Goal: Check status: Check status

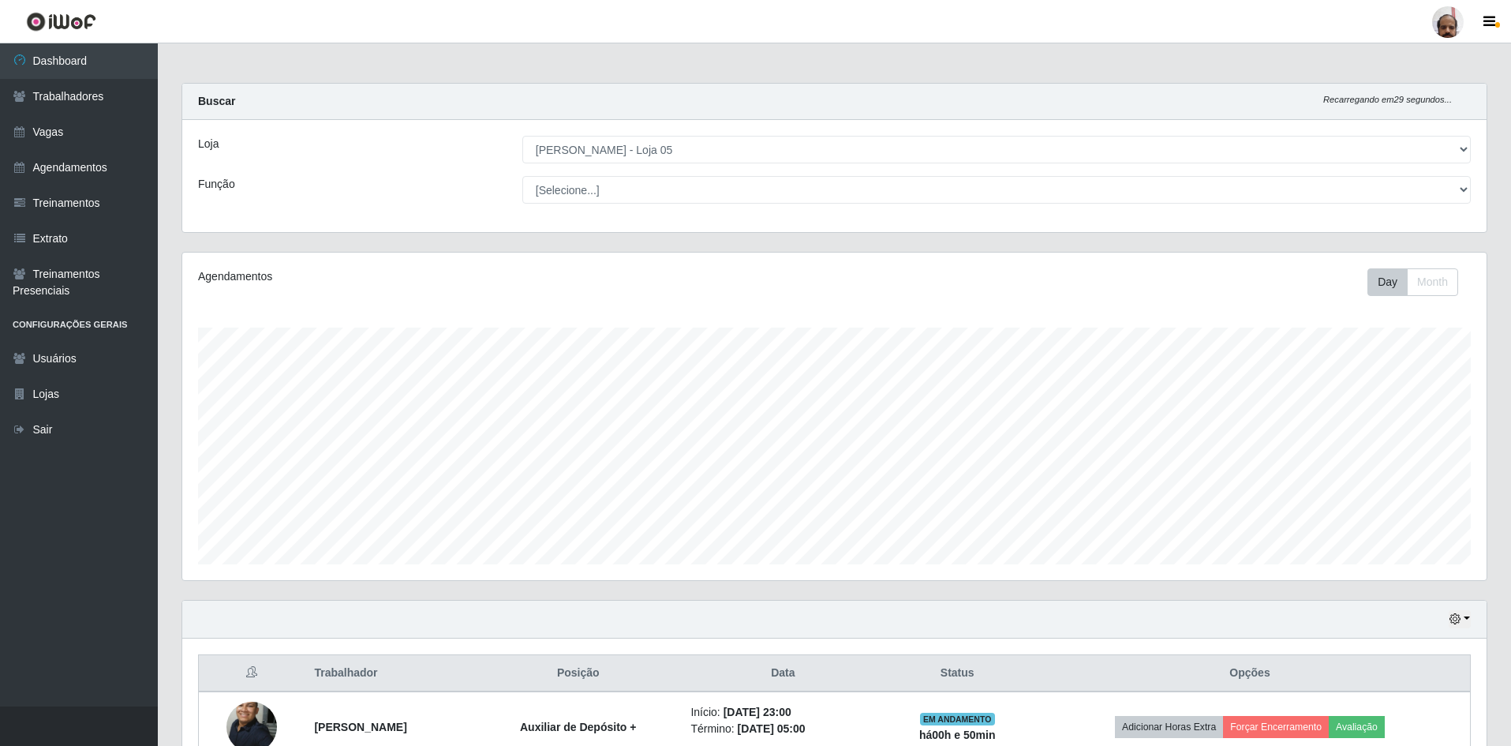
select select "252"
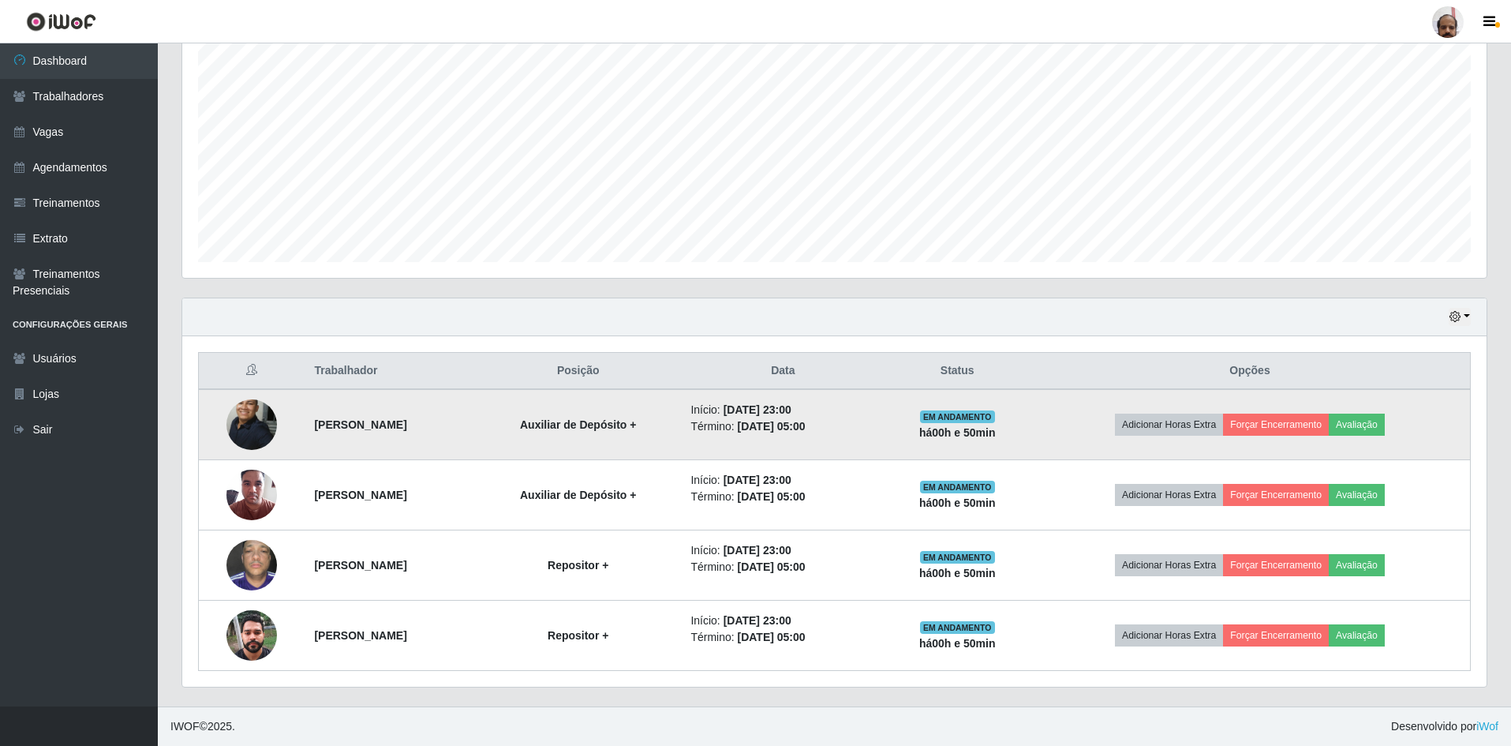
scroll to position [328, 1305]
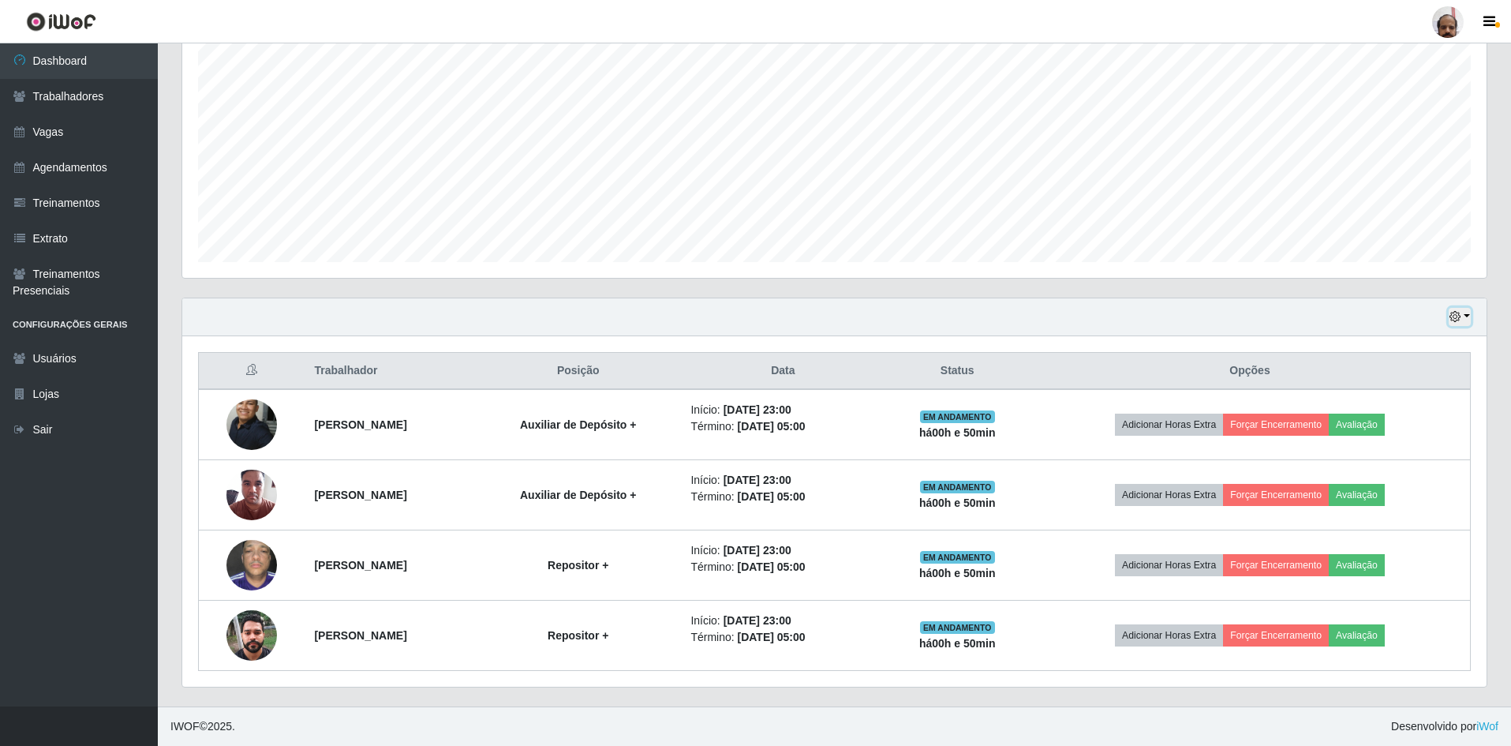
click at [1465, 319] on button "button" at bounding box center [1460, 317] width 22 height 18
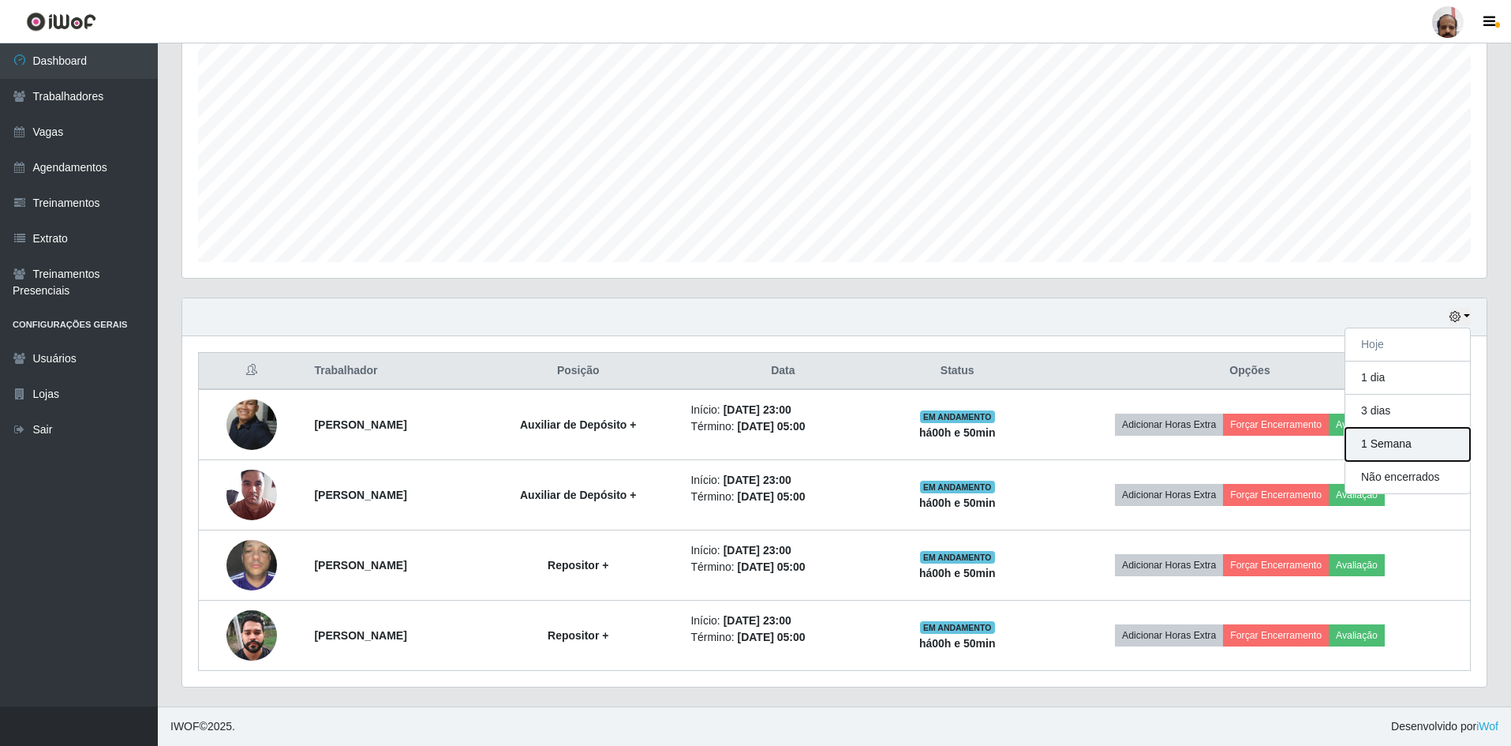
click at [1407, 437] on button "1 Semana" at bounding box center [1408, 444] width 125 height 33
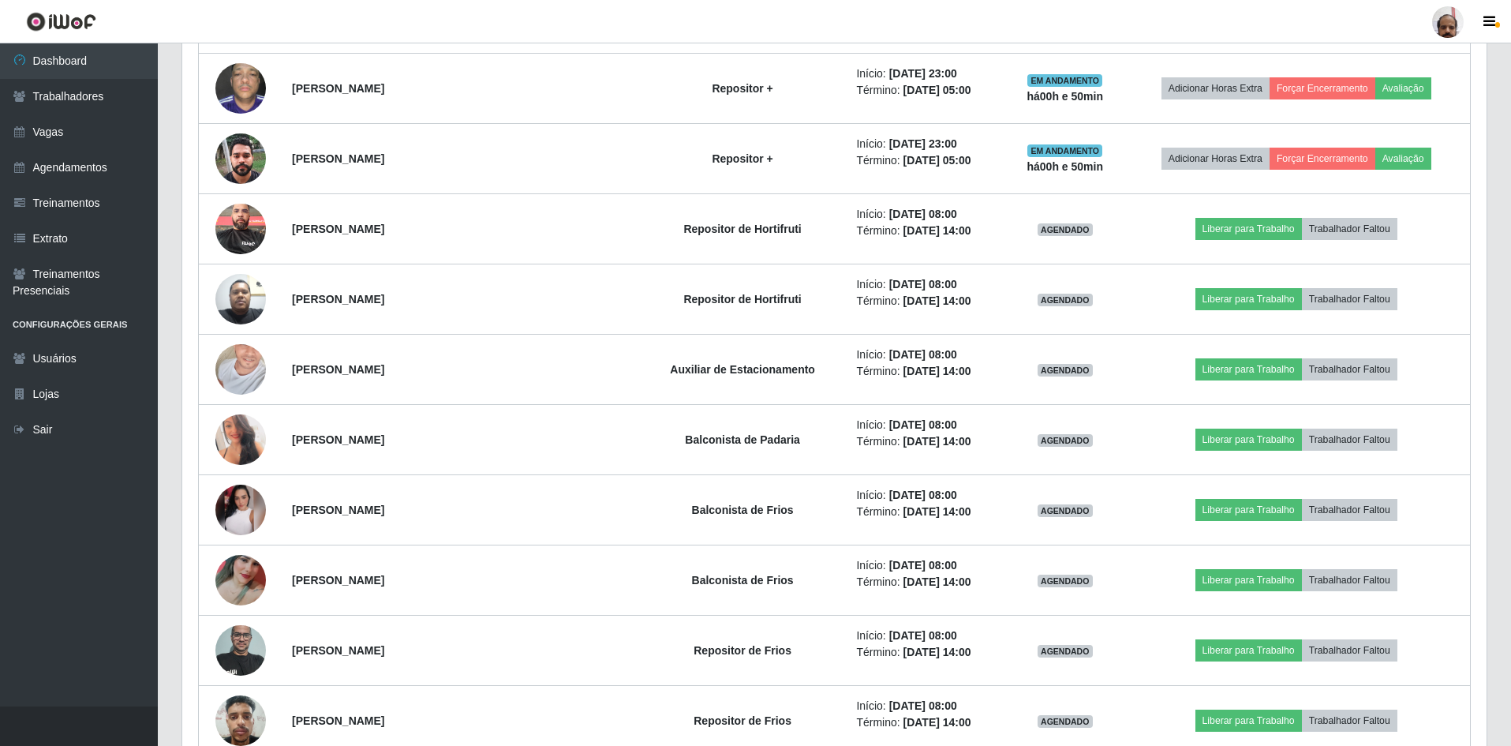
scroll to position [811, 0]
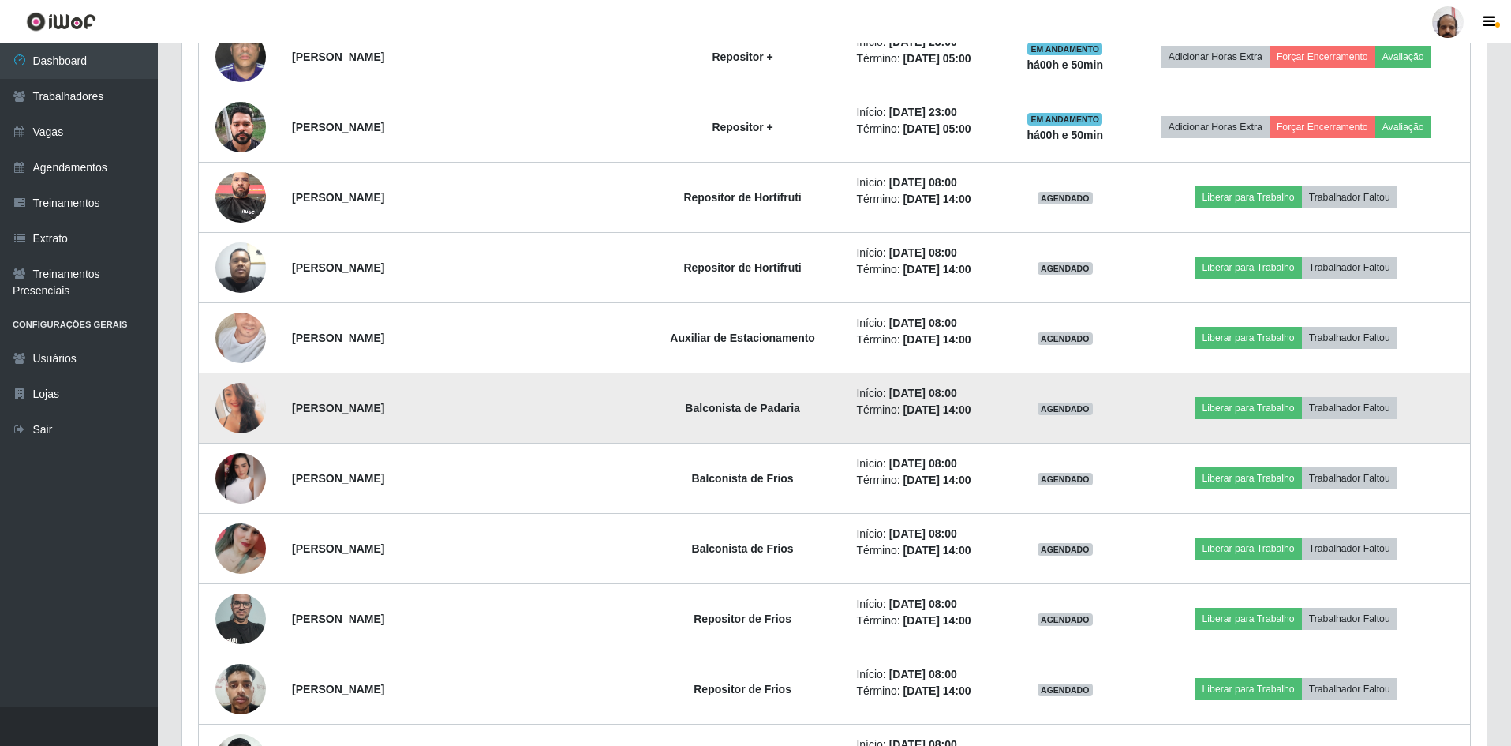
click at [234, 398] on img at bounding box center [240, 408] width 51 height 71
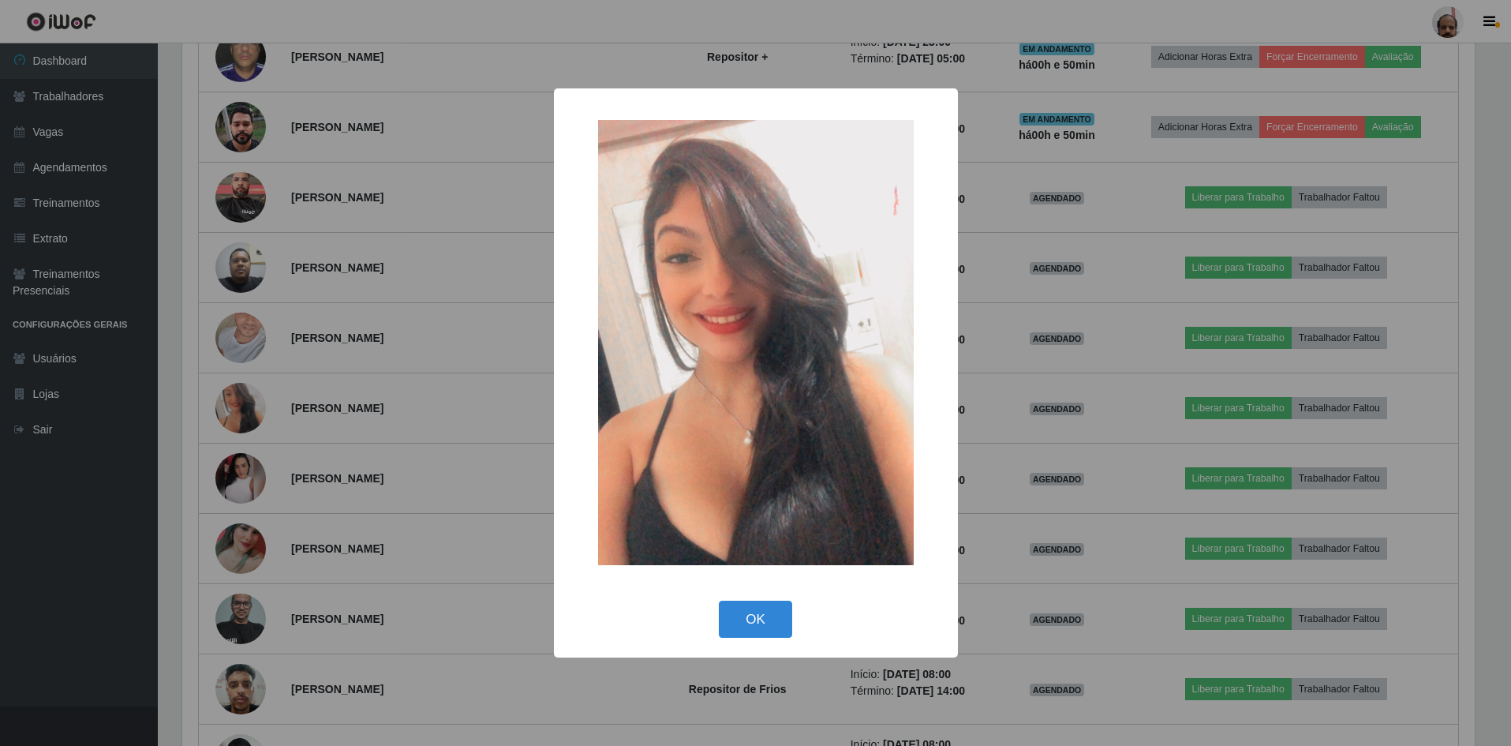
scroll to position [328, 1297]
click at [772, 622] on button "OK" at bounding box center [757, 619] width 73 height 37
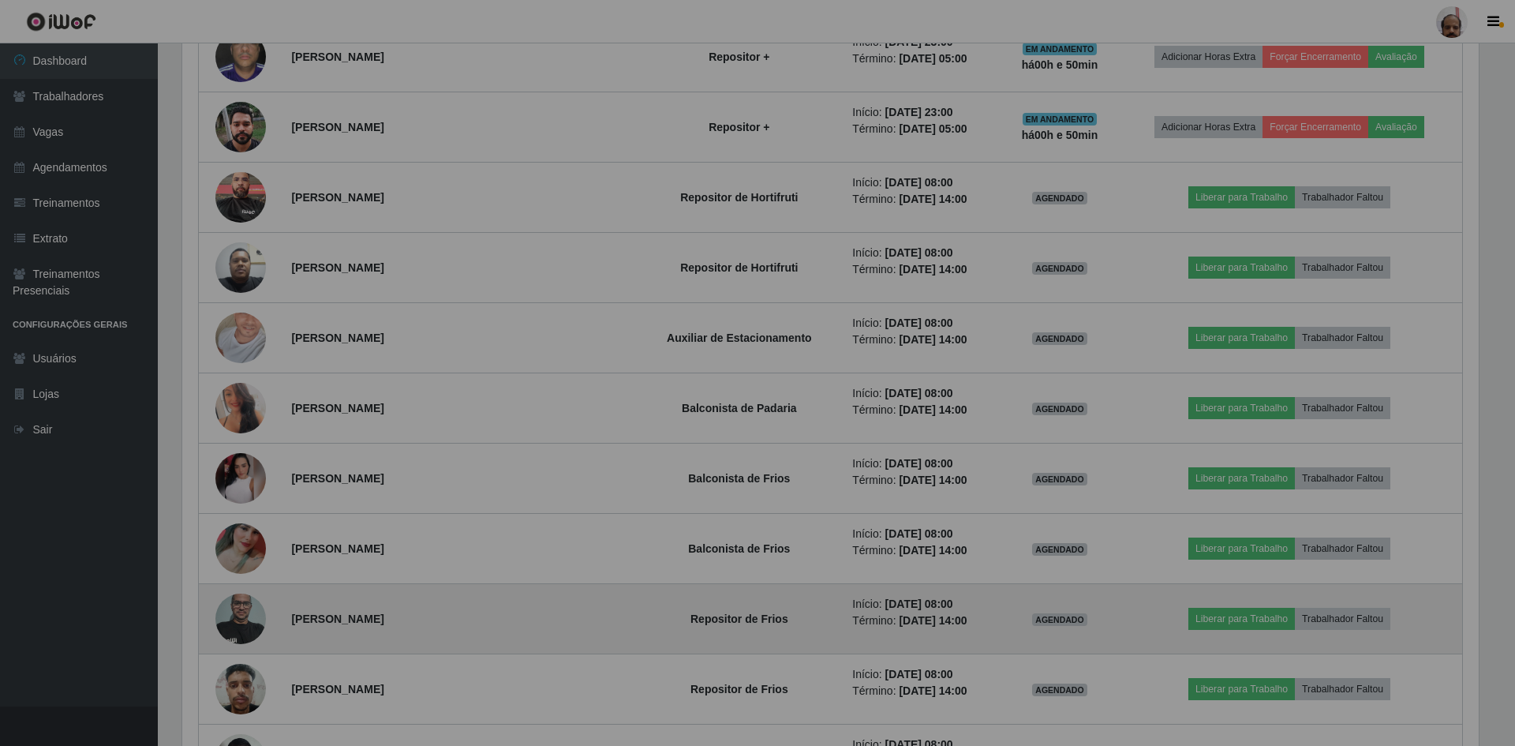
scroll to position [328, 1305]
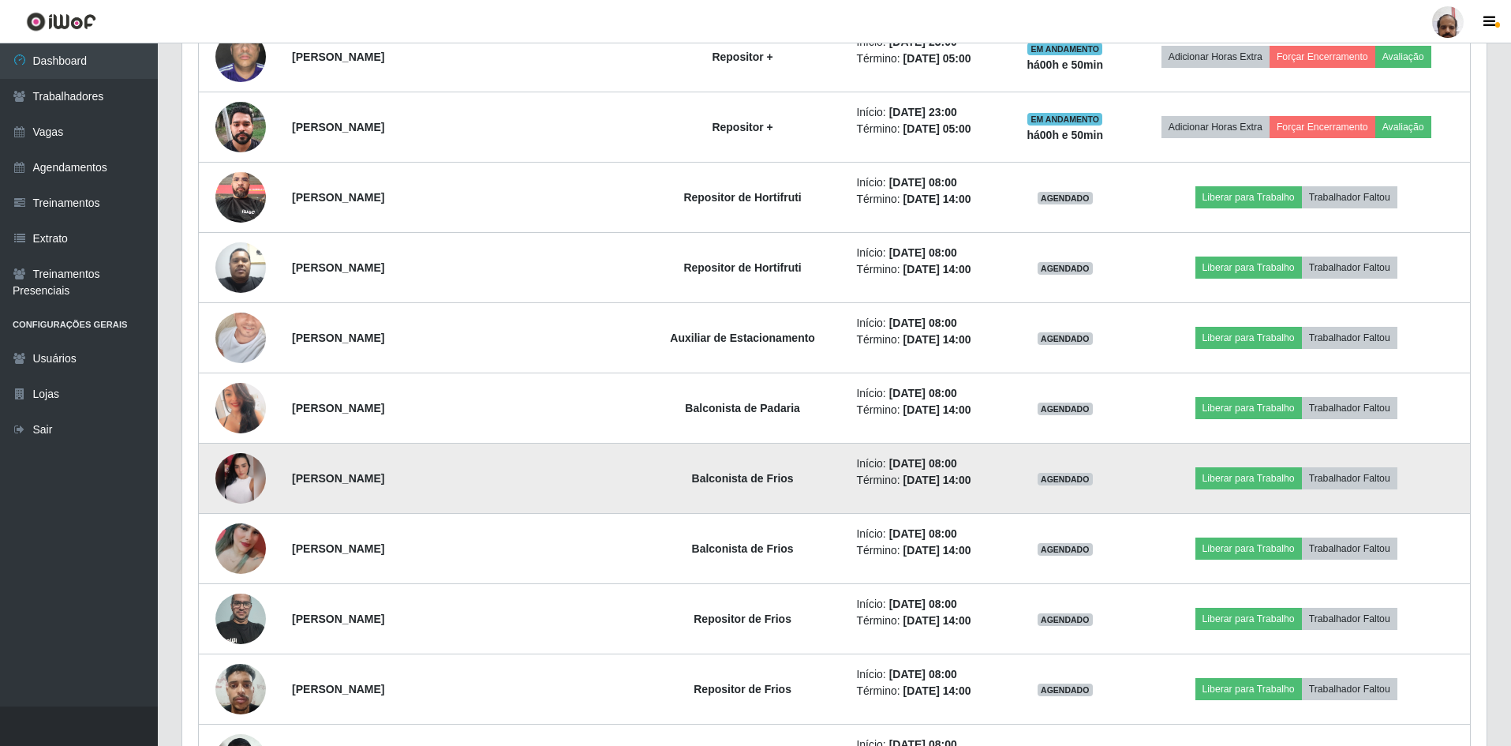
click at [230, 481] on img at bounding box center [240, 478] width 51 height 51
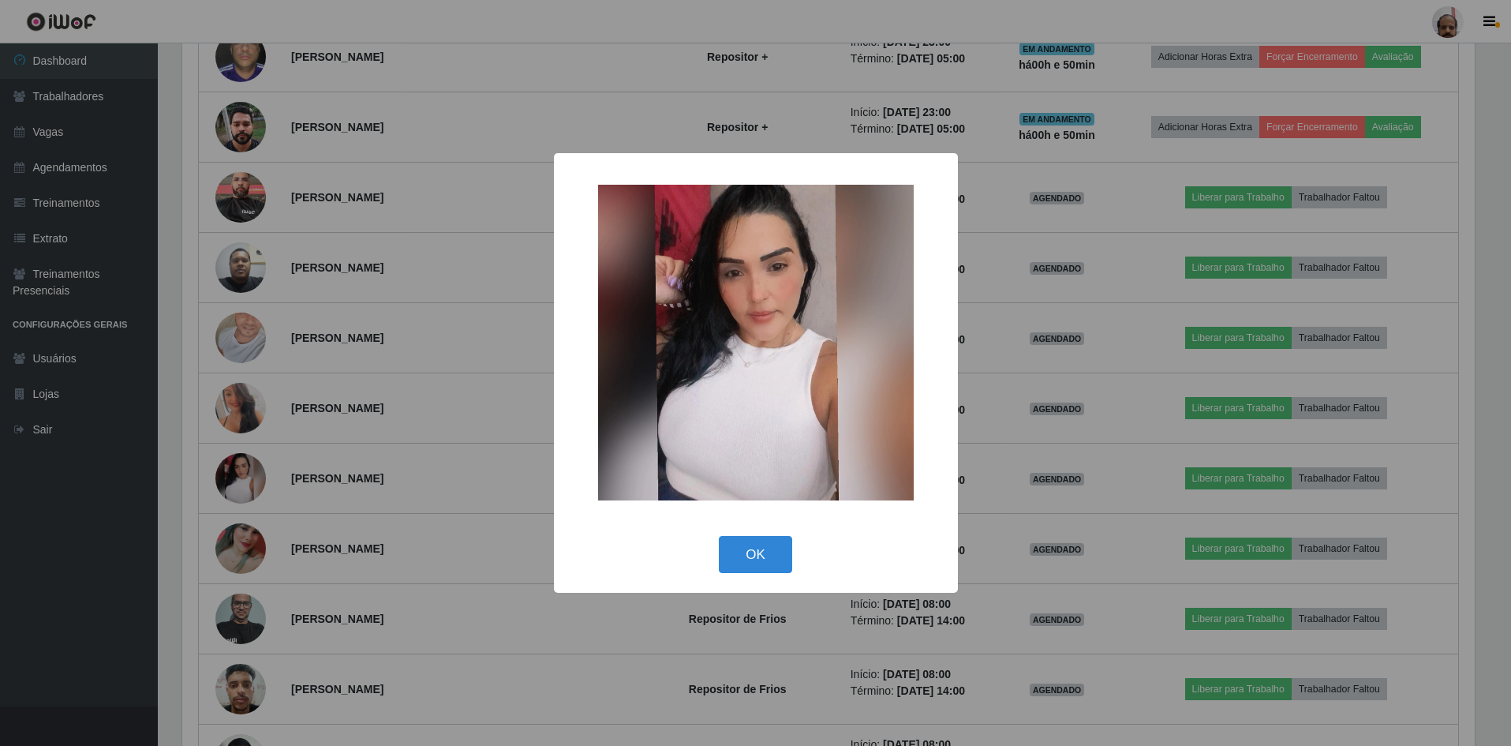
scroll to position [328, 1297]
click at [758, 566] on button "OK" at bounding box center [757, 554] width 73 height 37
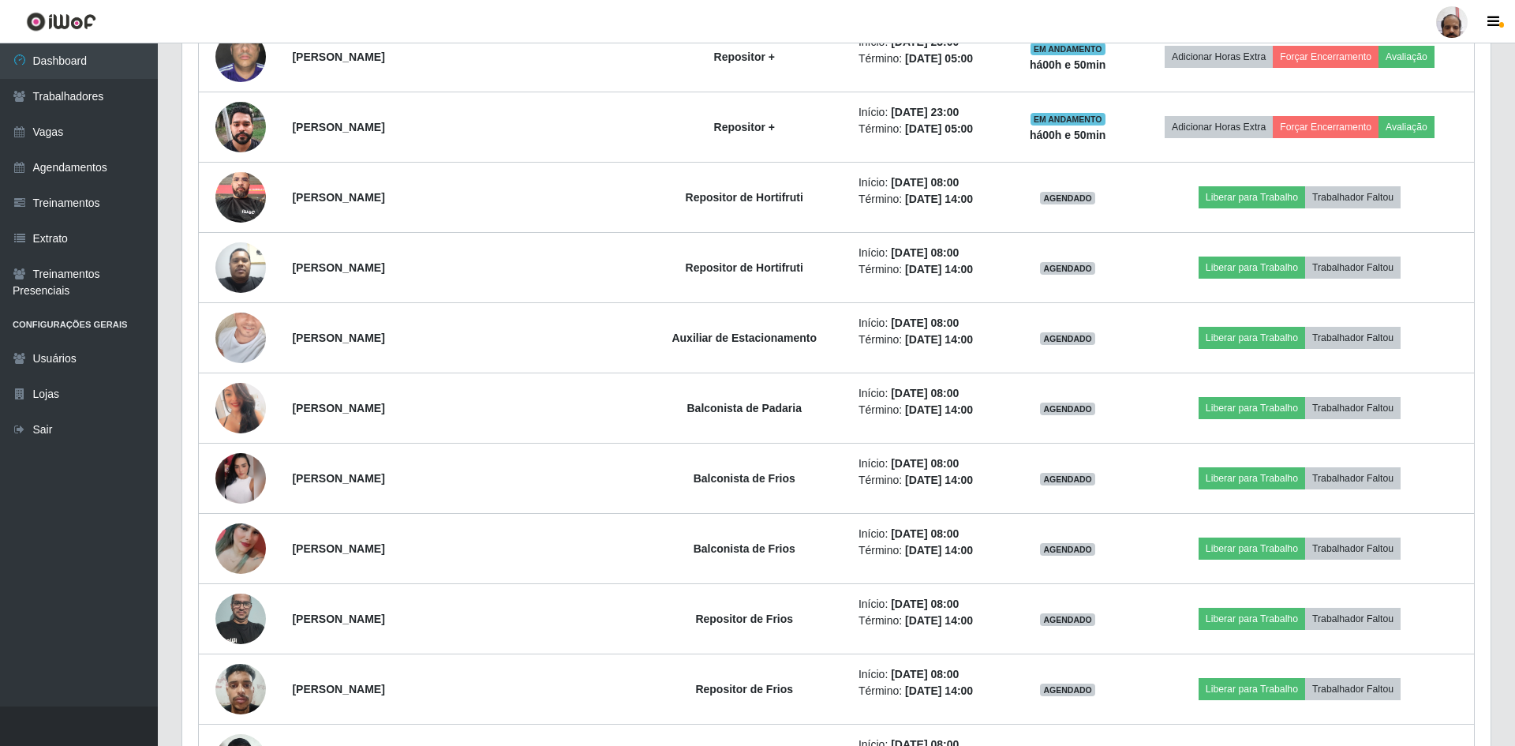
scroll to position [328, 1305]
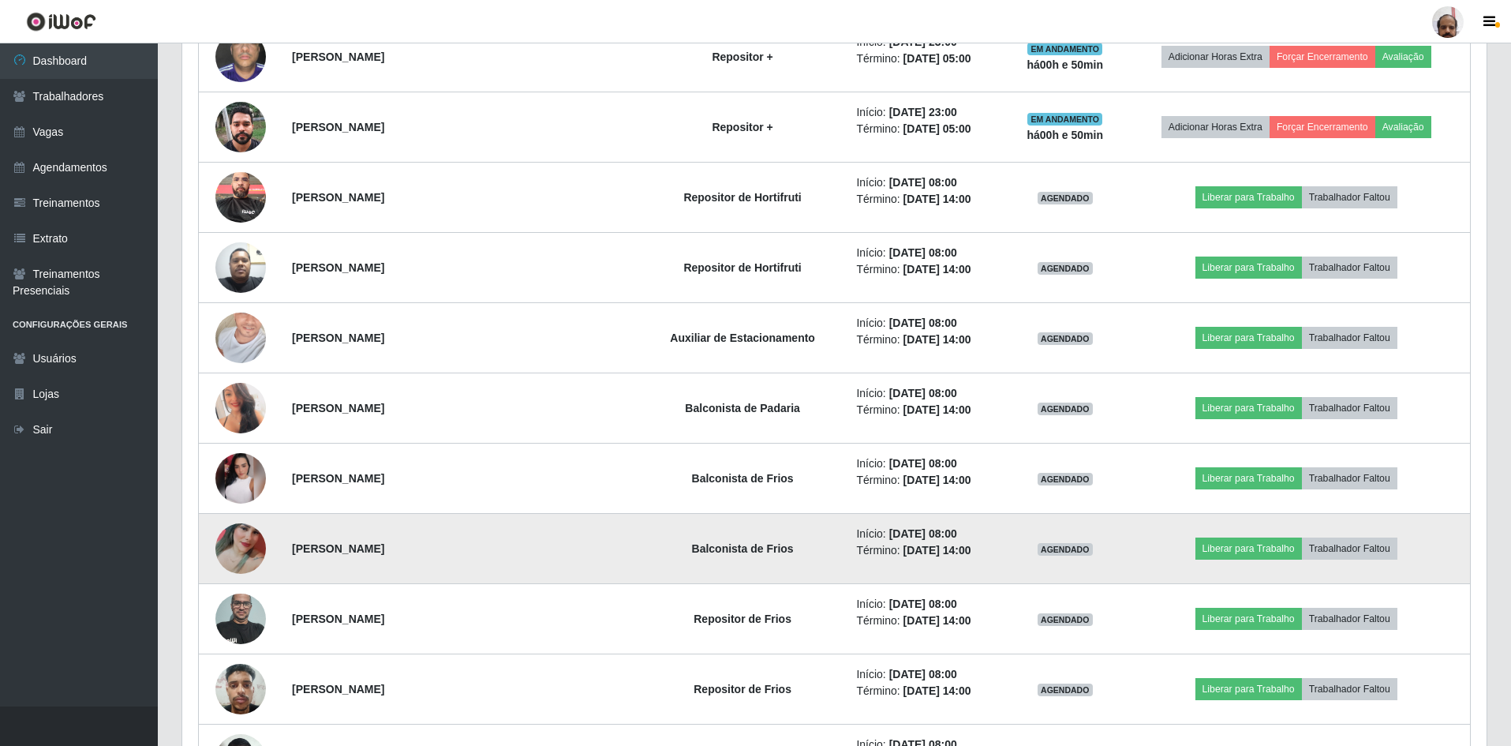
click at [233, 546] on img at bounding box center [240, 549] width 51 height 112
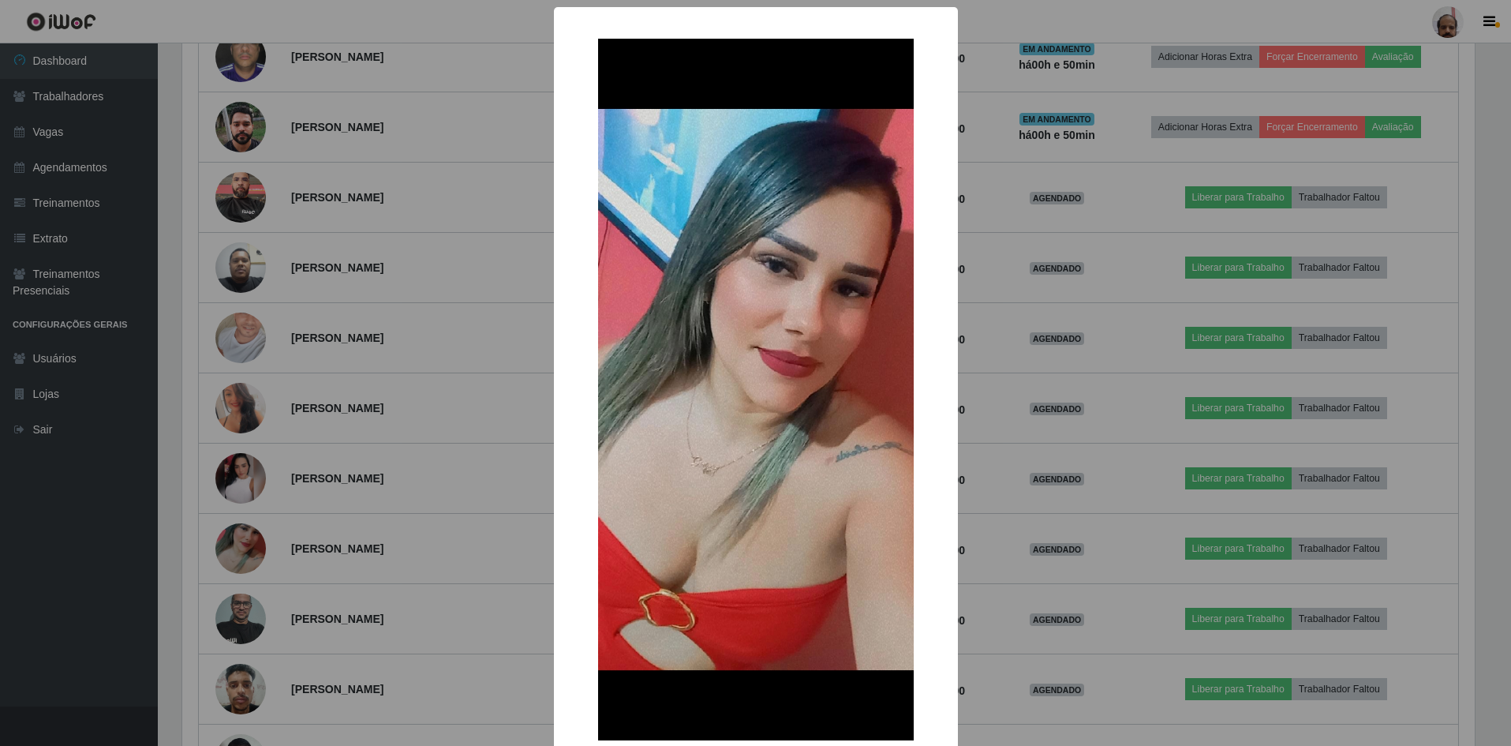
scroll to position [328, 1297]
click at [501, 543] on div "× OK Cancel" at bounding box center [757, 373] width 1515 height 746
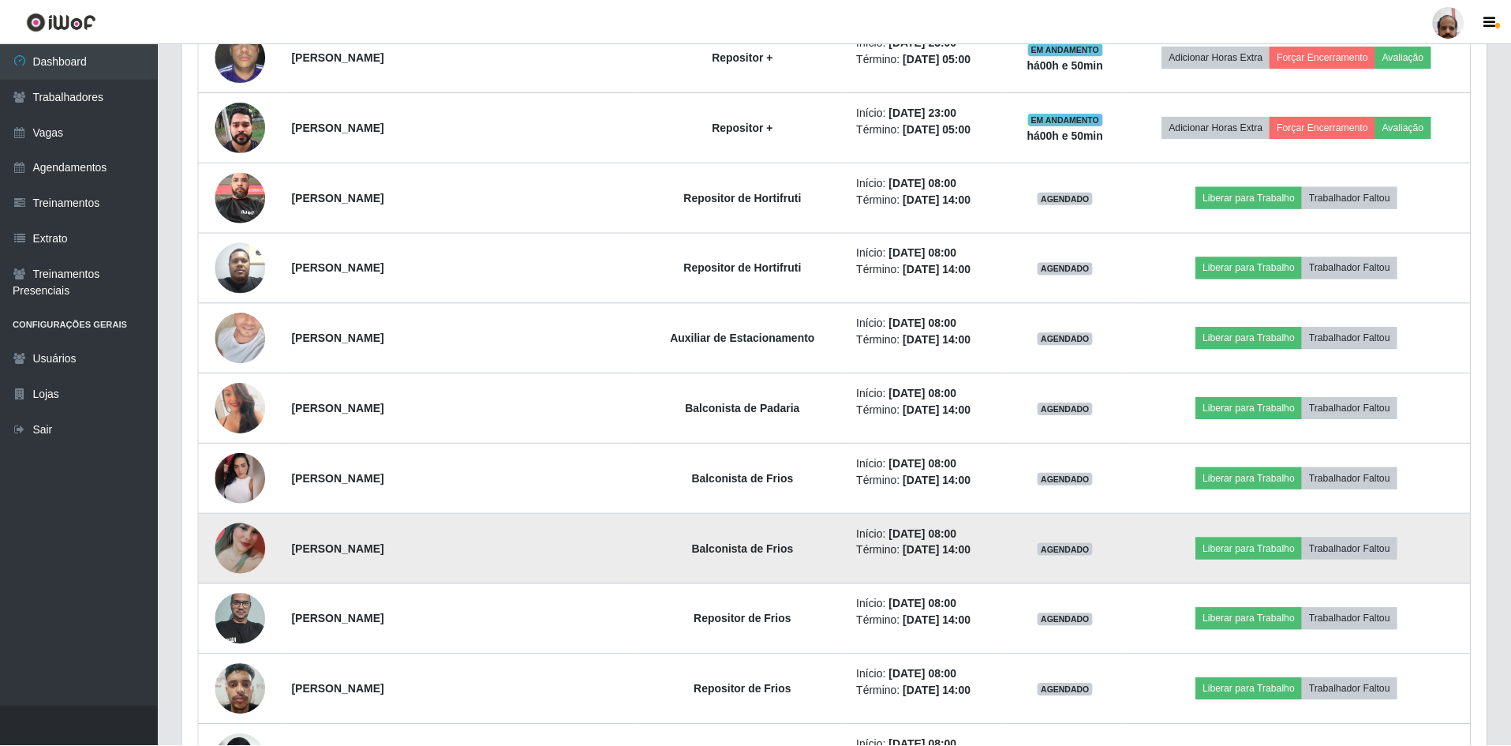
scroll to position [328, 1305]
click at [245, 542] on img at bounding box center [240, 549] width 51 height 112
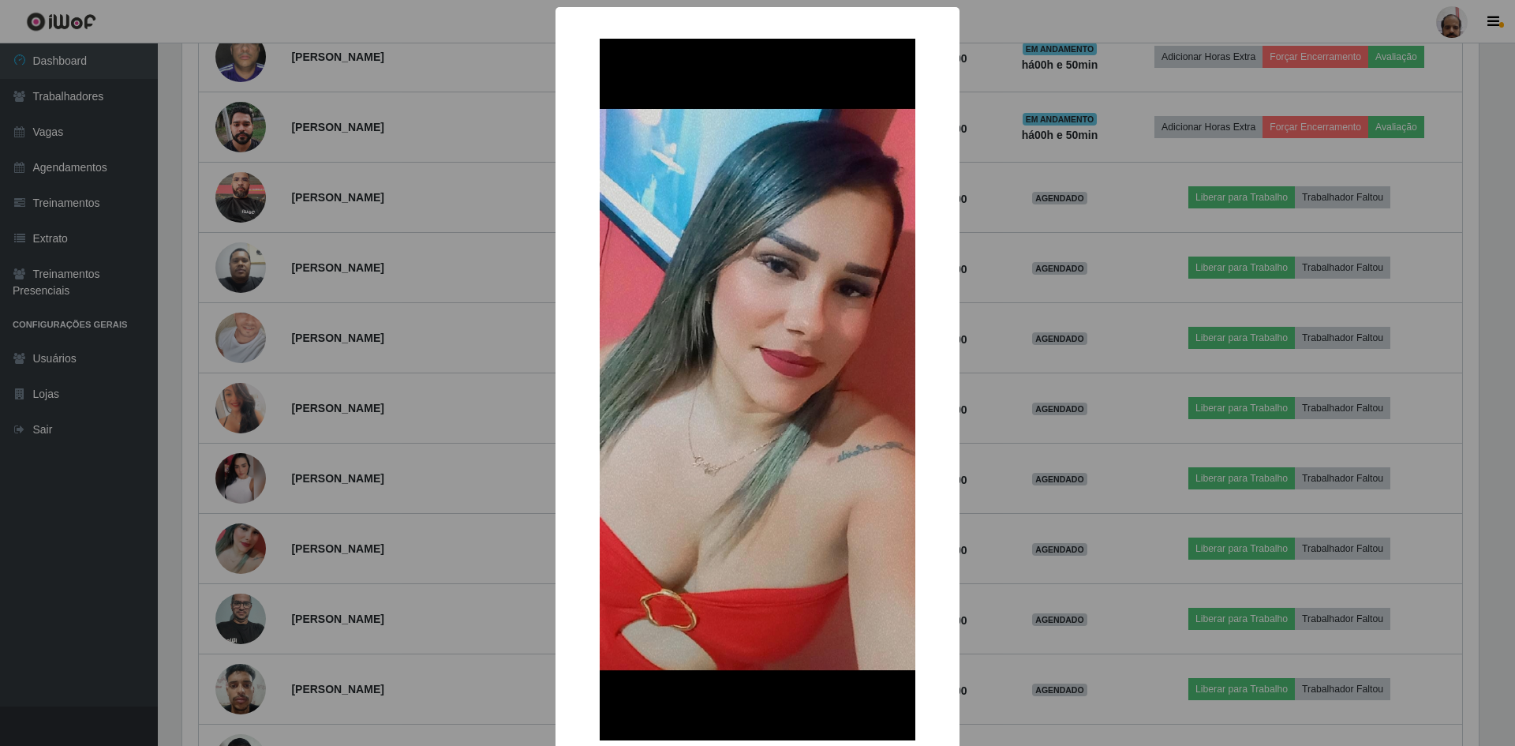
click at [990, 506] on div "× OK Cancel" at bounding box center [757, 373] width 1515 height 746
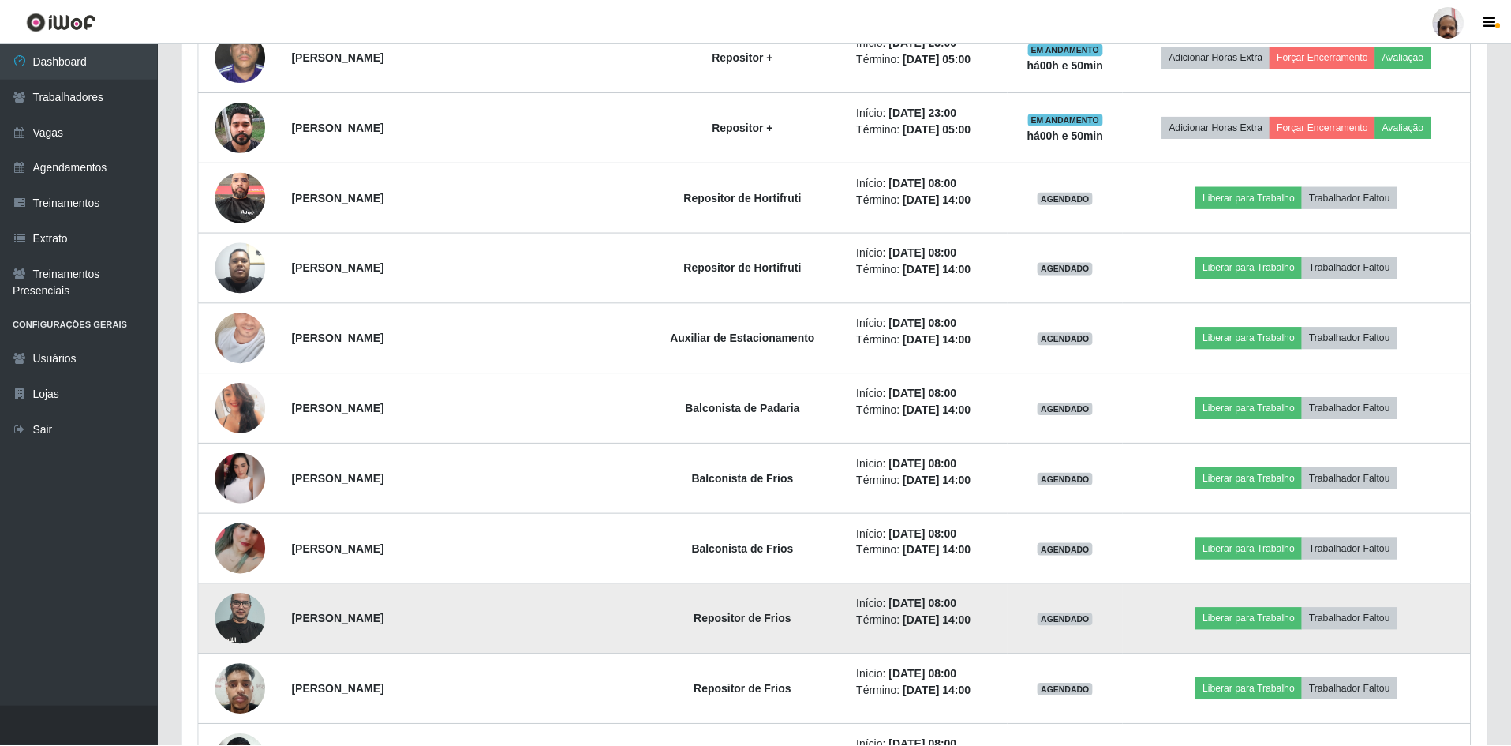
scroll to position [328, 1305]
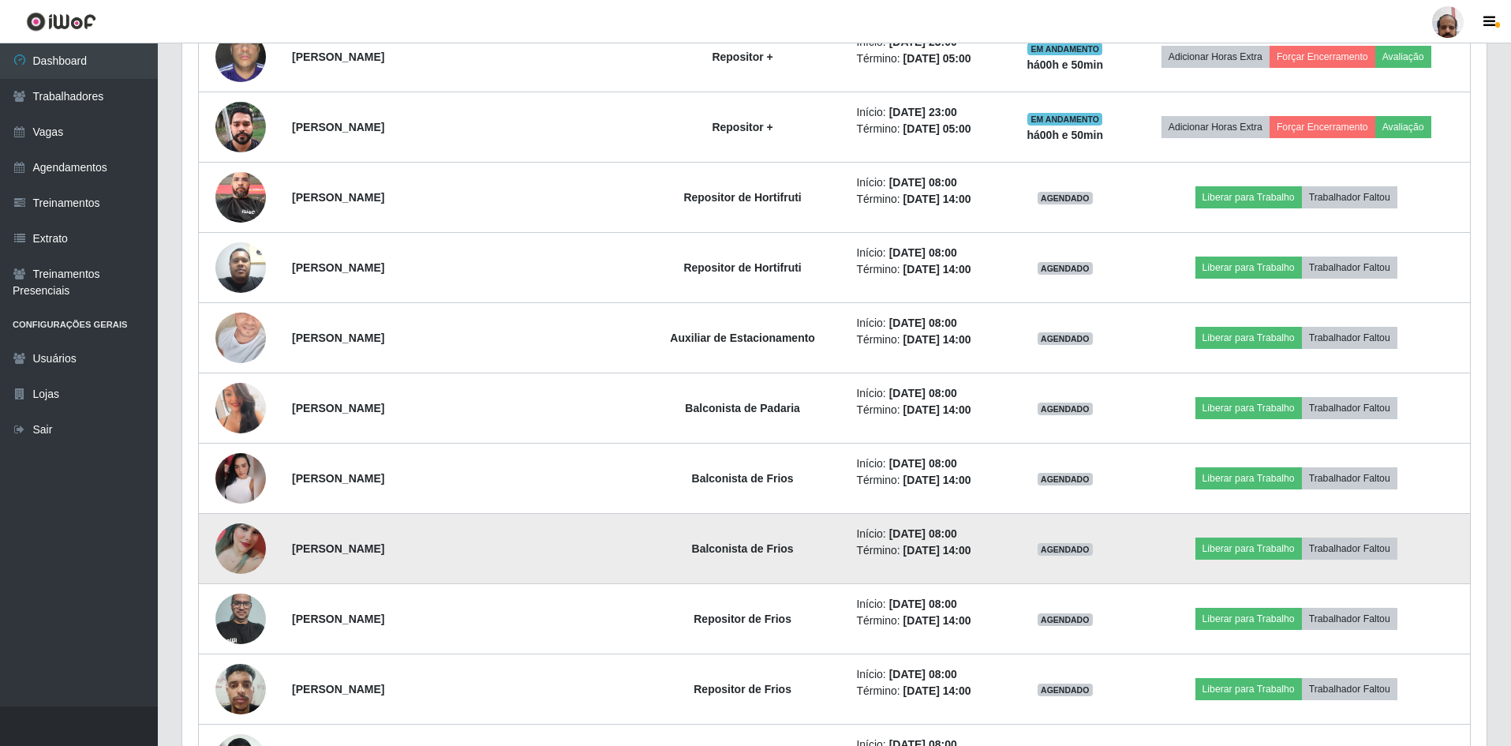
click at [242, 543] on img at bounding box center [240, 549] width 51 height 112
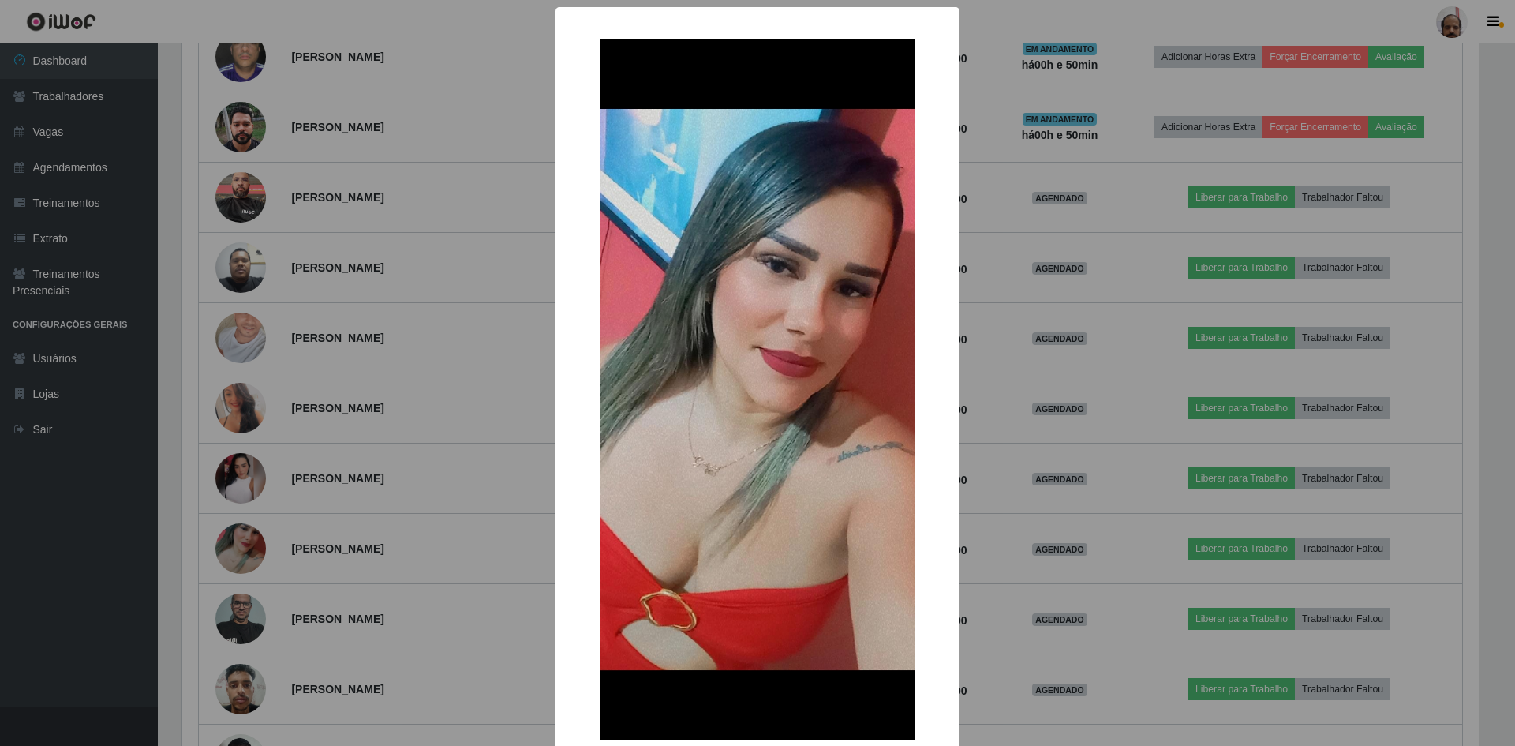
click at [1011, 560] on div "× OK Cancel" at bounding box center [757, 373] width 1515 height 746
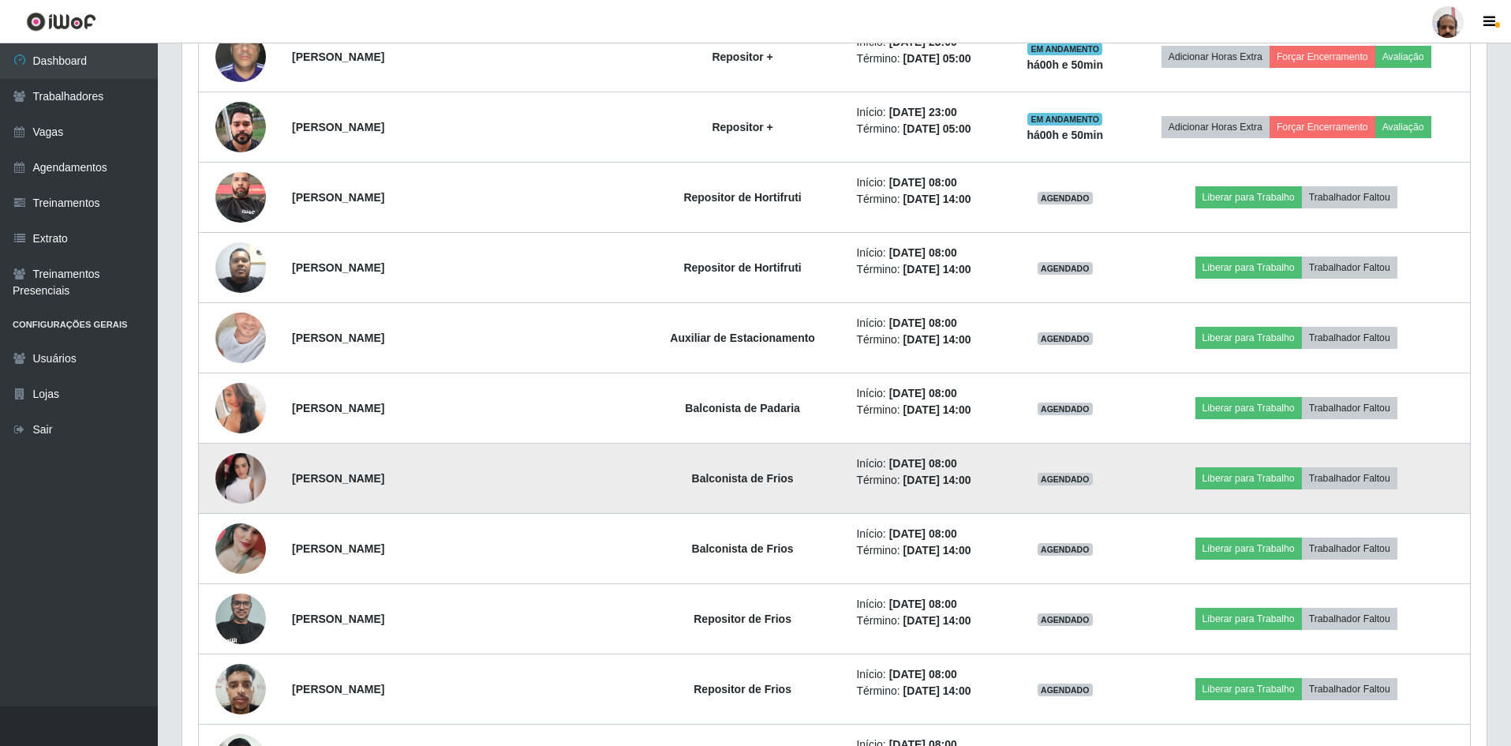
scroll to position [0, 0]
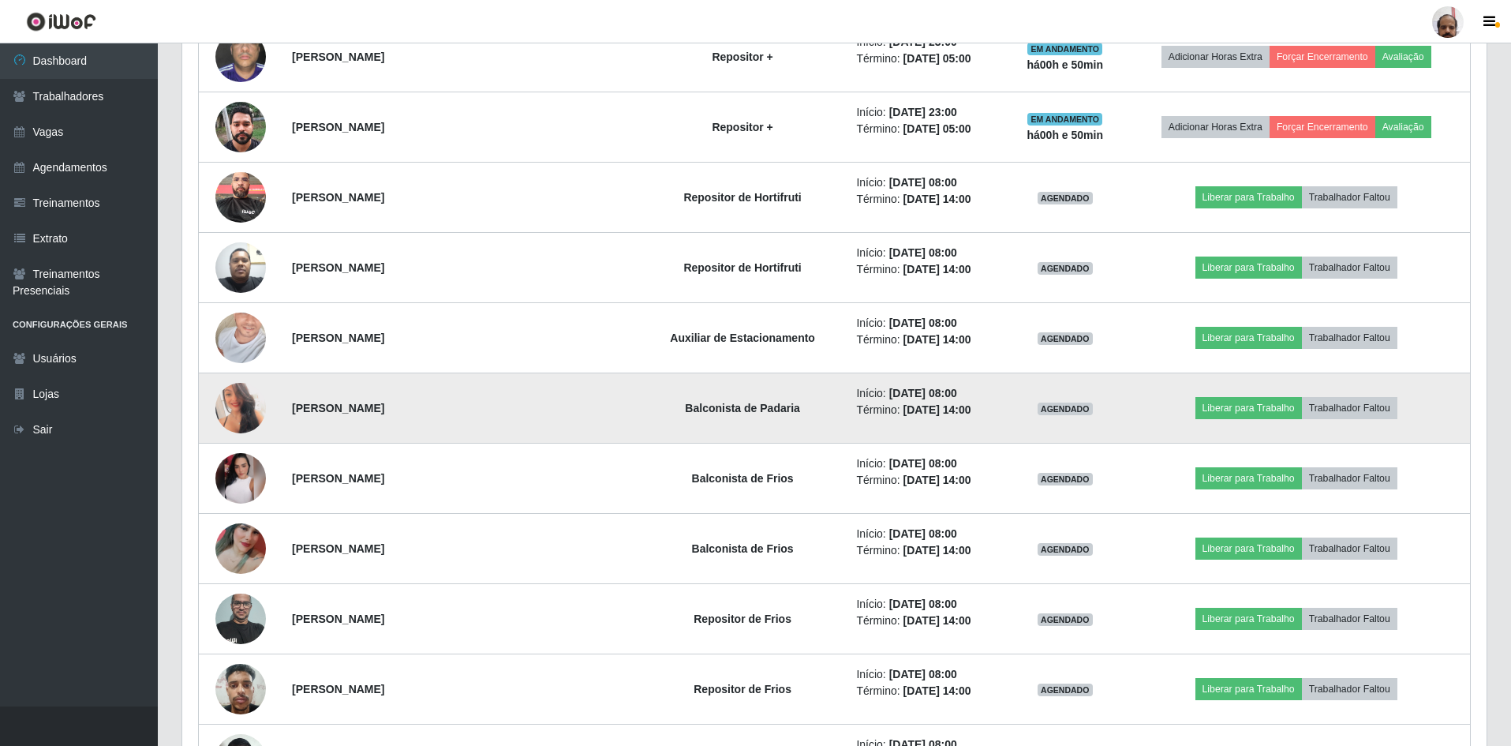
click at [241, 410] on img at bounding box center [240, 408] width 51 height 71
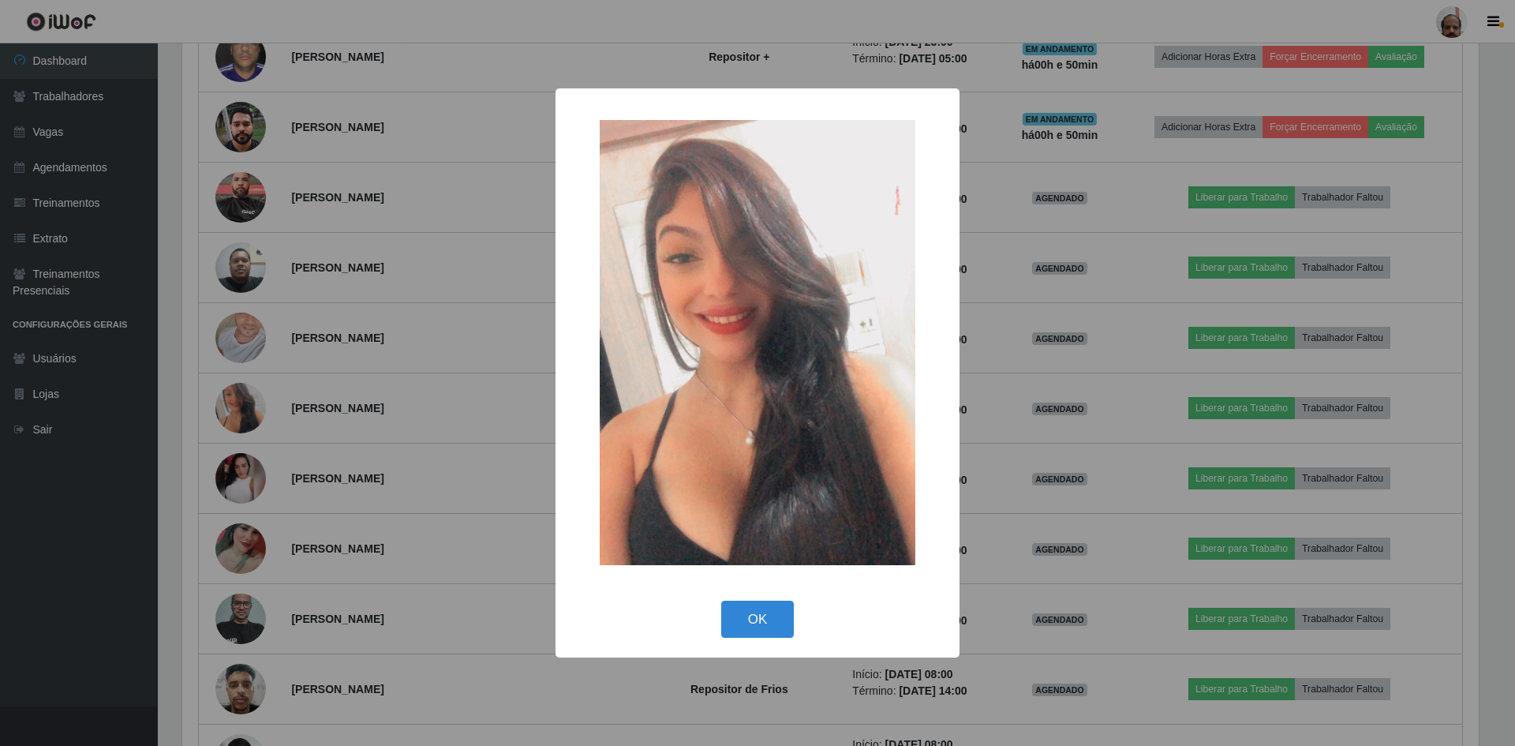
click at [1087, 500] on div "× OK Cancel" at bounding box center [757, 373] width 1515 height 746
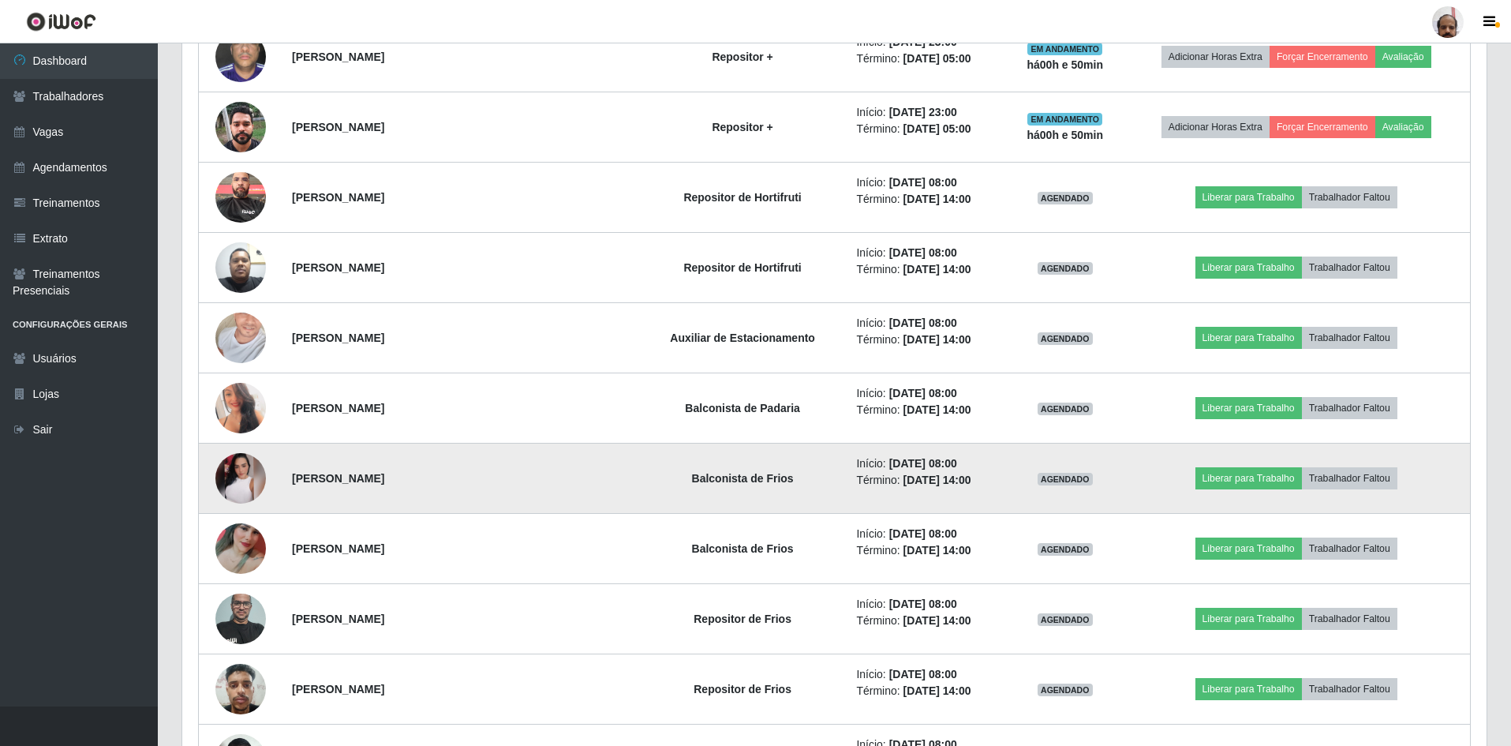
click at [247, 463] on img at bounding box center [240, 478] width 51 height 51
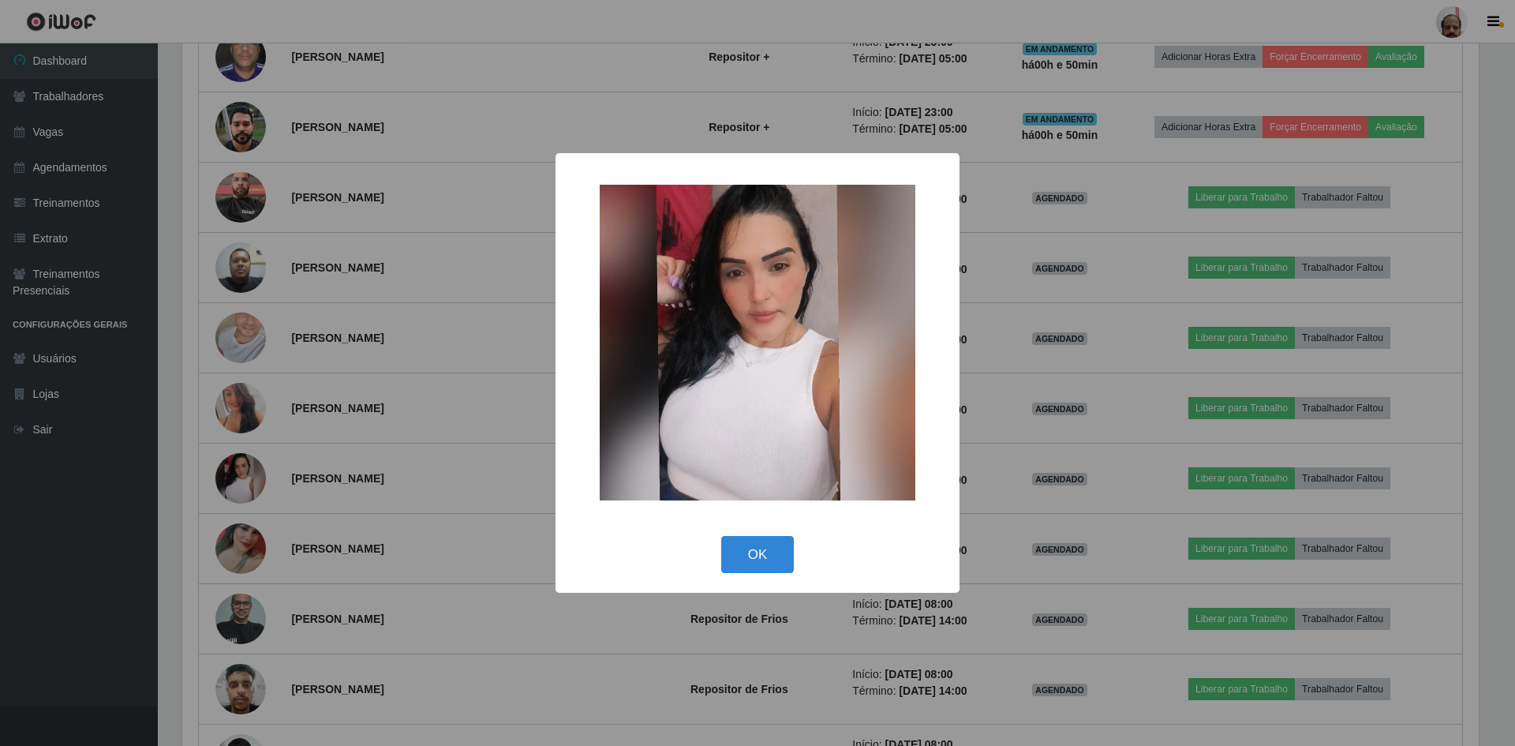
click at [1013, 479] on div "× OK Cancel" at bounding box center [757, 373] width 1515 height 746
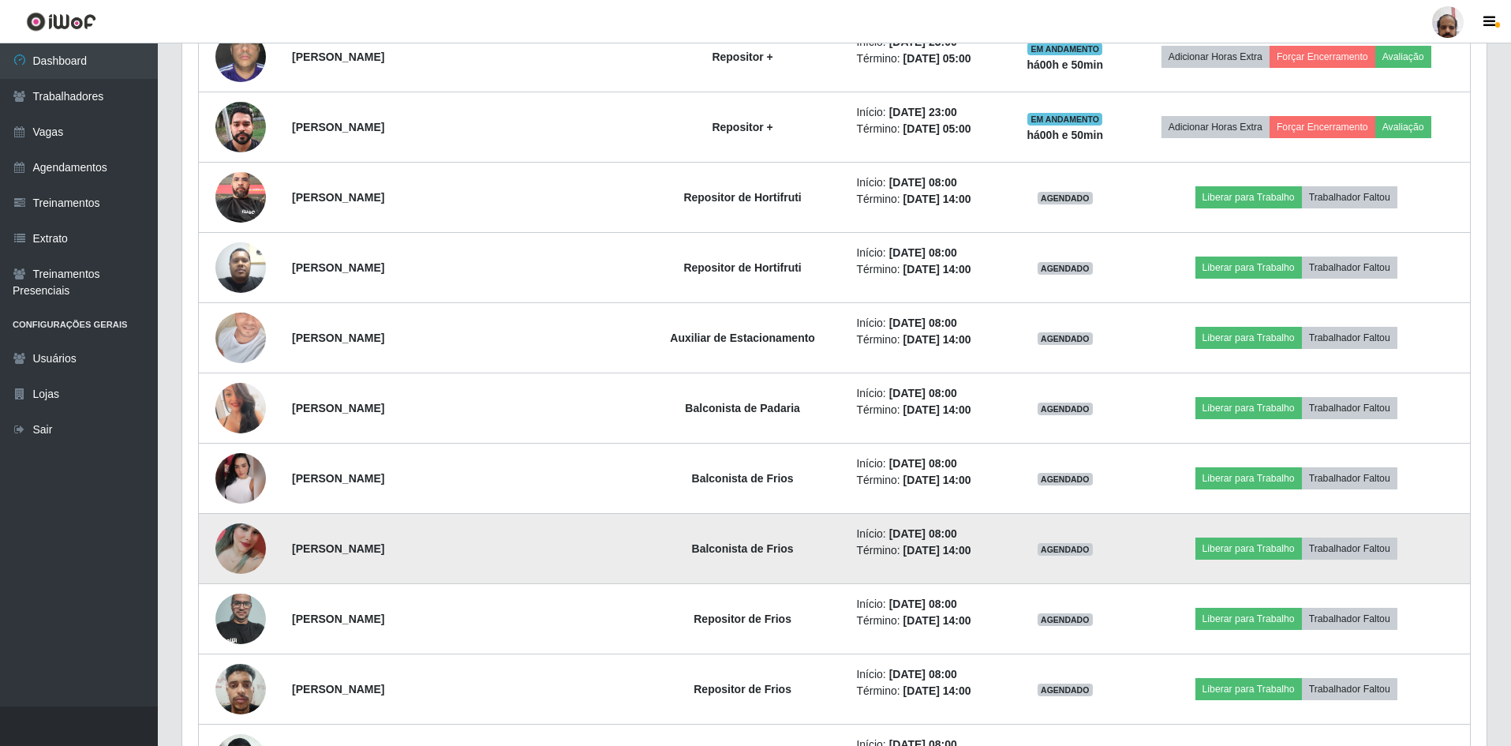
click at [238, 545] on img at bounding box center [240, 549] width 51 height 112
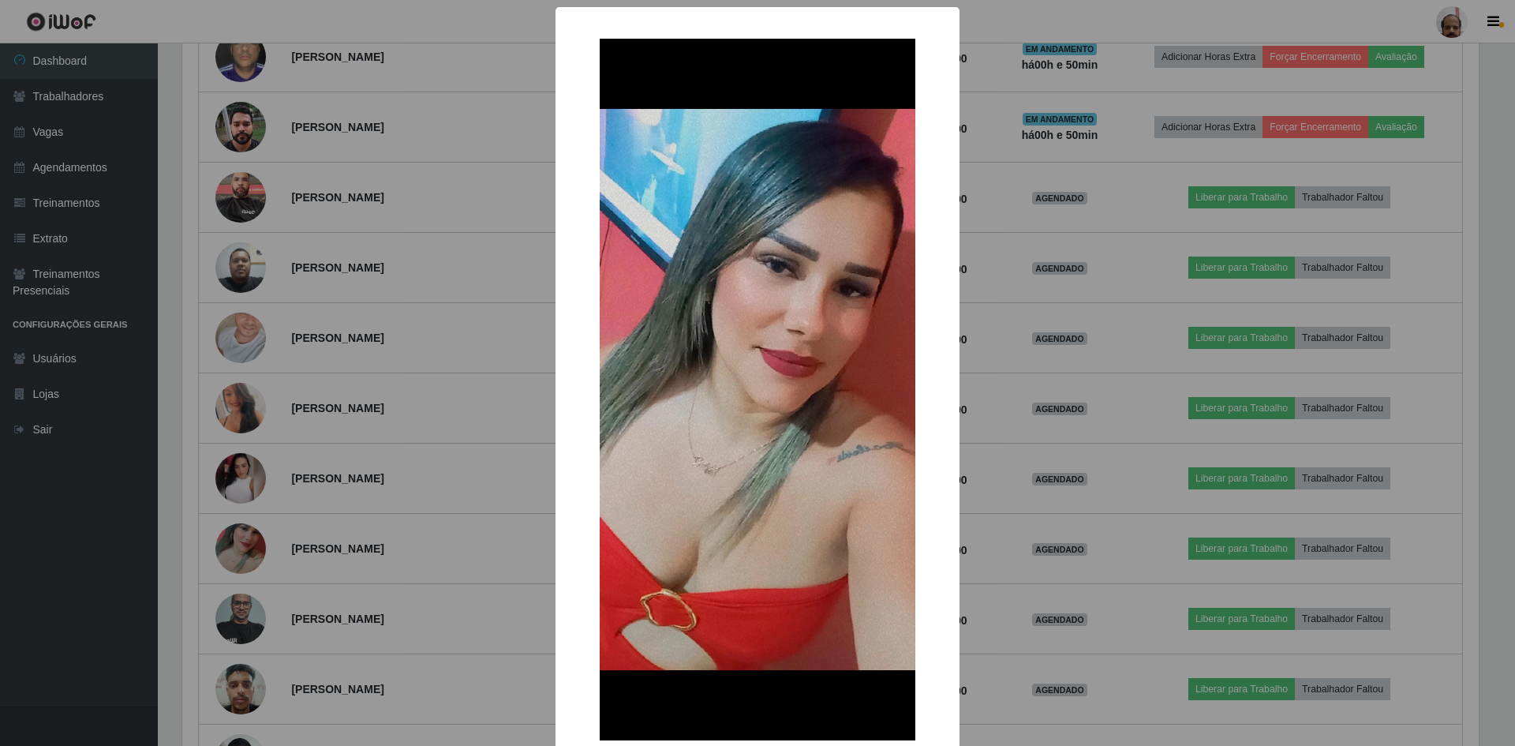
click at [977, 554] on div "× OK Cancel" at bounding box center [757, 373] width 1515 height 746
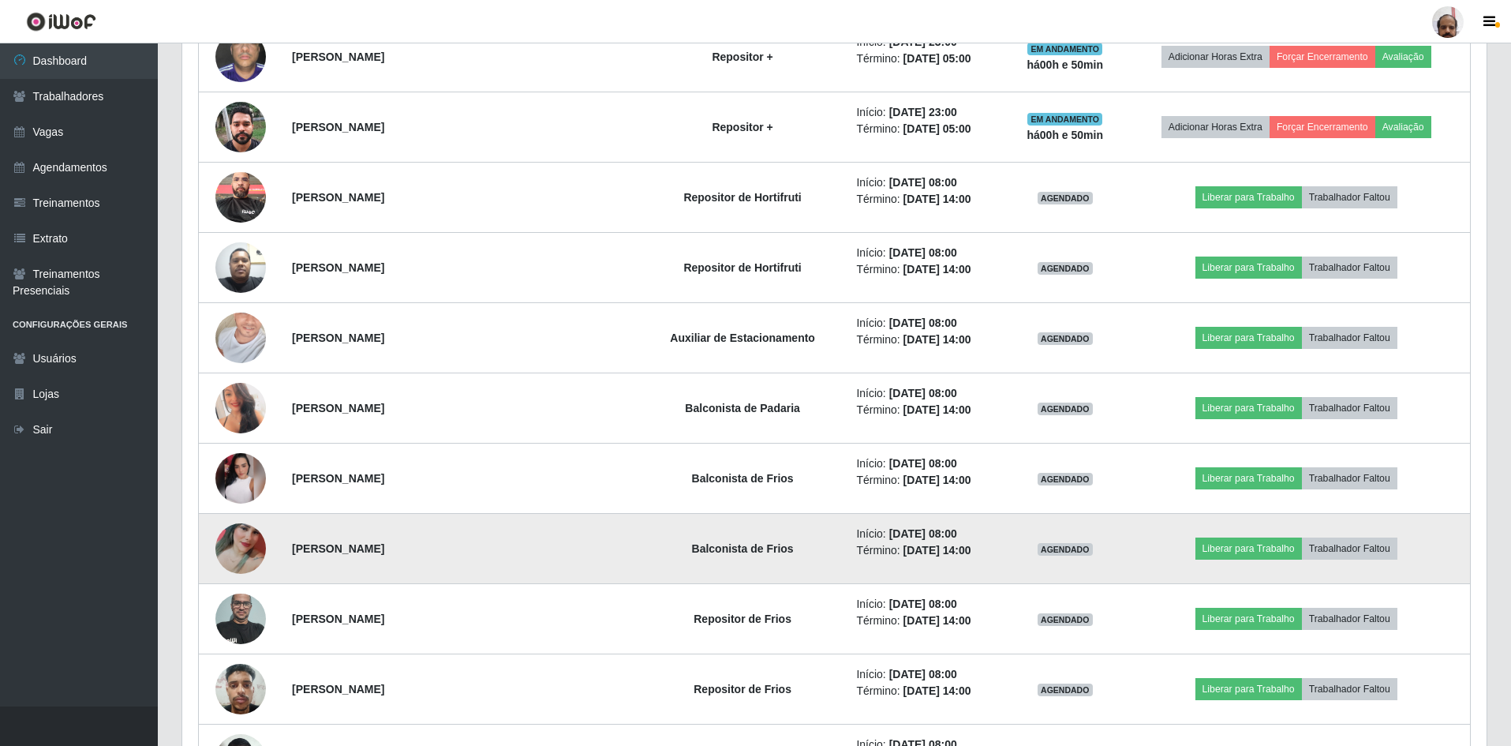
click at [230, 552] on img at bounding box center [240, 549] width 51 height 112
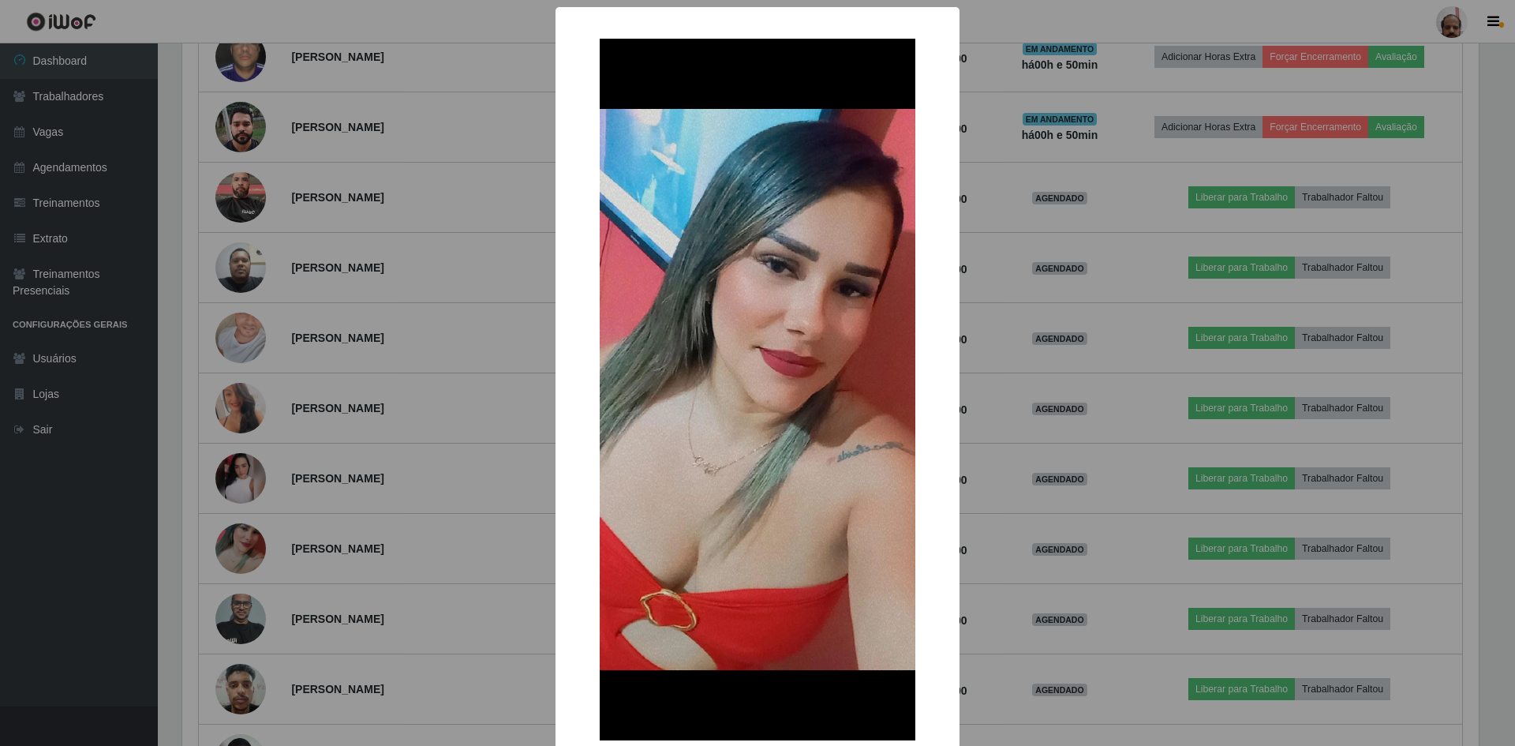
click at [425, 448] on div "× OK Cancel" at bounding box center [757, 373] width 1515 height 746
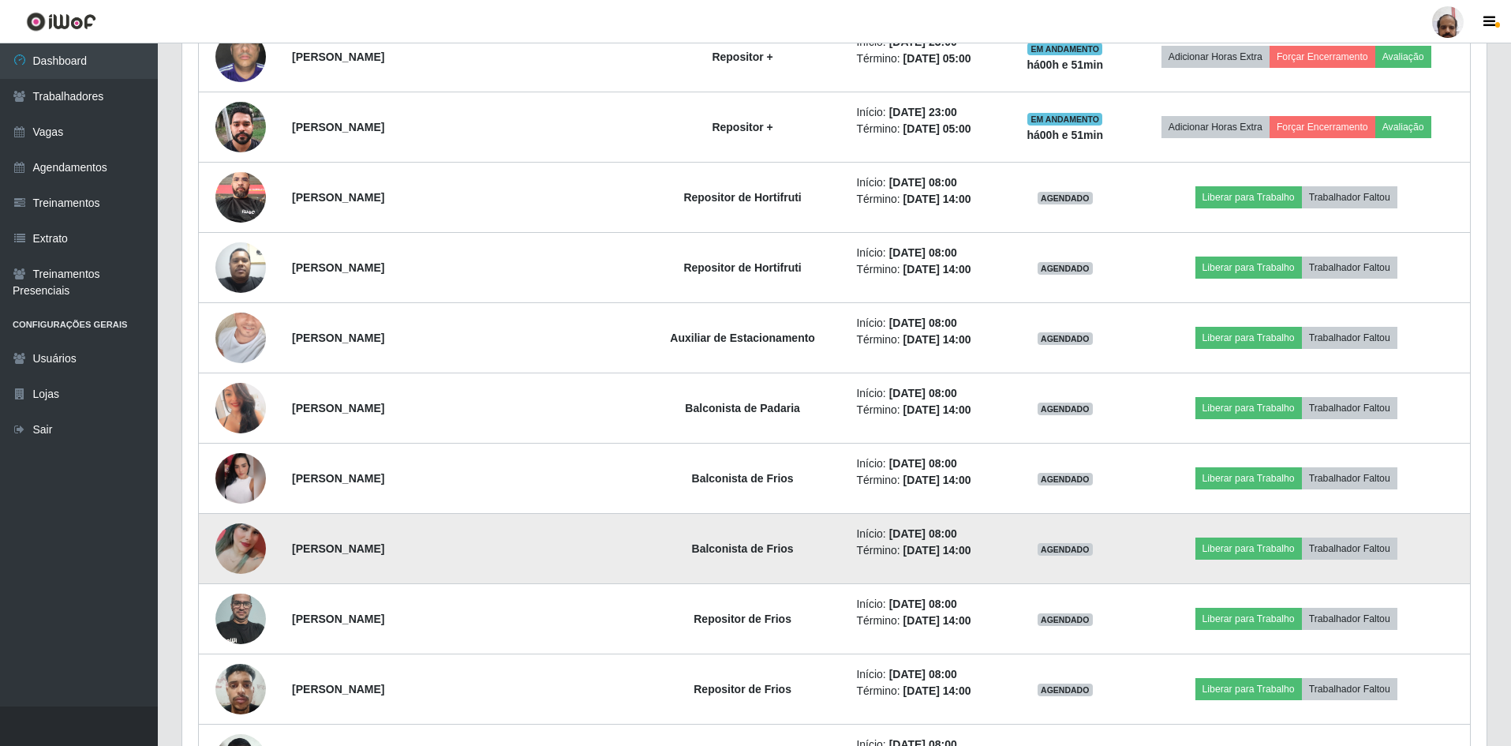
click at [255, 546] on img at bounding box center [240, 549] width 51 height 112
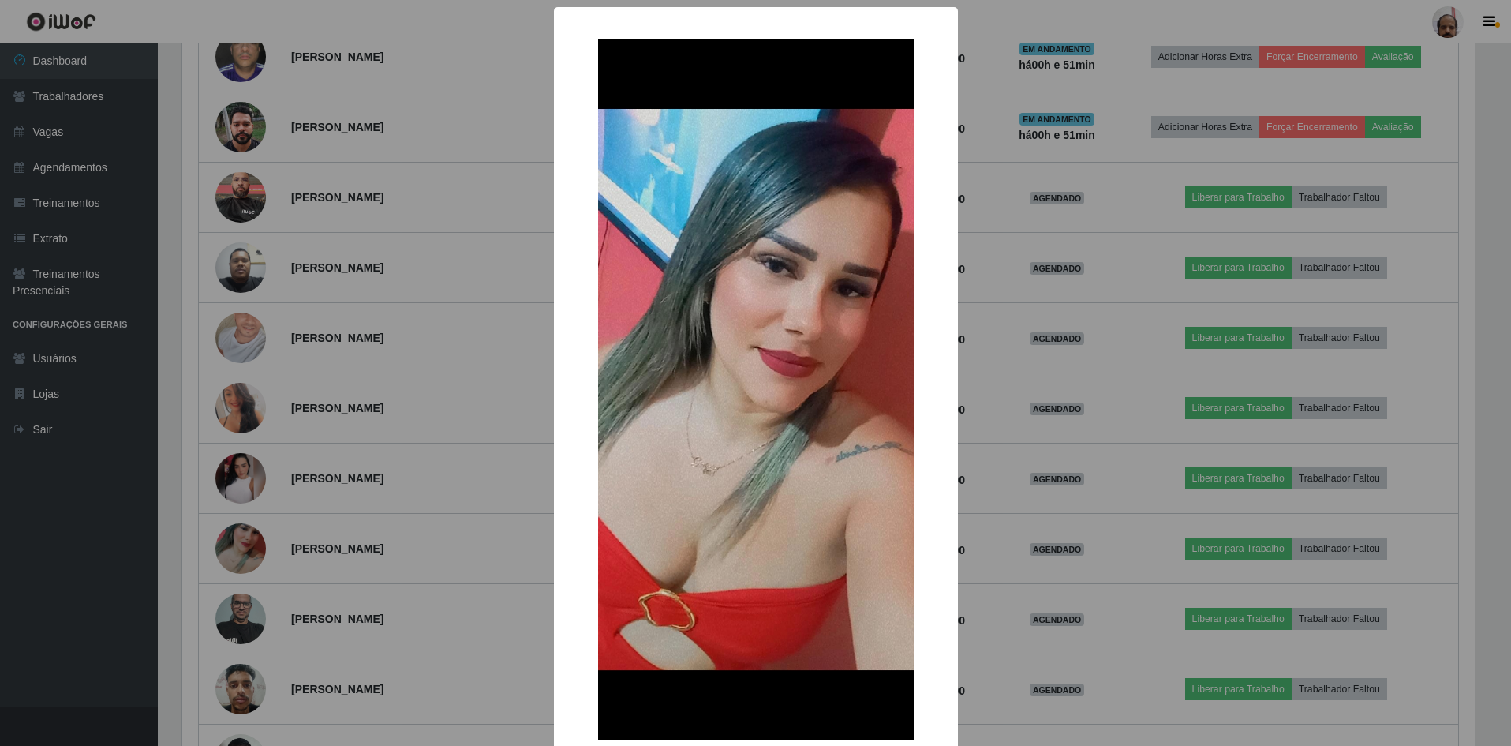
scroll to position [328, 1297]
click at [1005, 507] on div "× OK Cancel" at bounding box center [757, 373] width 1515 height 746
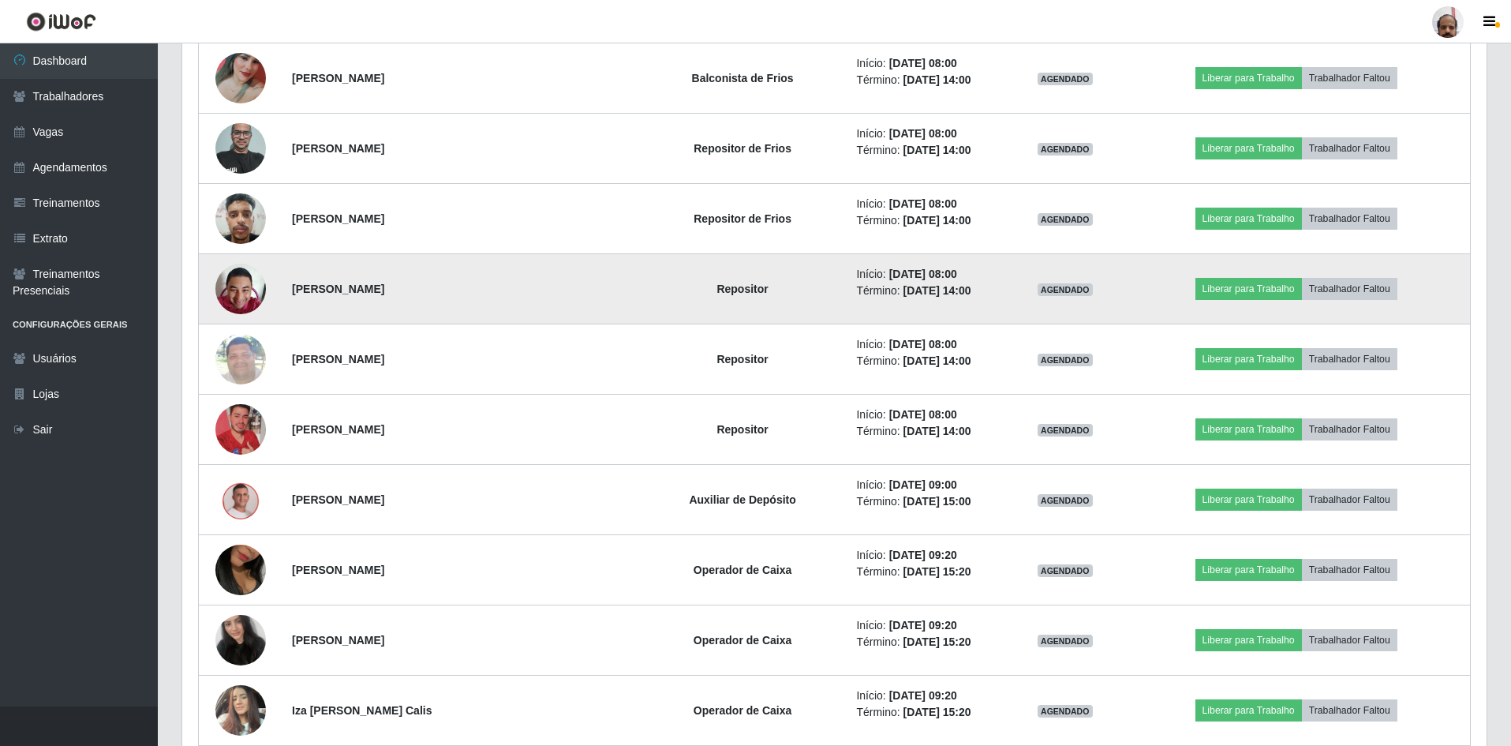
scroll to position [1284, 0]
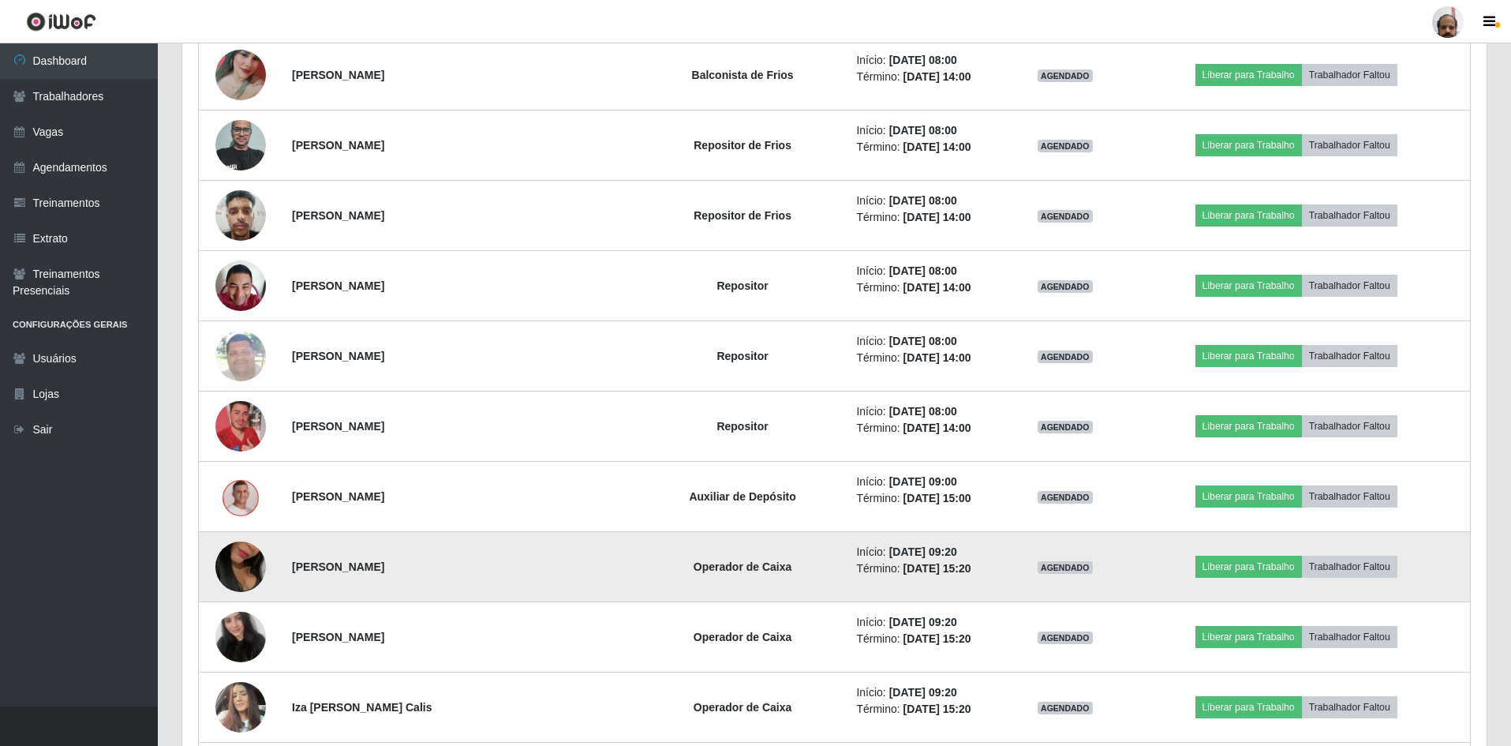
click at [242, 561] on img at bounding box center [240, 567] width 51 height 90
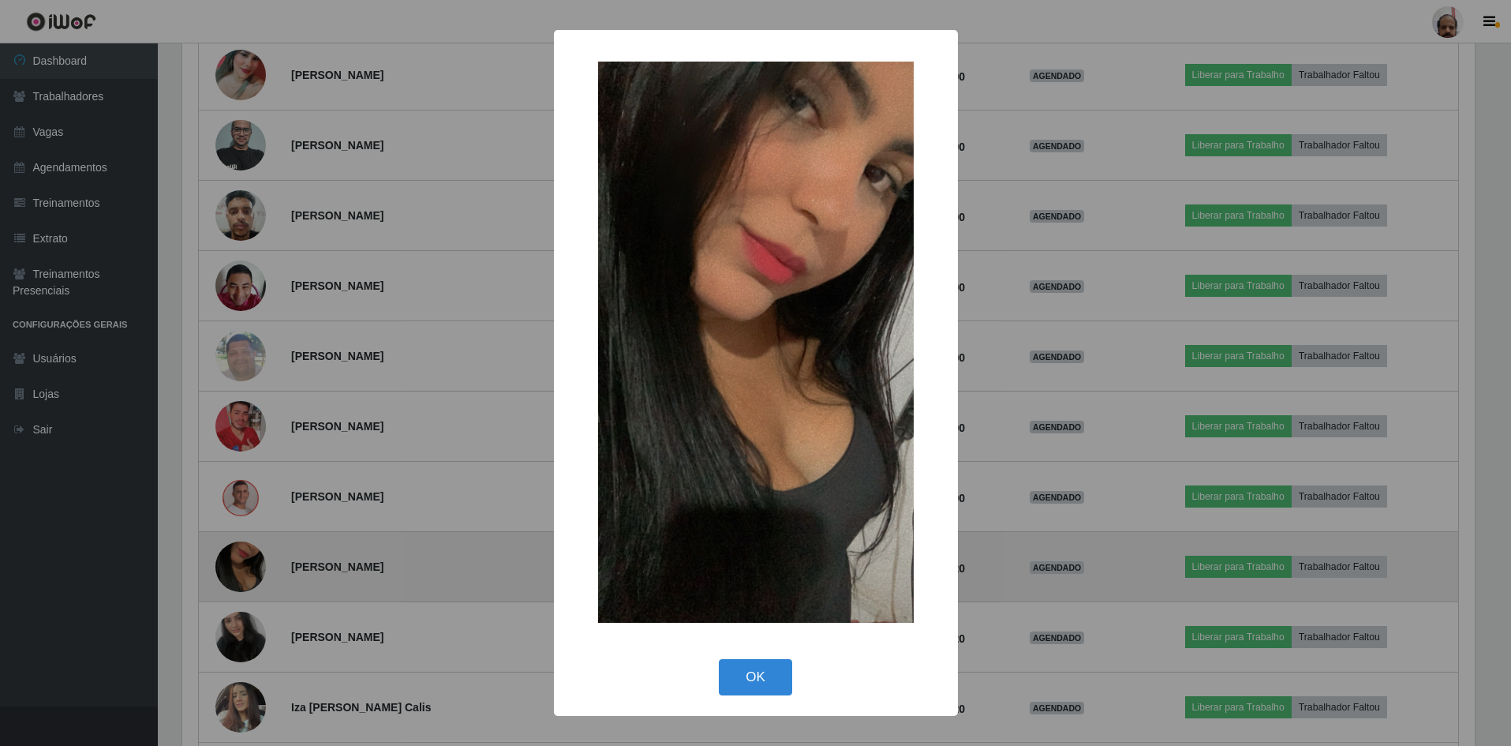
scroll to position [328, 1297]
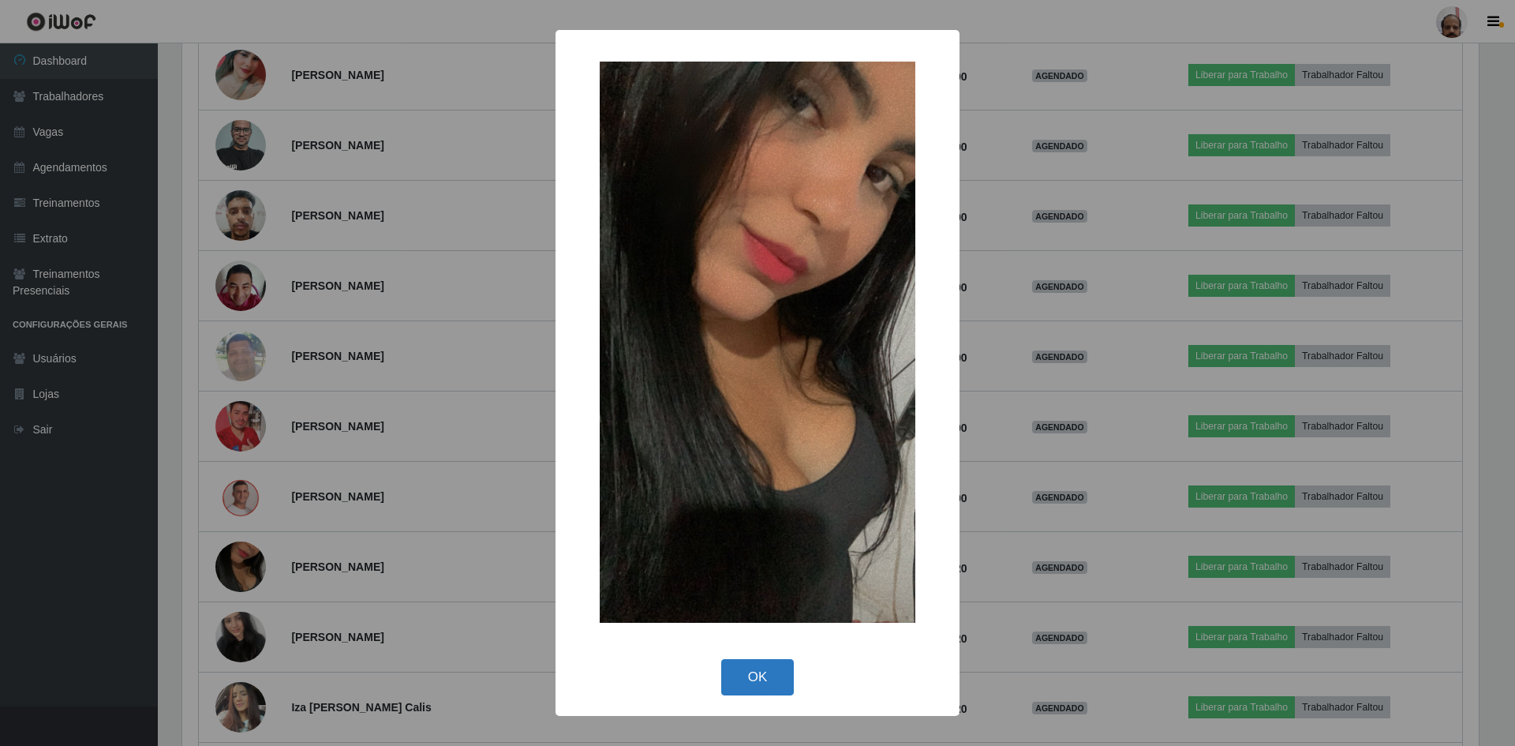
click at [744, 672] on button "OK" at bounding box center [757, 677] width 73 height 37
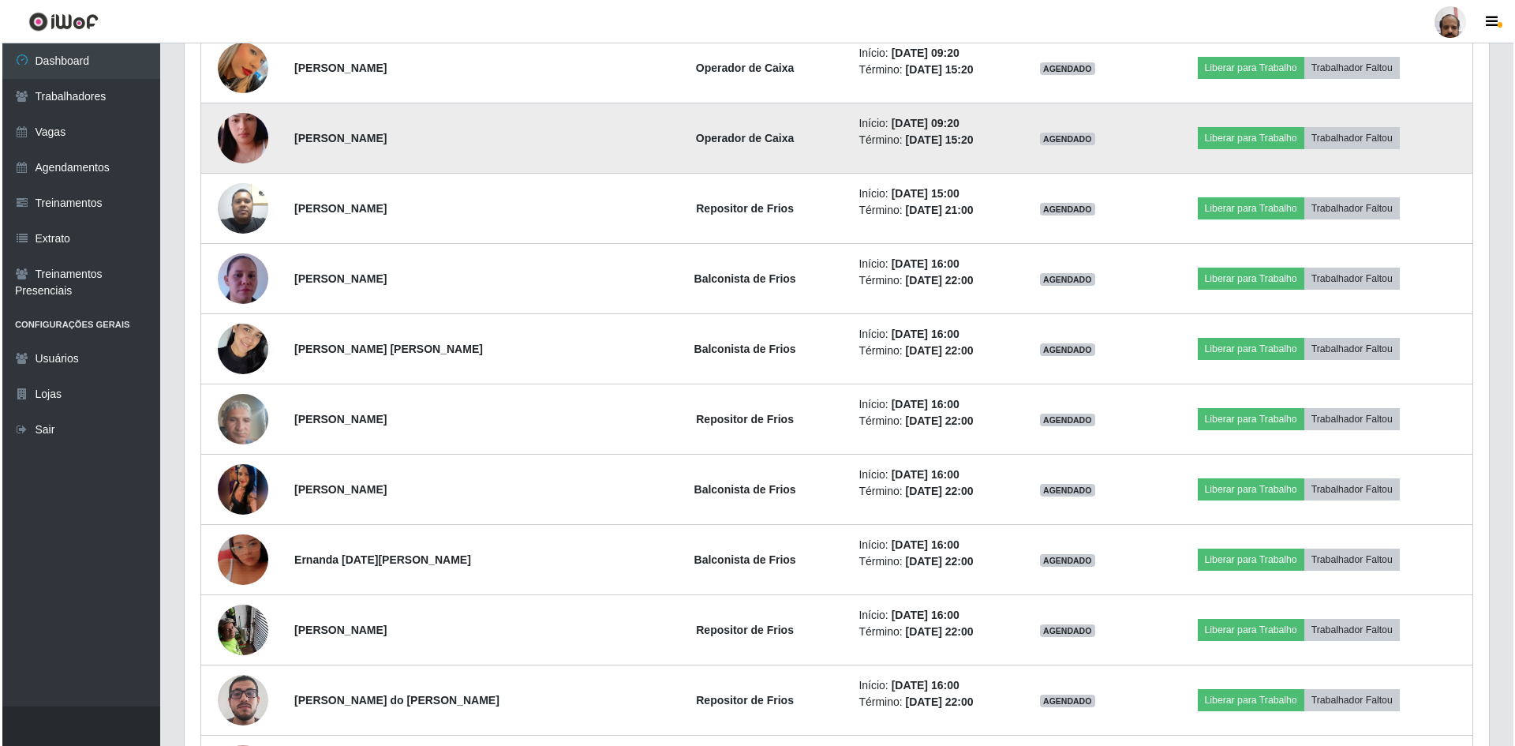
scroll to position [1994, 0]
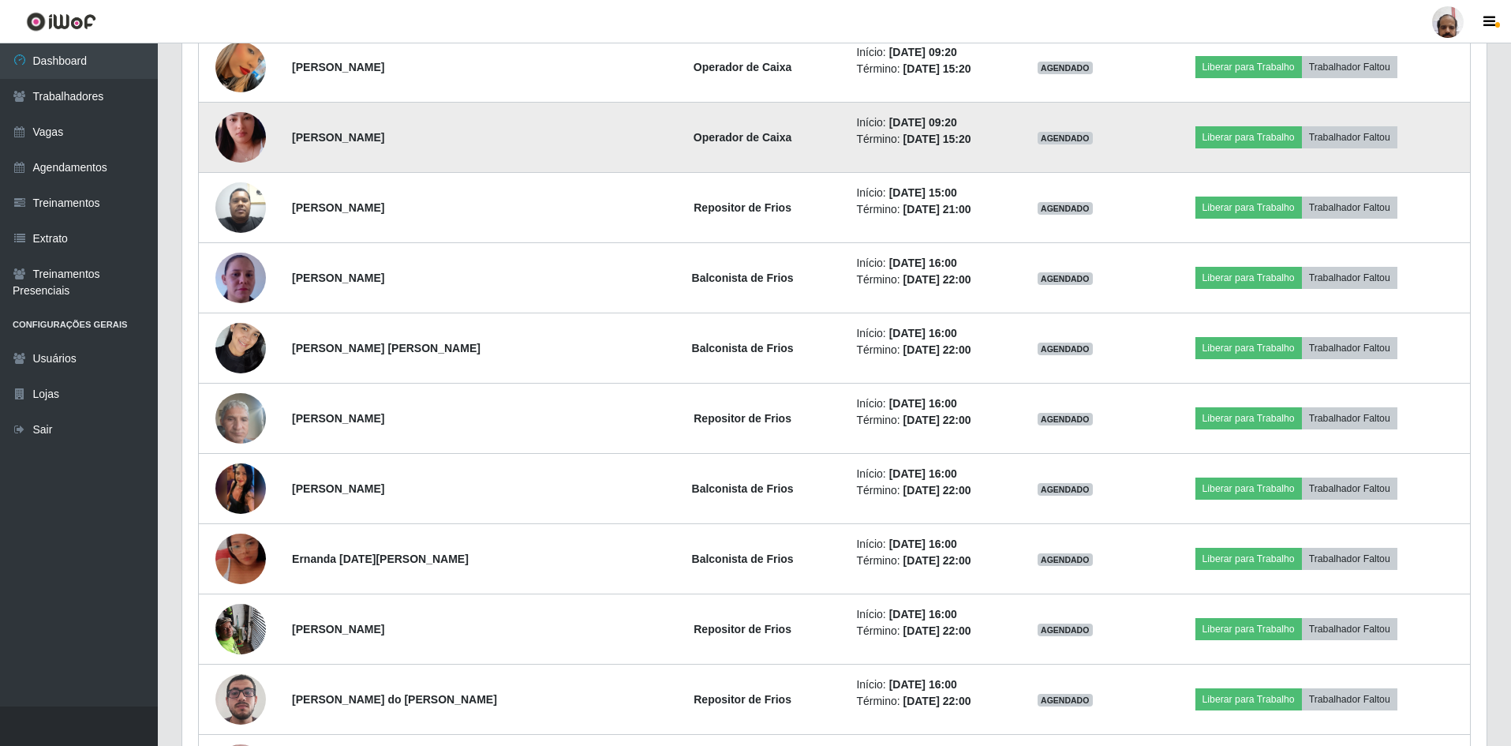
click at [251, 144] on img at bounding box center [240, 137] width 51 height 90
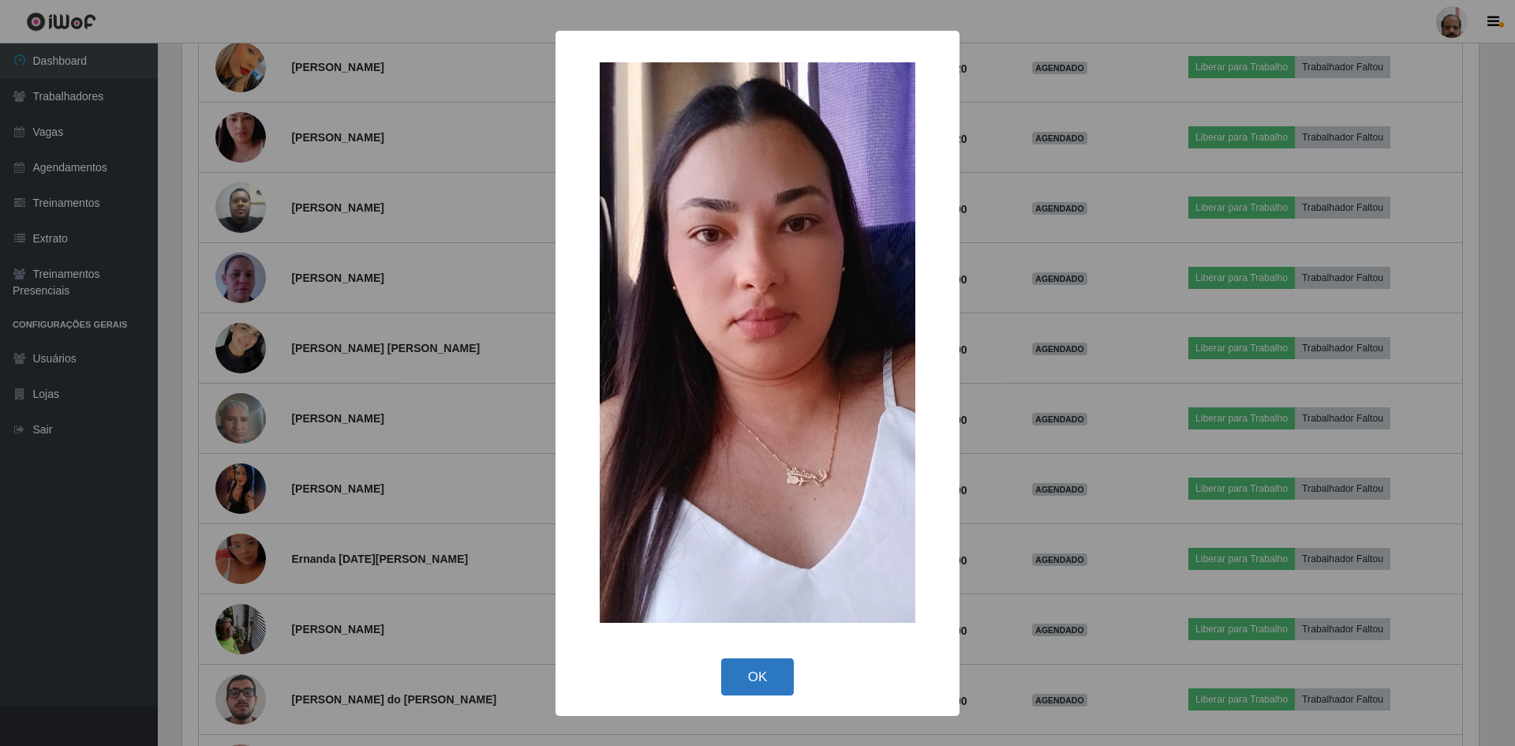
click at [761, 671] on button "OK" at bounding box center [757, 676] width 73 height 37
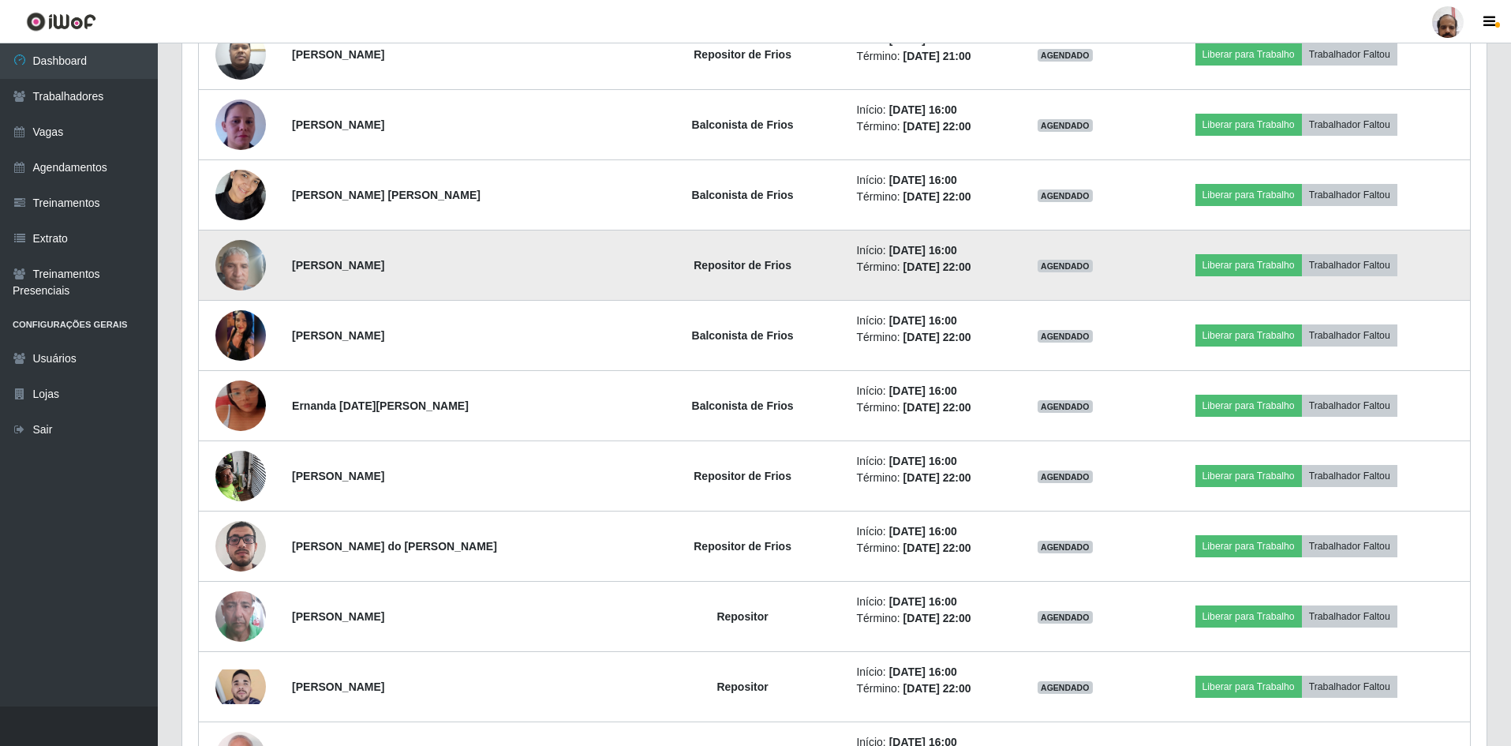
scroll to position [2152, 0]
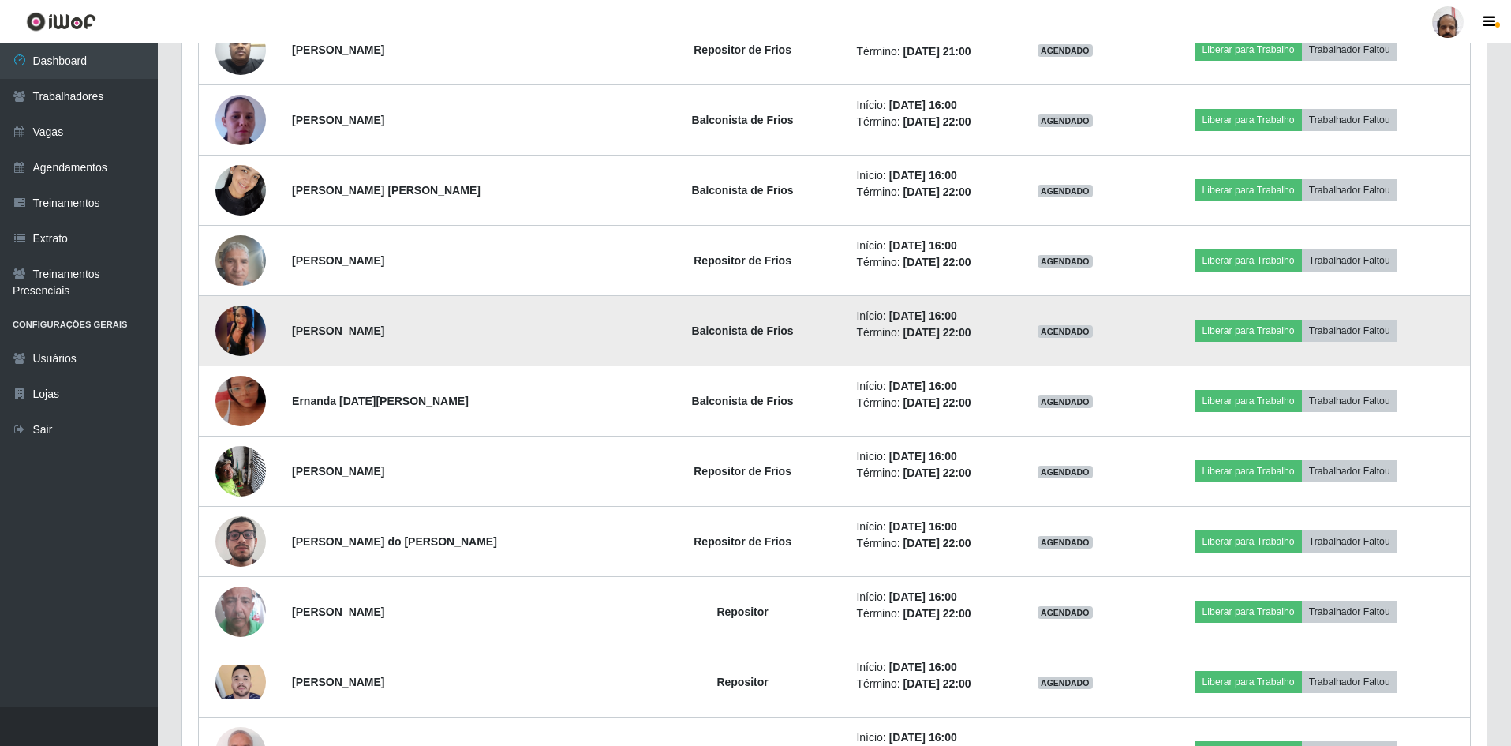
click at [250, 330] on img at bounding box center [240, 331] width 51 height 112
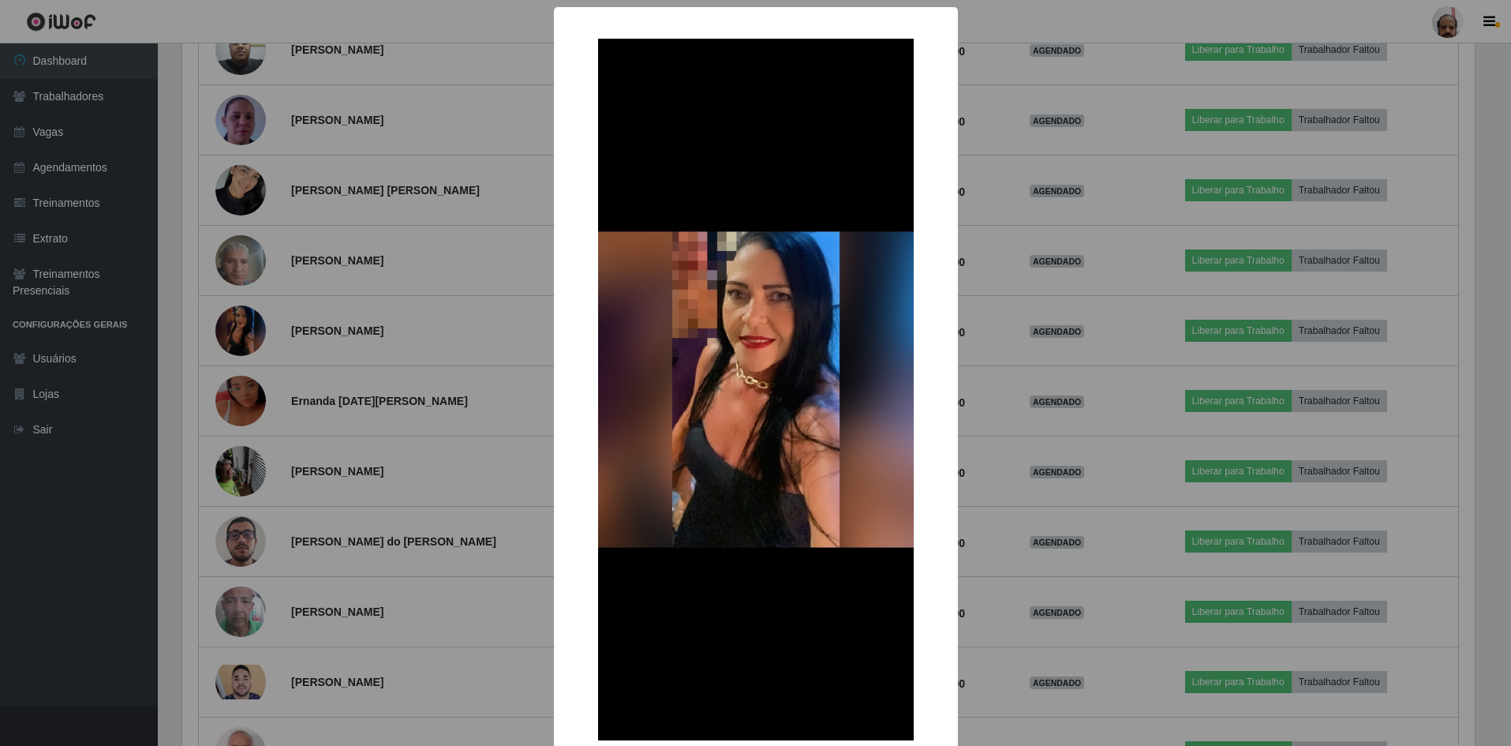
scroll to position [328, 1297]
click at [478, 556] on div "× OK Cancel" at bounding box center [757, 373] width 1515 height 746
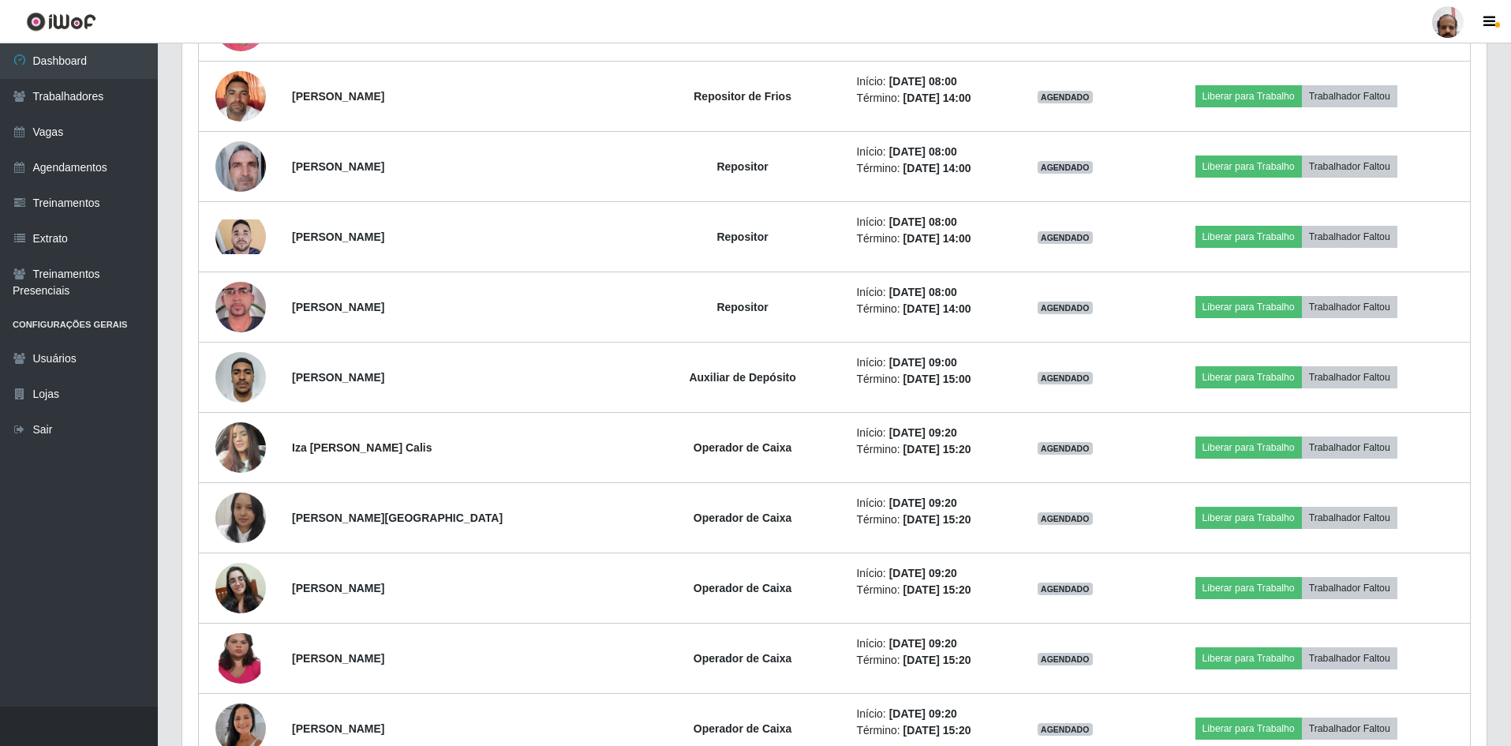
scroll to position [3968, 0]
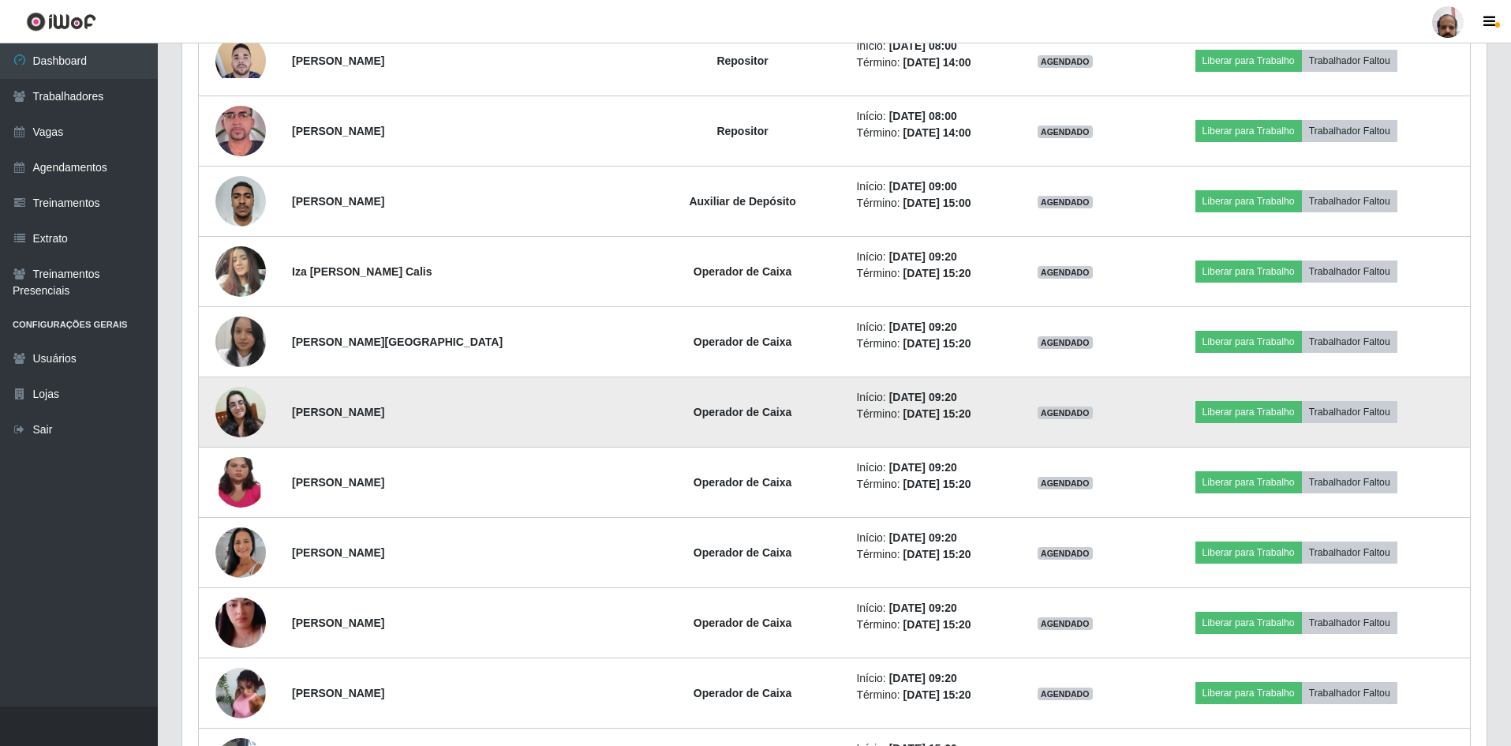
click at [237, 409] on img at bounding box center [240, 412] width 51 height 51
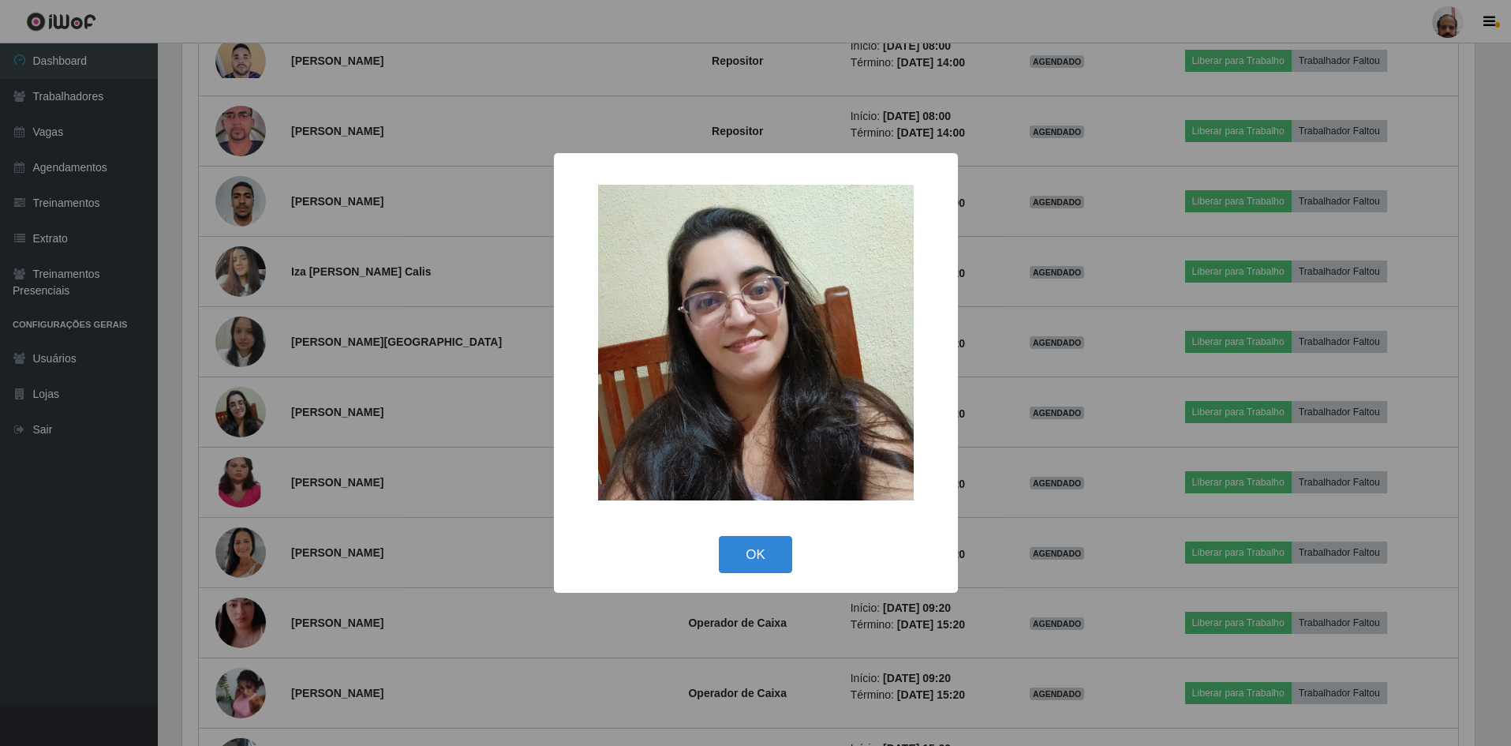
scroll to position [328, 1297]
click at [755, 554] on button "OK" at bounding box center [757, 554] width 73 height 37
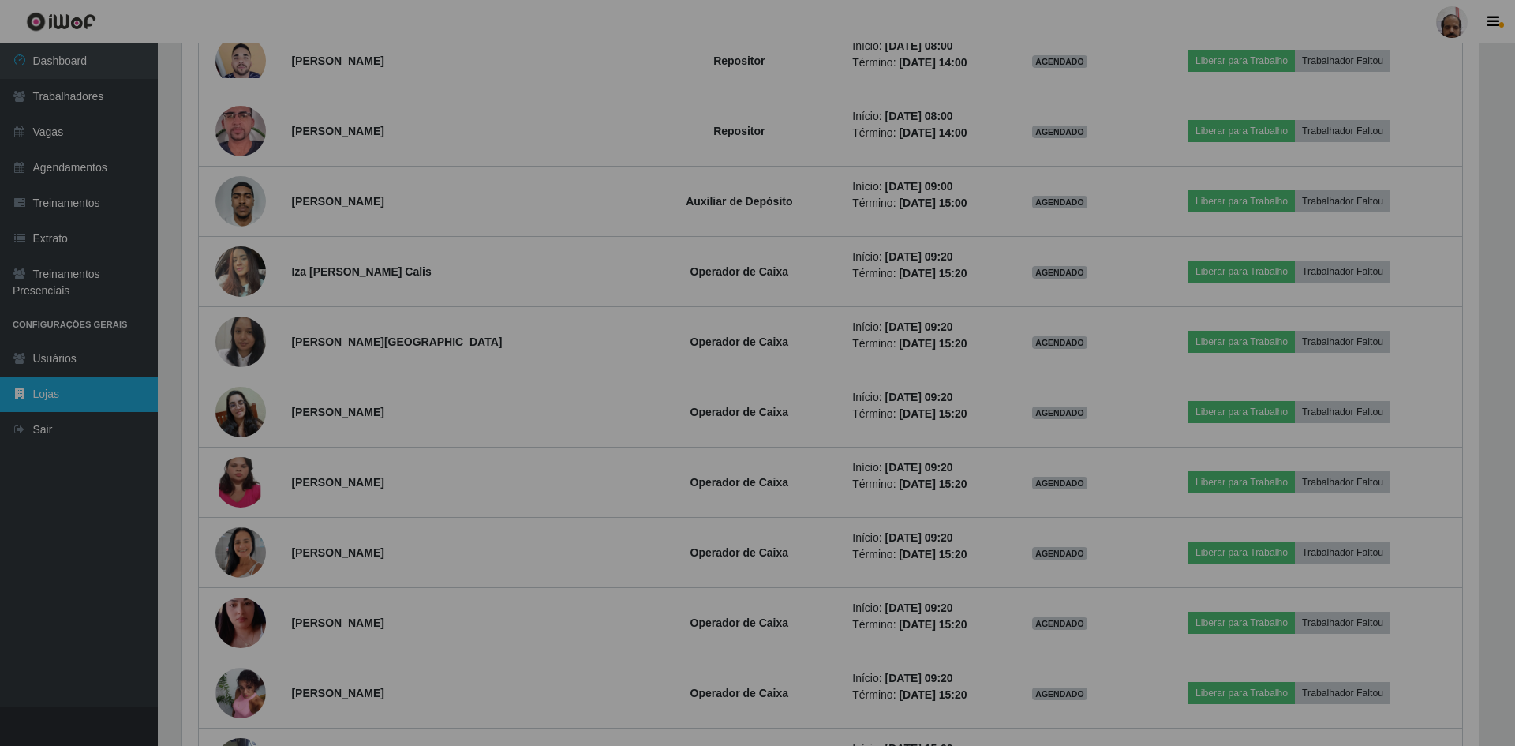
scroll to position [328, 1305]
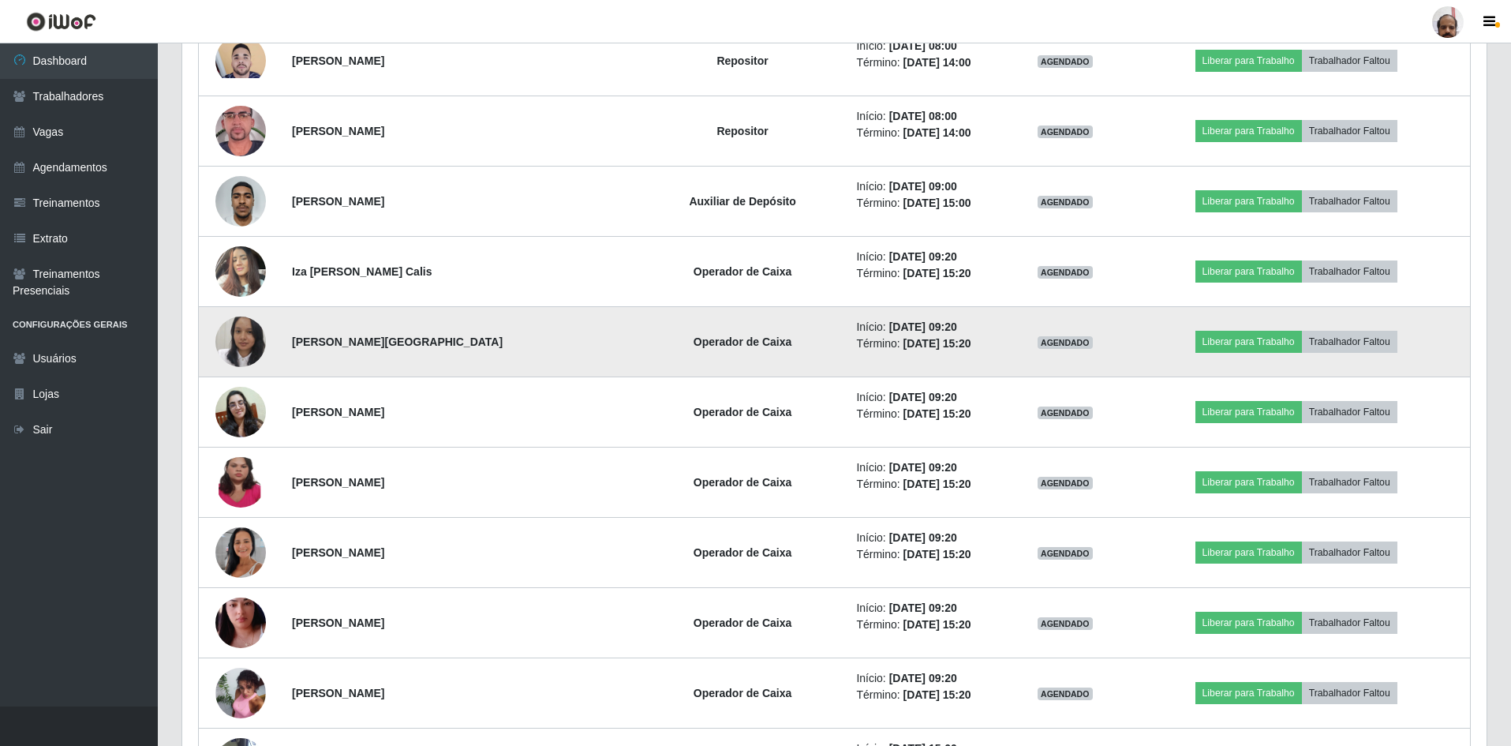
click at [242, 335] on img at bounding box center [240, 341] width 51 height 63
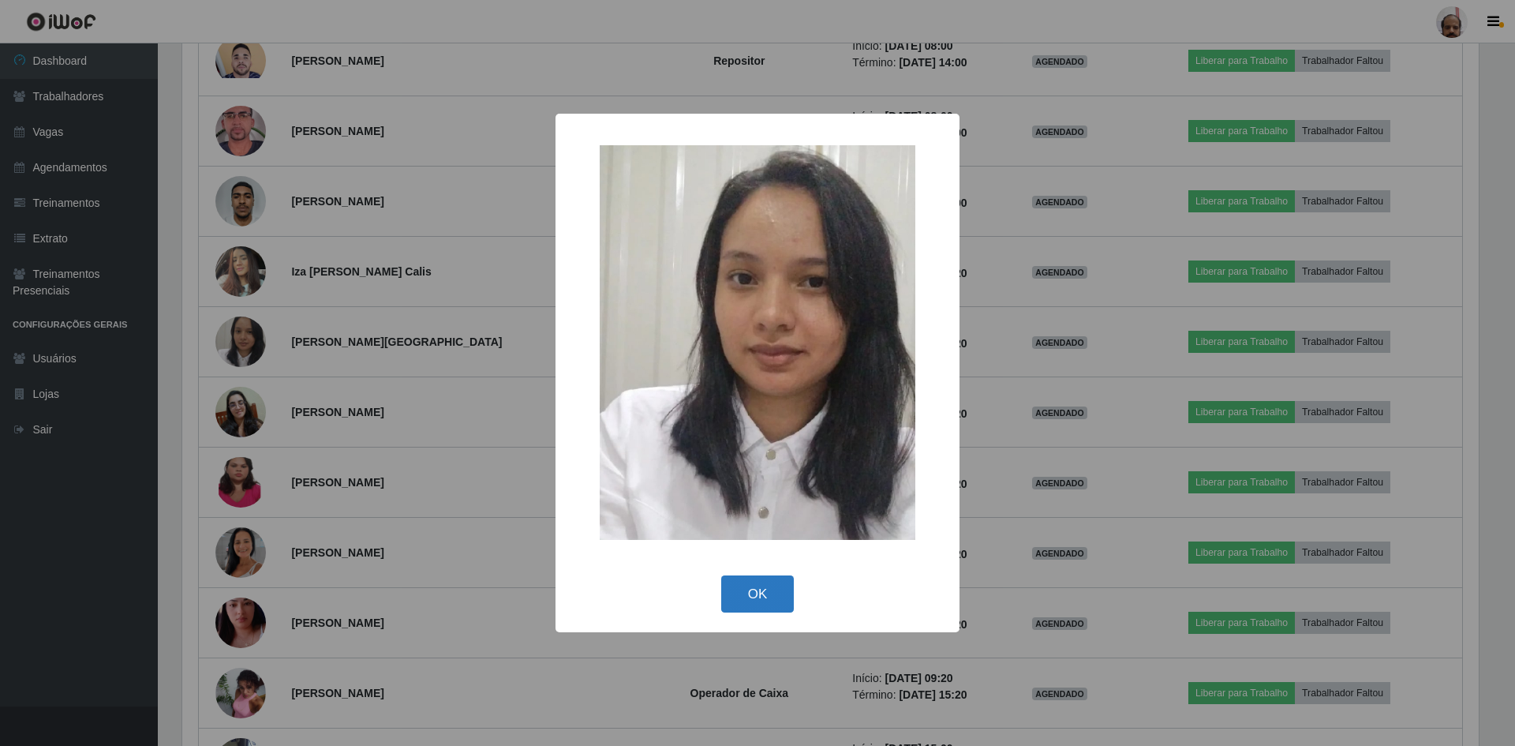
click at [758, 597] on button "OK" at bounding box center [757, 593] width 73 height 37
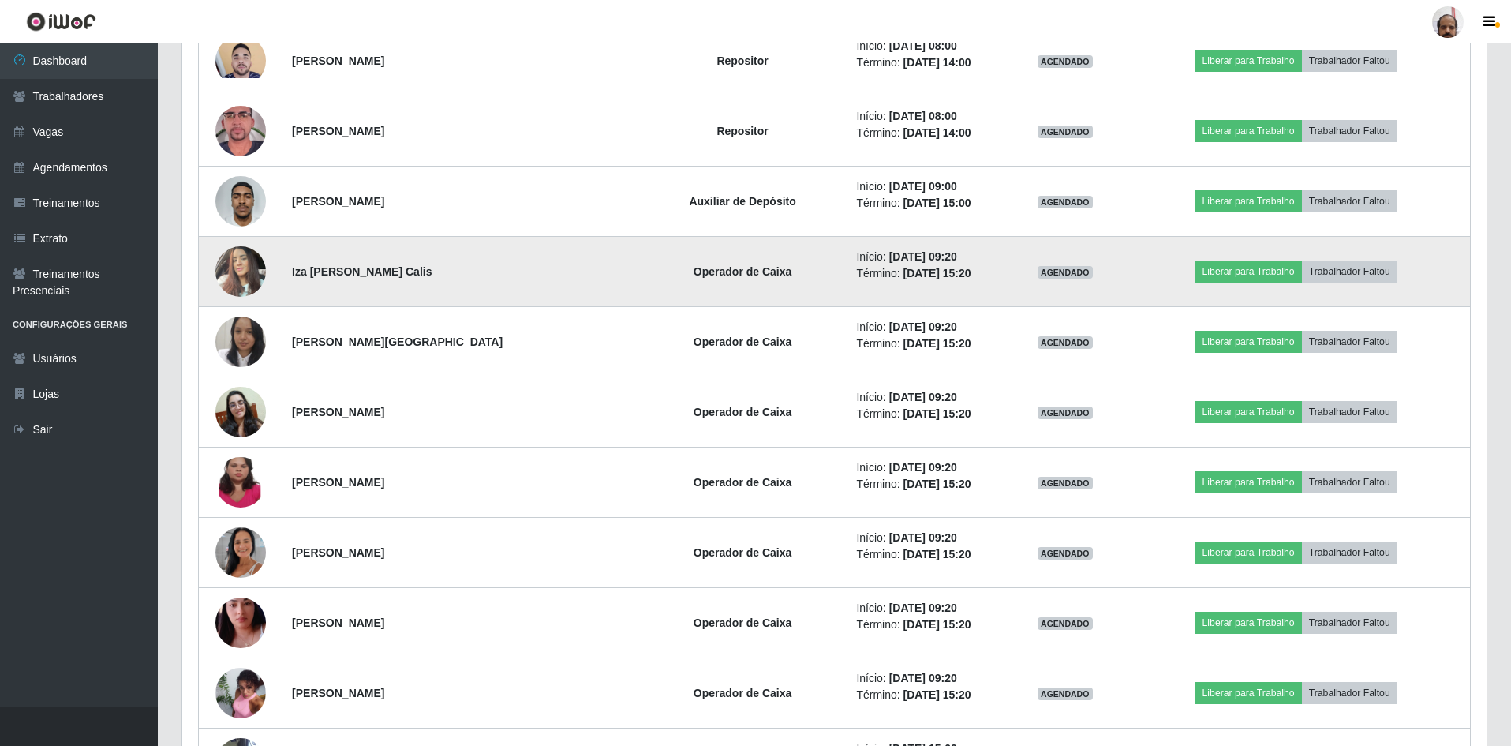
click at [245, 284] on img at bounding box center [240, 271] width 51 height 67
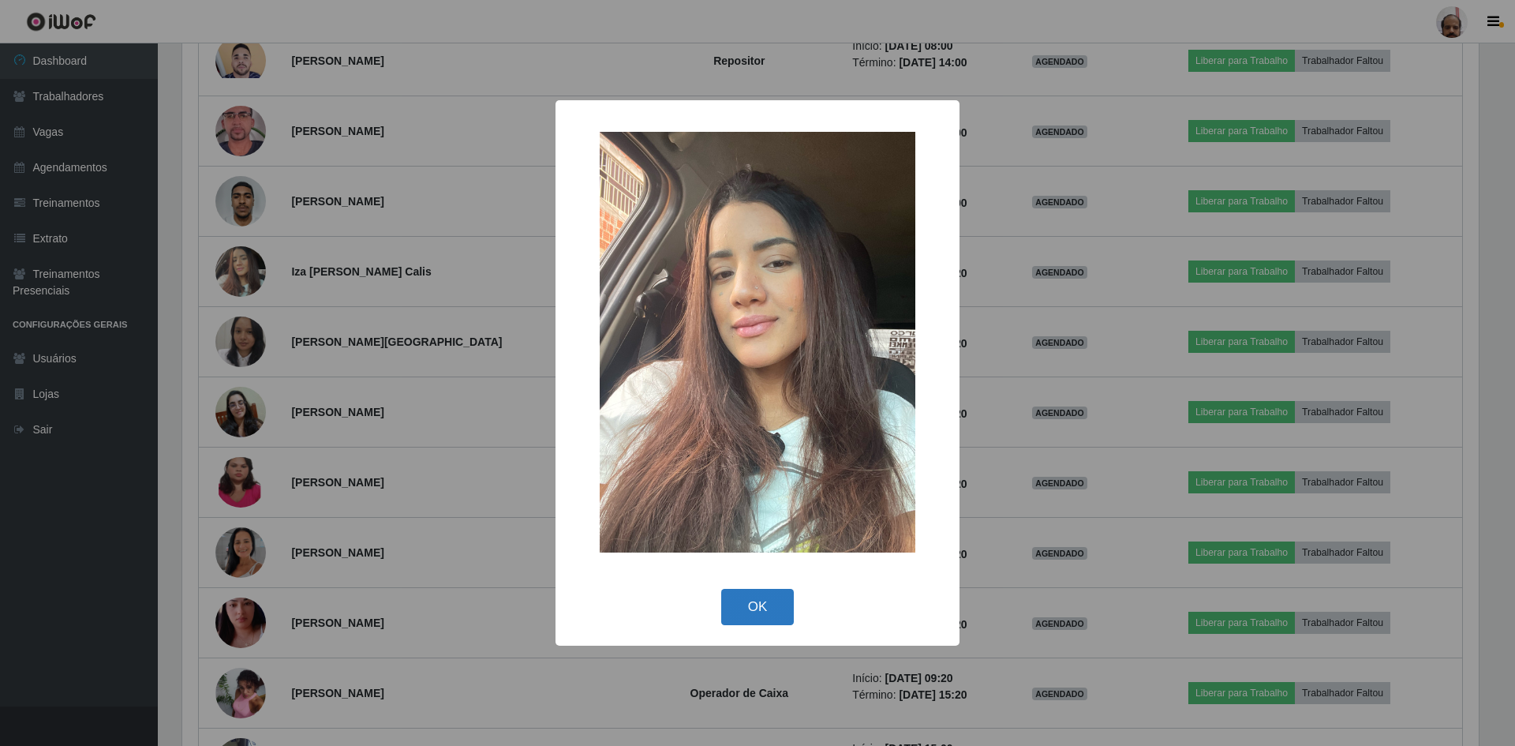
click at [742, 609] on button "OK" at bounding box center [757, 607] width 73 height 37
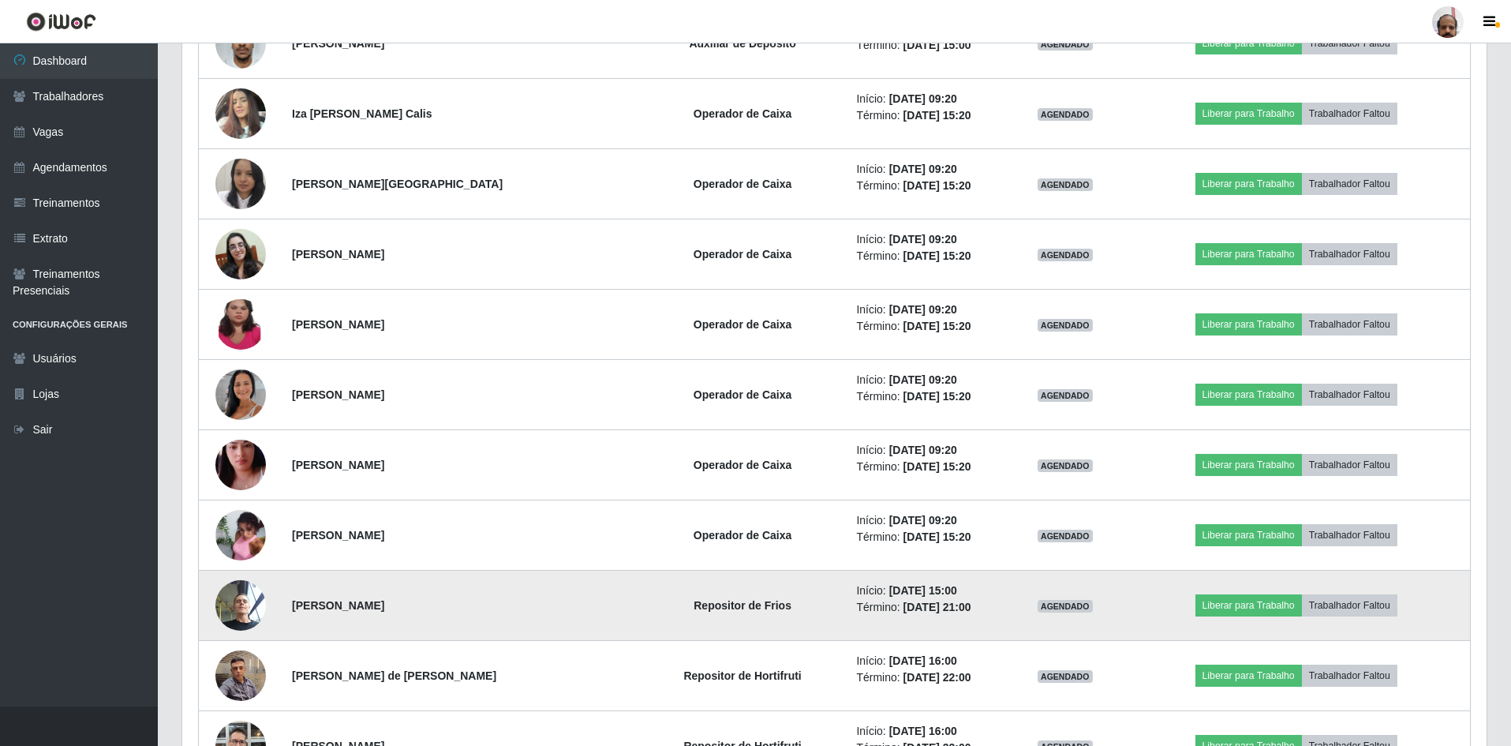
click at [238, 609] on img at bounding box center [240, 604] width 51 height 67
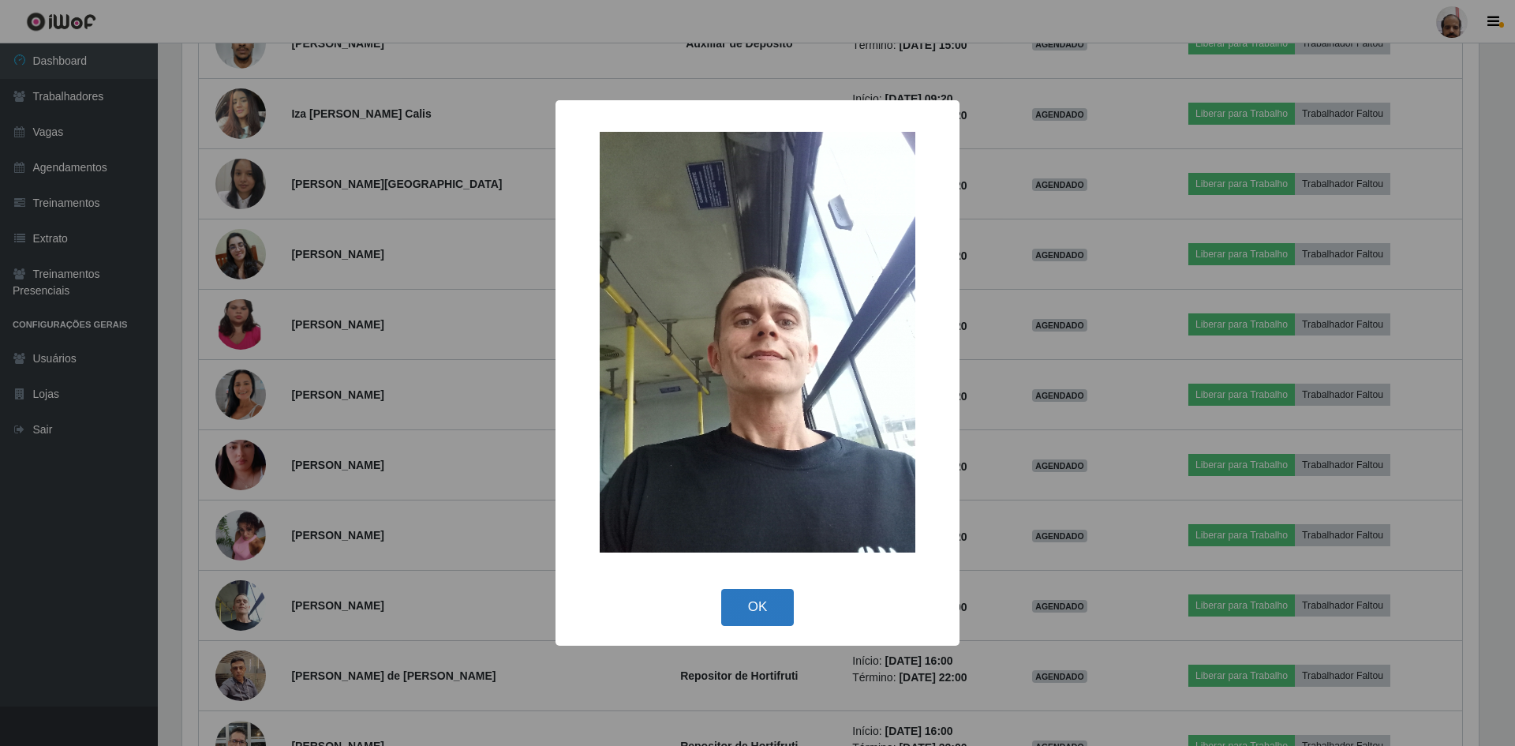
click at [767, 605] on button "OK" at bounding box center [757, 607] width 73 height 37
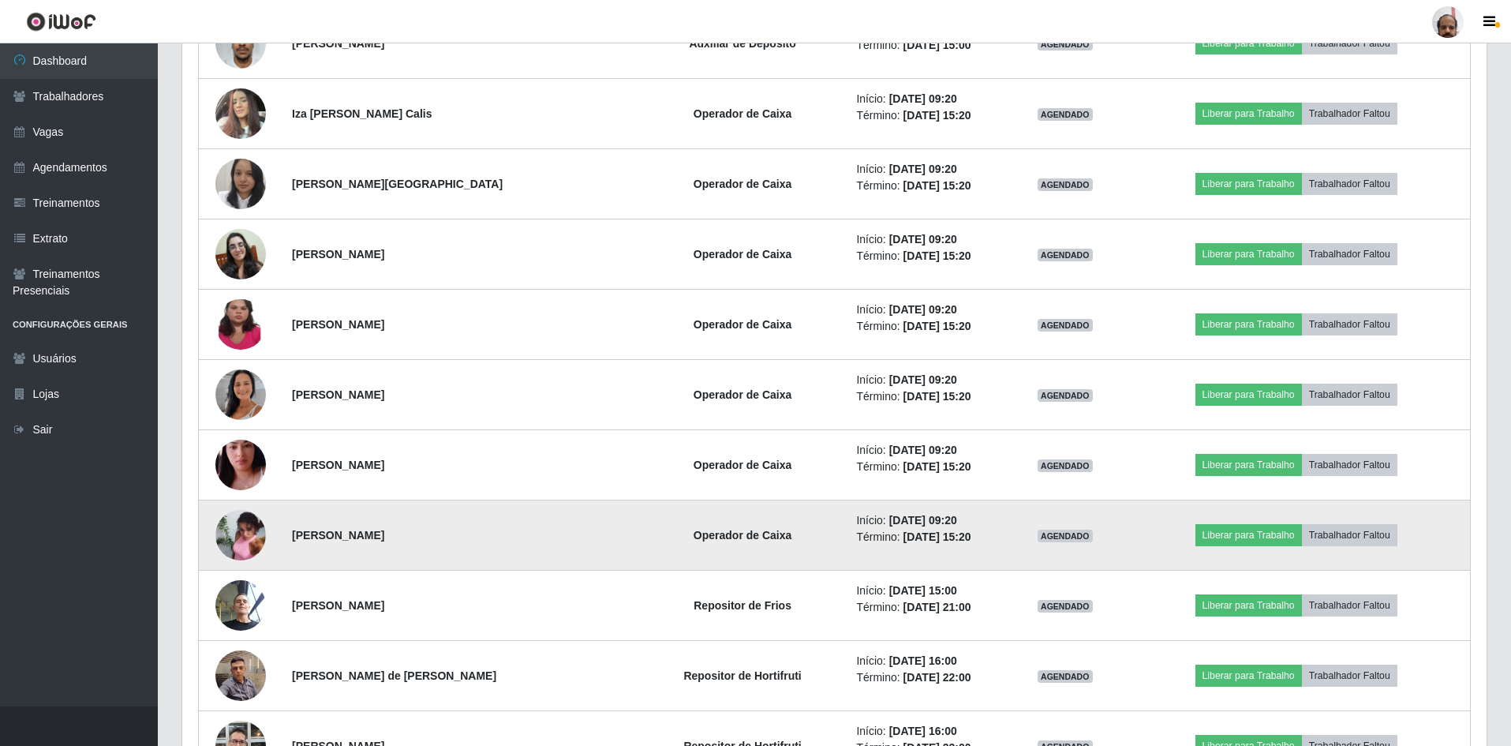
click at [247, 541] on img at bounding box center [240, 535] width 51 height 68
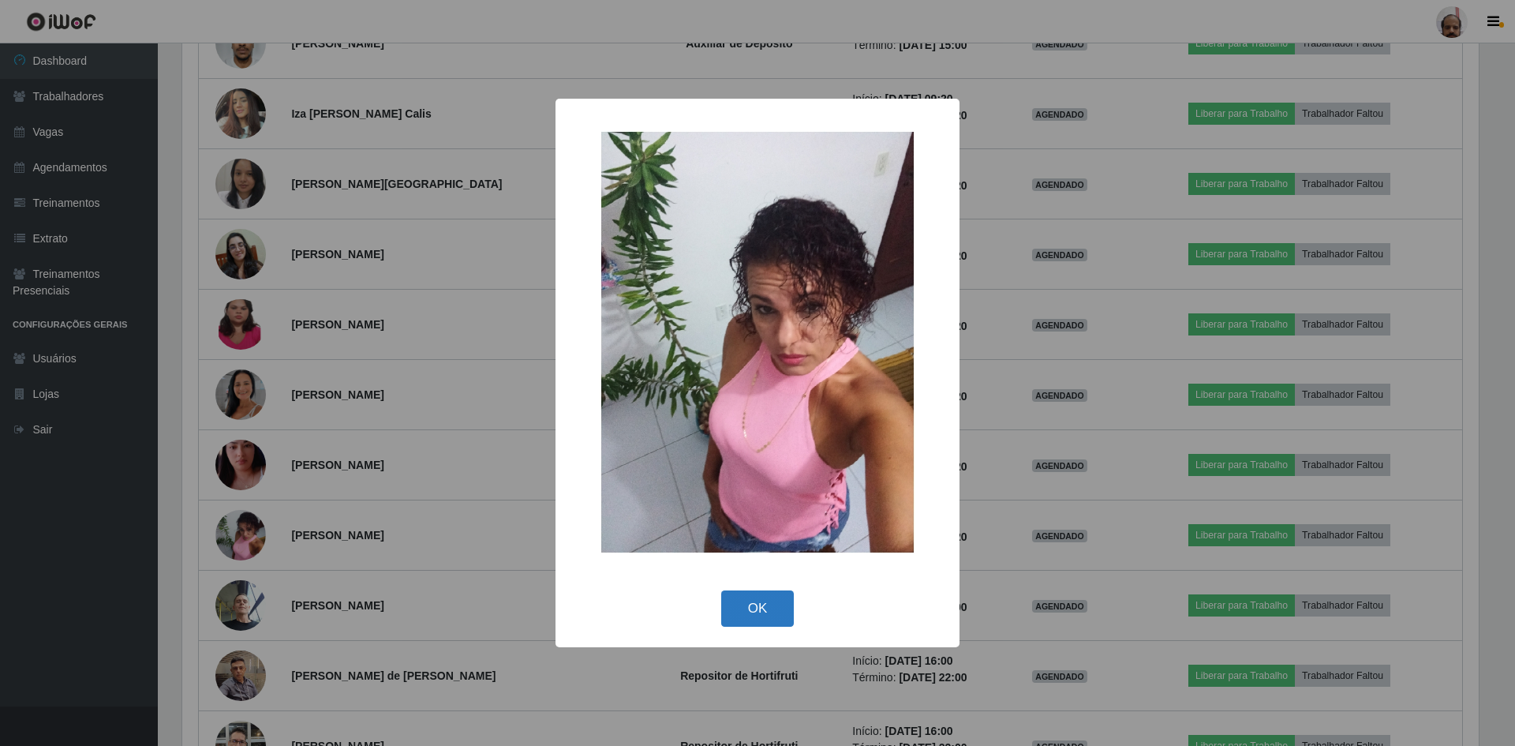
click at [753, 597] on button "OK" at bounding box center [757, 608] width 73 height 37
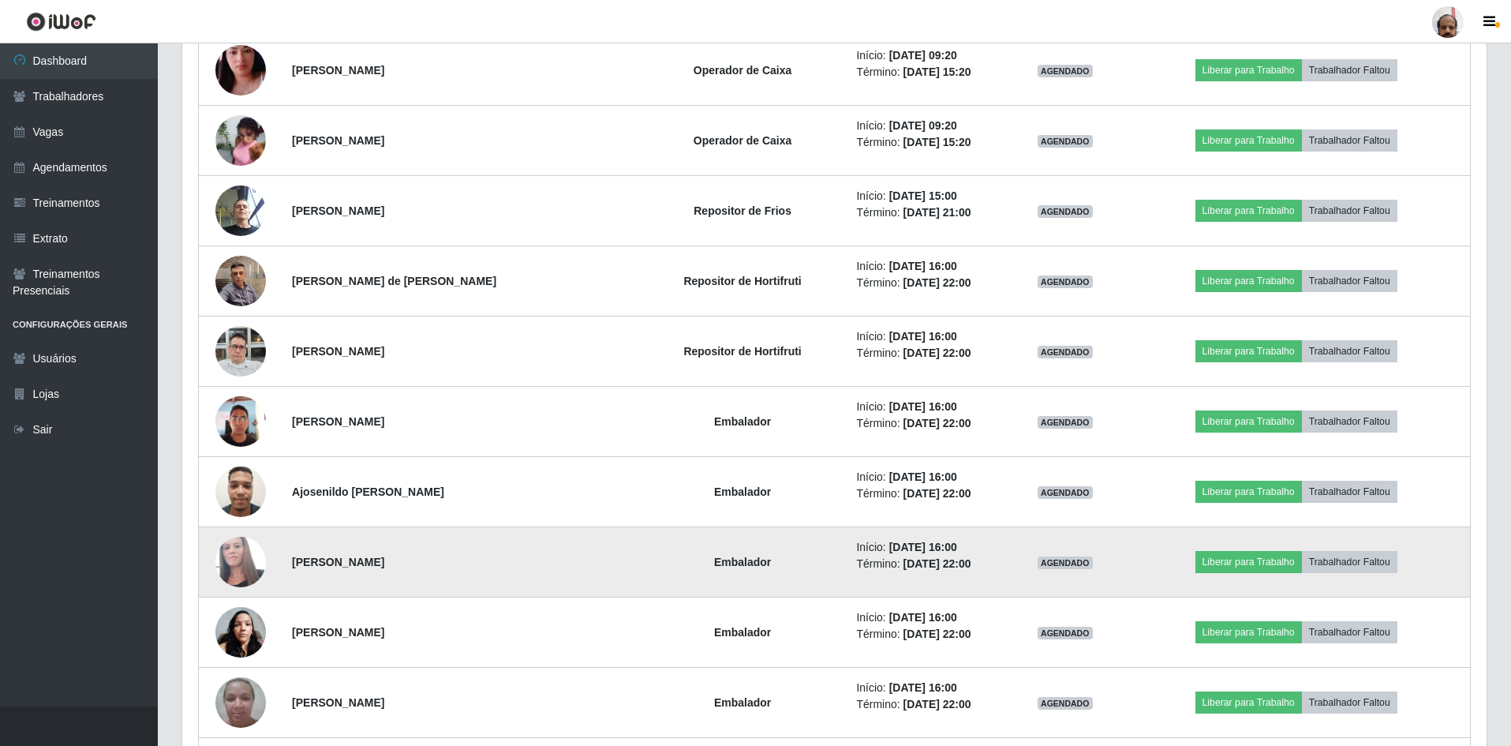
click at [240, 565] on img at bounding box center [240, 561] width 51 height 85
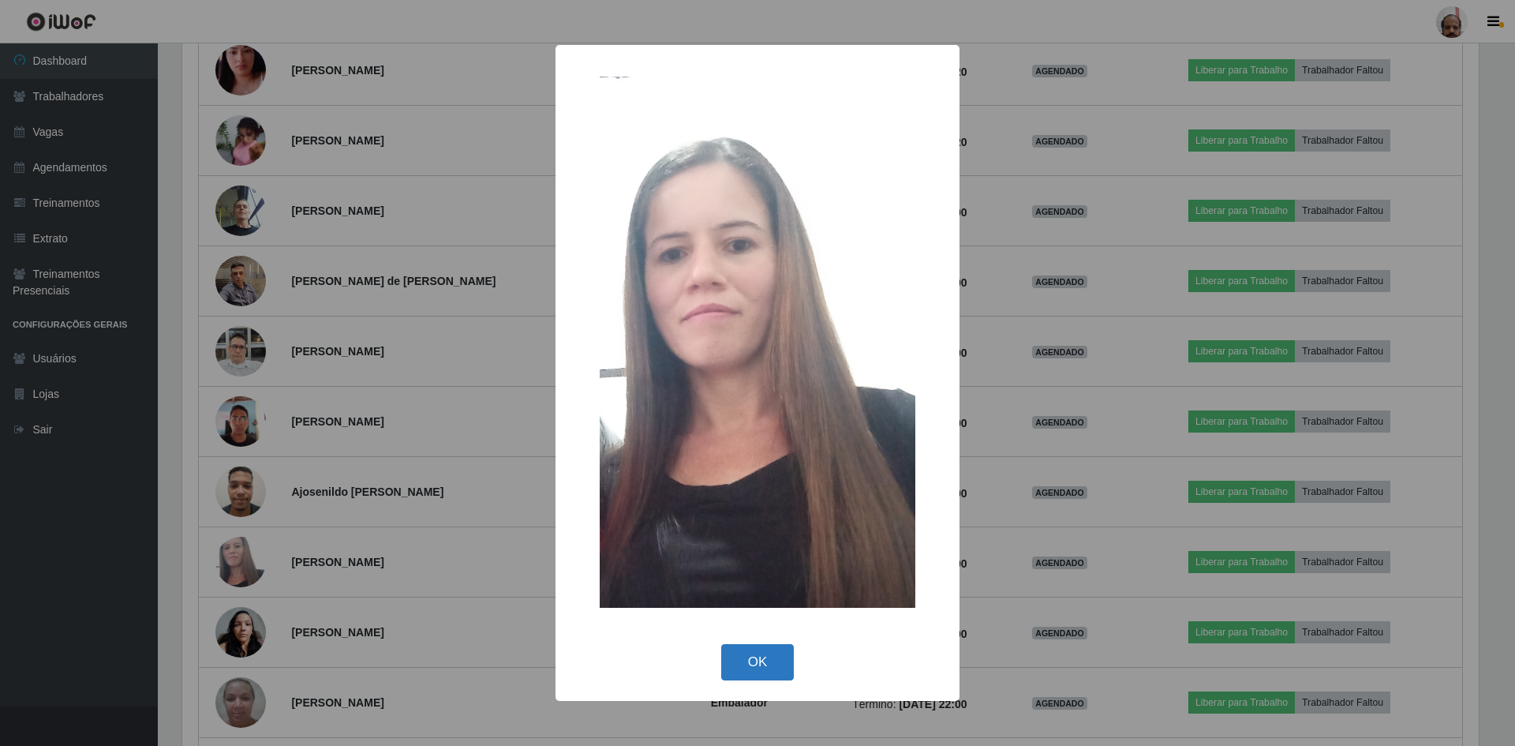
click at [765, 653] on button "OK" at bounding box center [757, 662] width 73 height 37
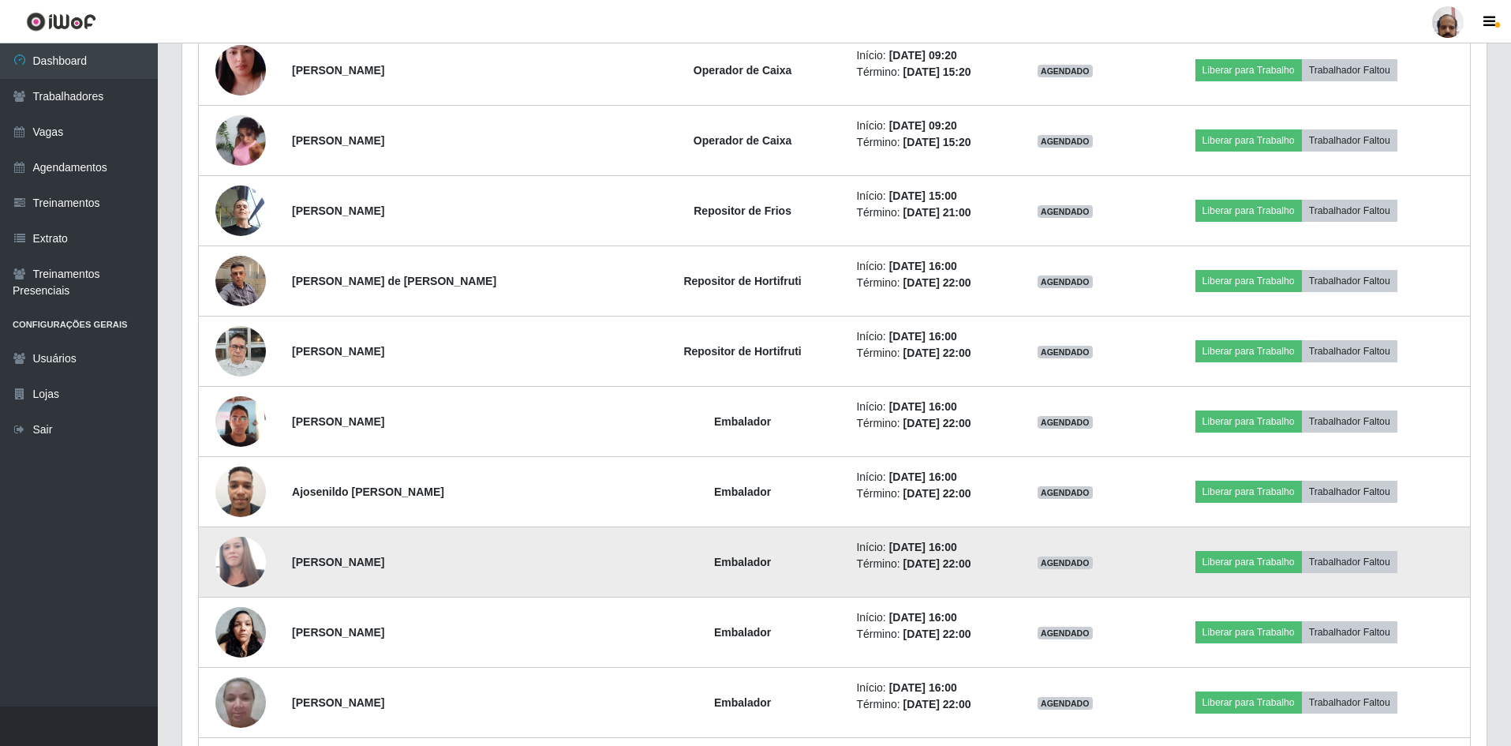
click at [246, 560] on img at bounding box center [240, 561] width 51 height 85
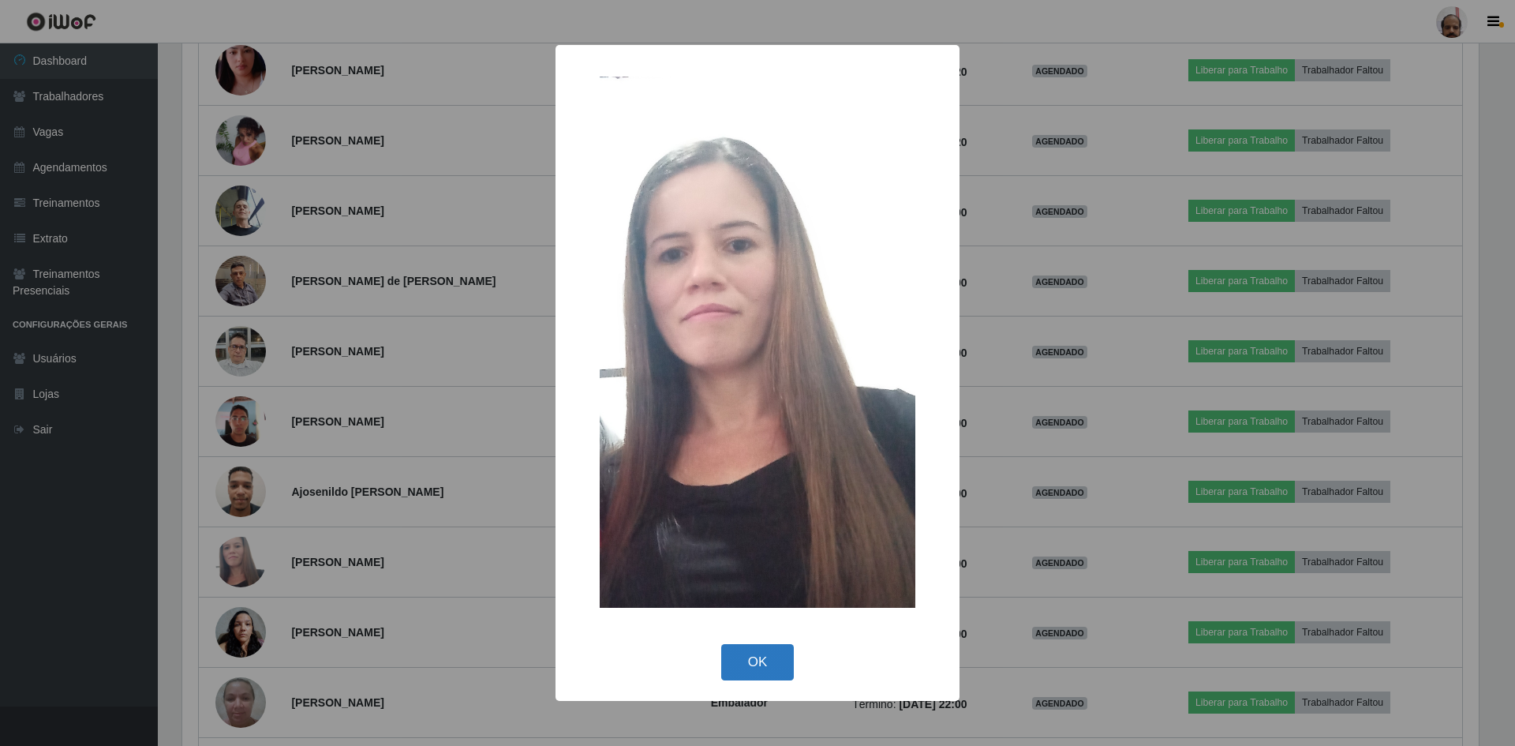
click at [764, 663] on button "OK" at bounding box center [757, 662] width 73 height 37
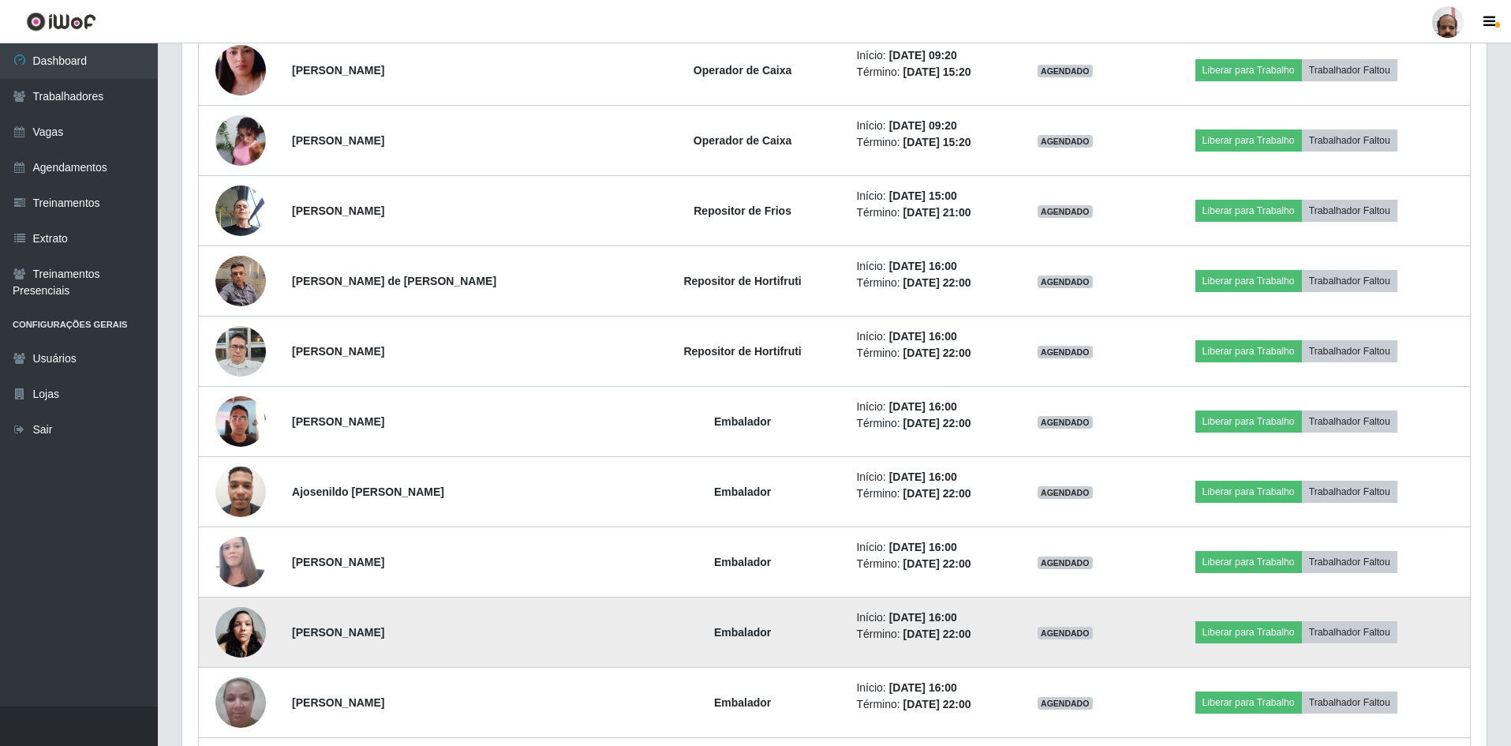
click at [242, 626] on img at bounding box center [240, 631] width 51 height 67
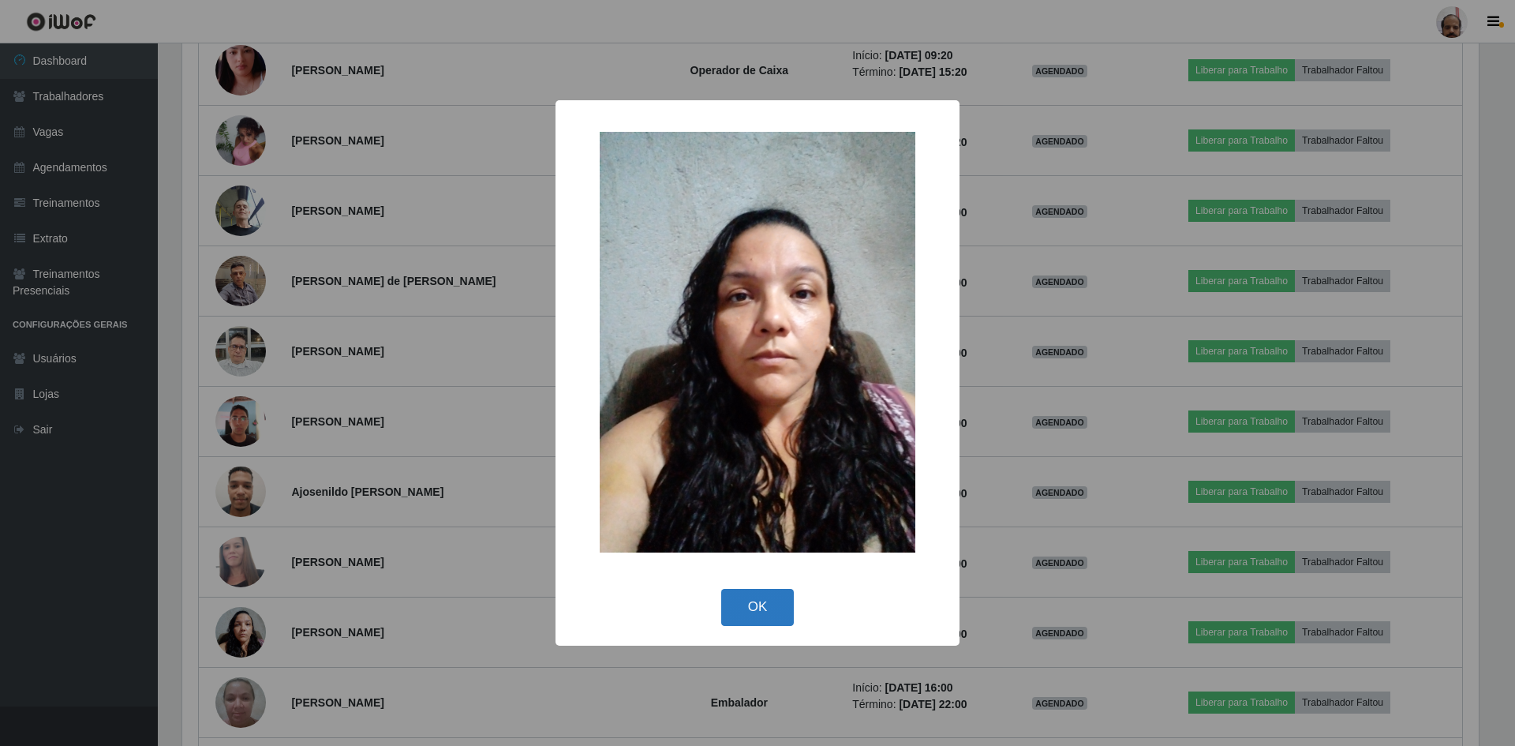
click at [729, 607] on button "OK" at bounding box center [757, 607] width 73 height 37
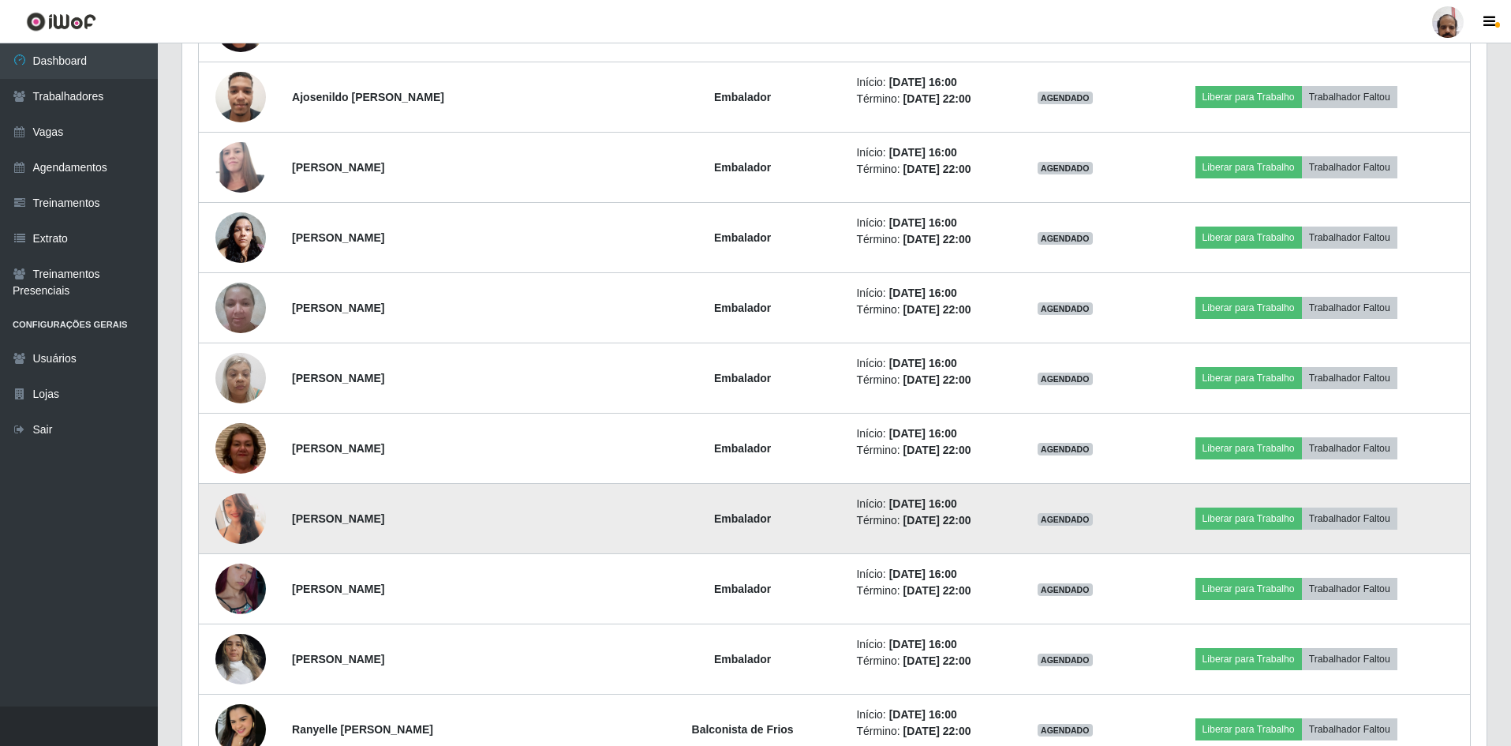
click at [238, 528] on img at bounding box center [240, 518] width 51 height 71
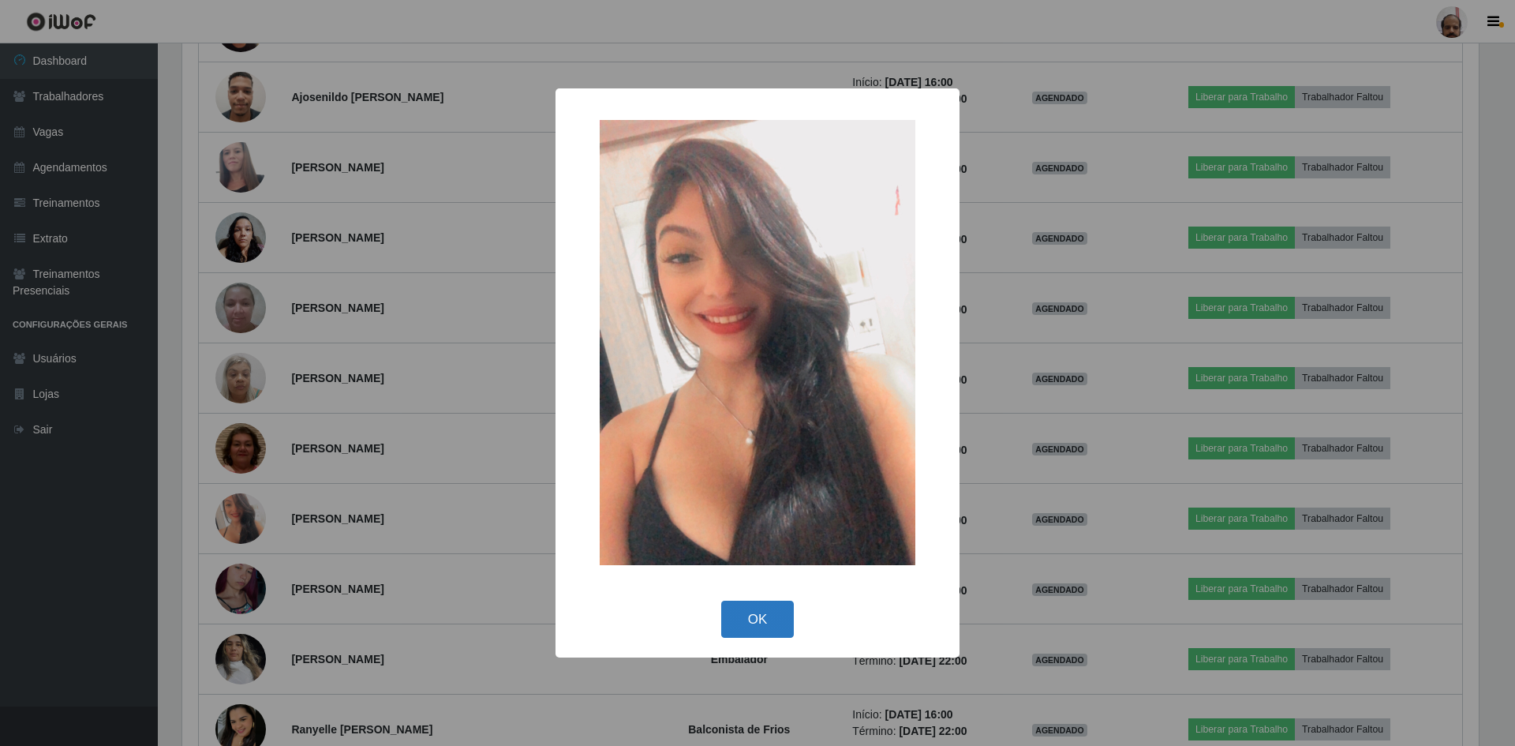
click at [736, 609] on button "OK" at bounding box center [757, 619] width 73 height 37
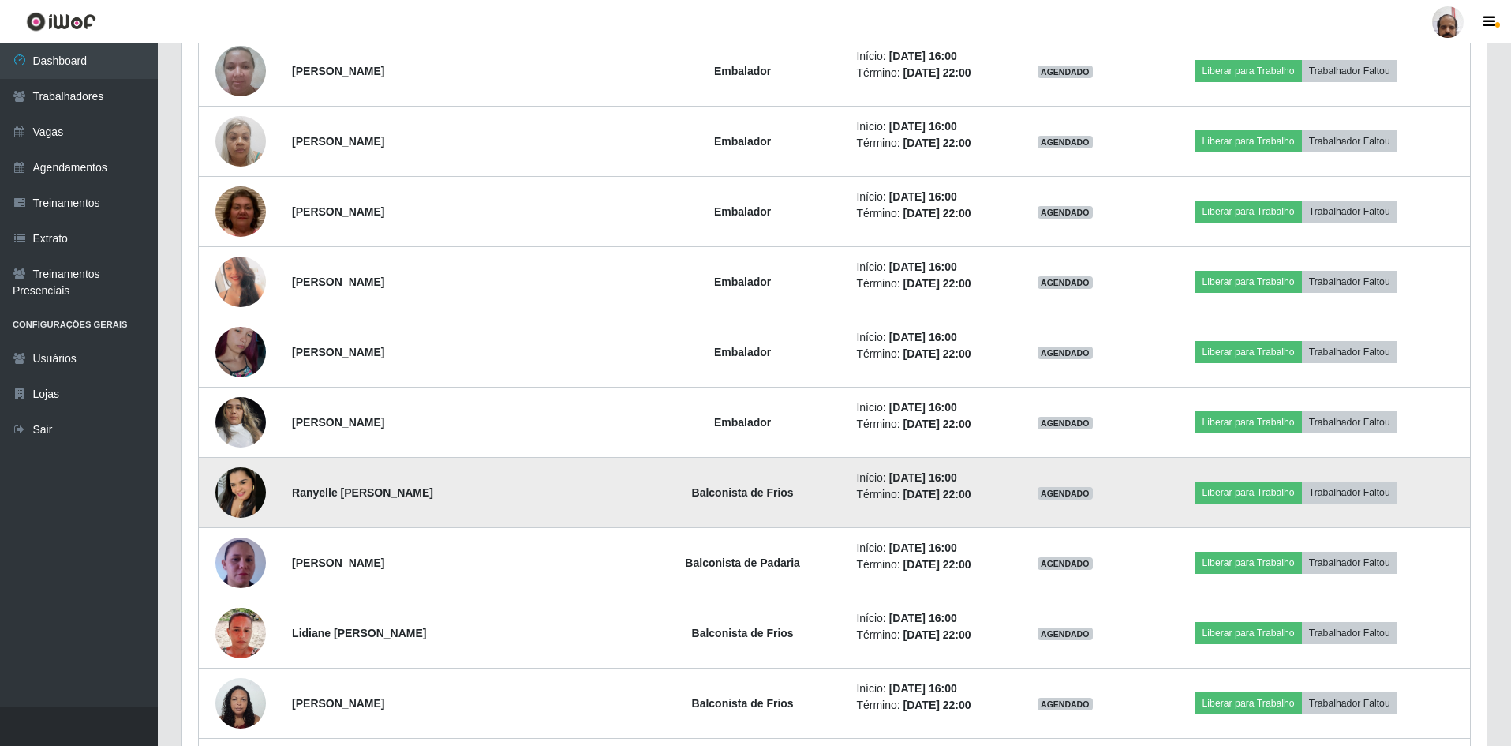
click at [245, 492] on img at bounding box center [240, 492] width 51 height 51
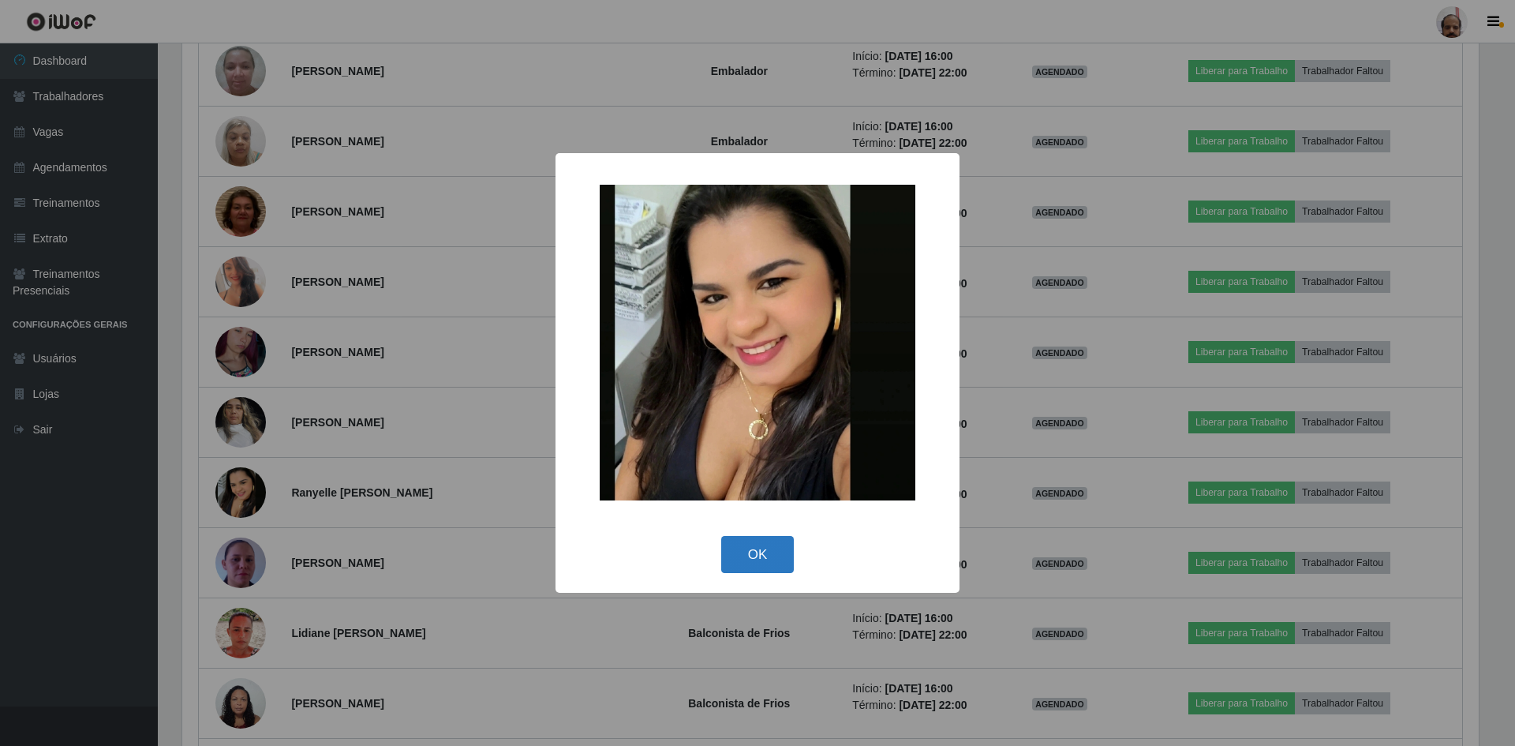
click at [745, 559] on button "OK" at bounding box center [757, 554] width 73 height 37
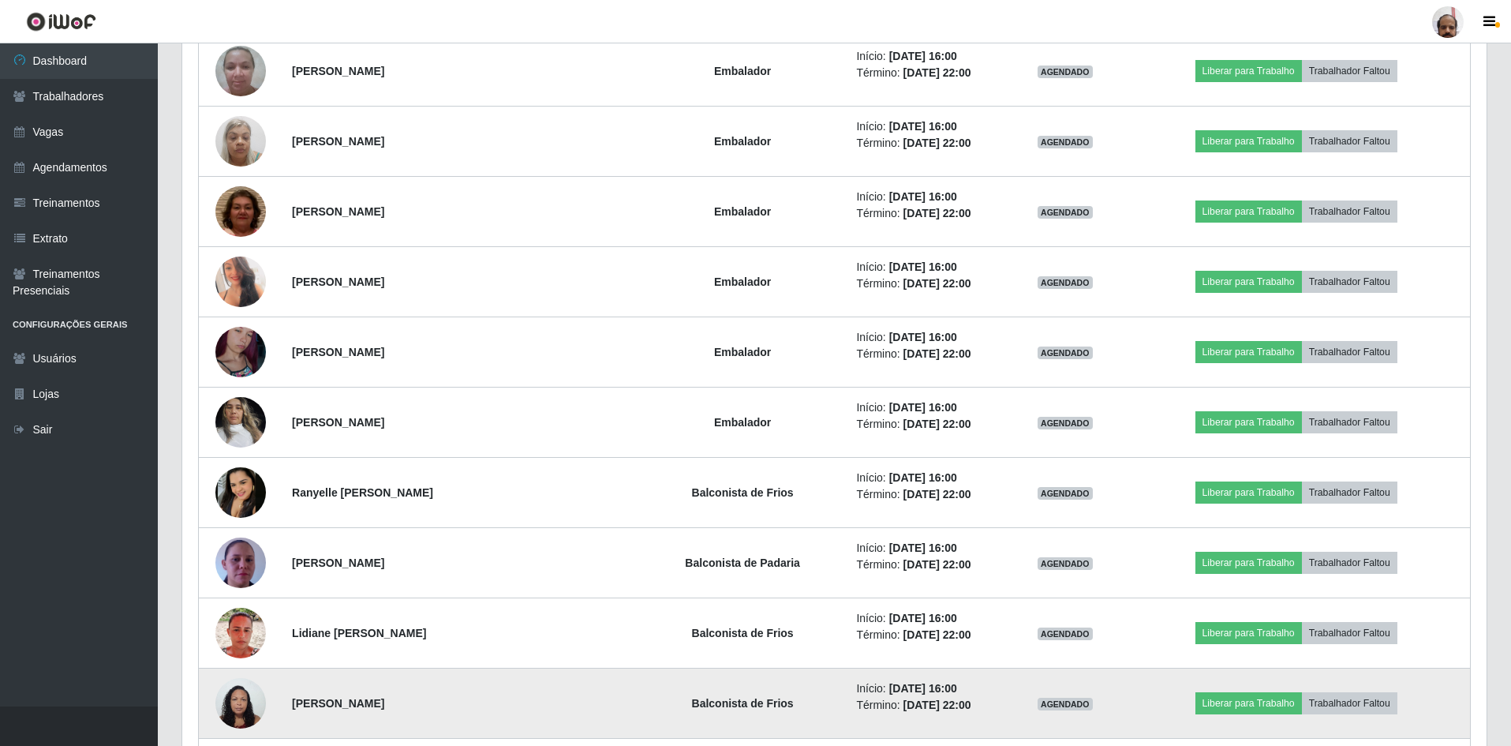
click at [257, 704] on img at bounding box center [240, 702] width 51 height 67
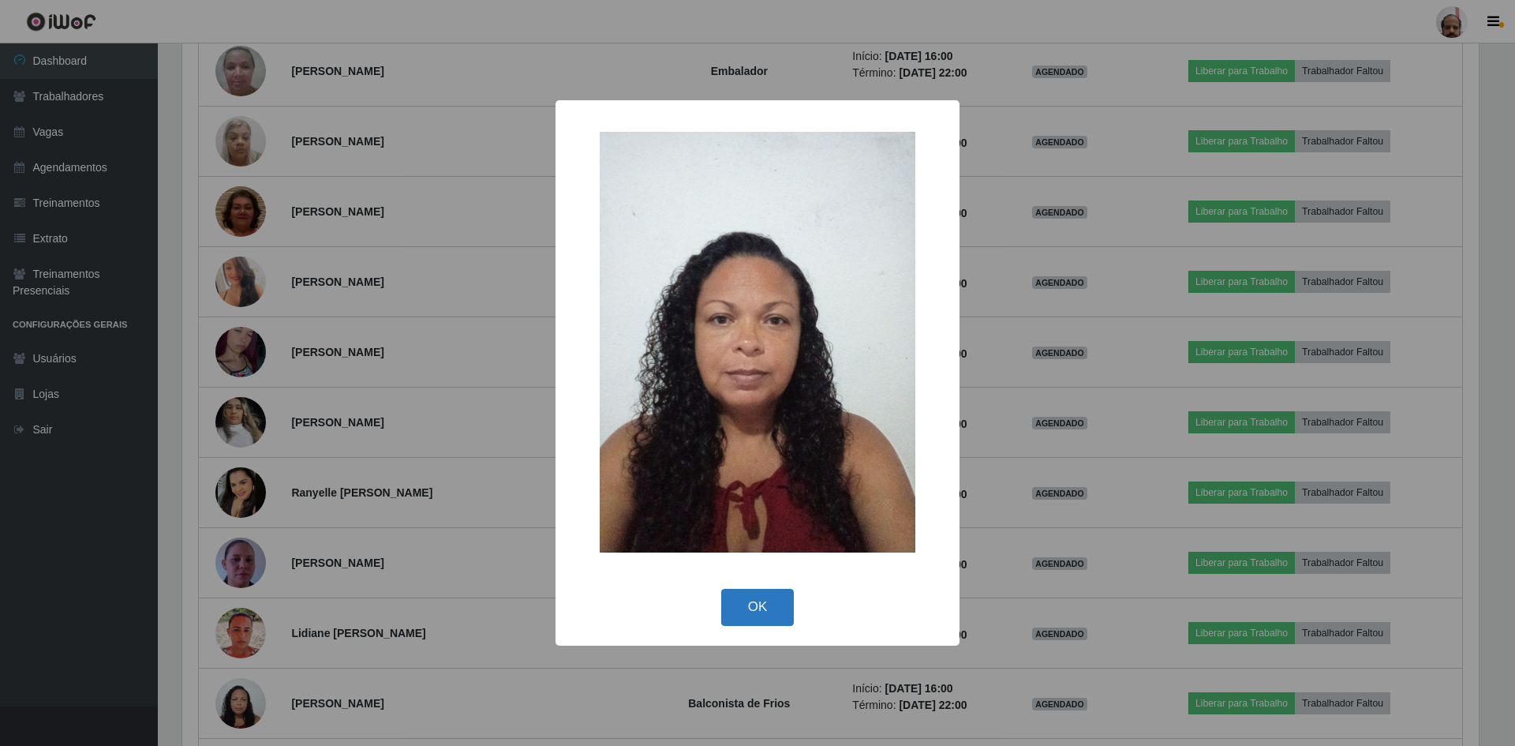
drag, startPoint x: 769, startPoint y: 614, endPoint x: 430, endPoint y: 603, distance: 338.8
click at [762, 614] on button "OK" at bounding box center [757, 607] width 73 height 37
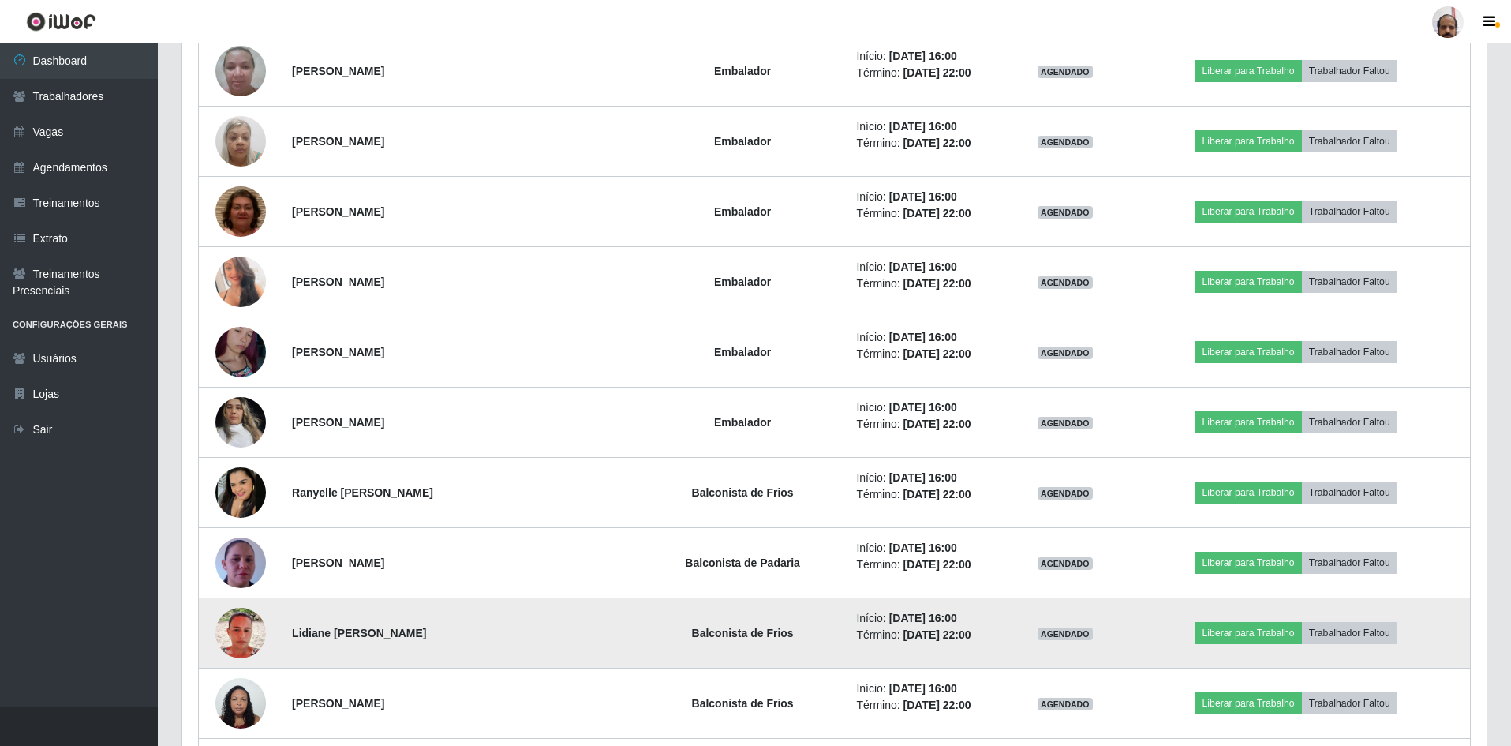
click at [249, 634] on img at bounding box center [240, 633] width 51 height 50
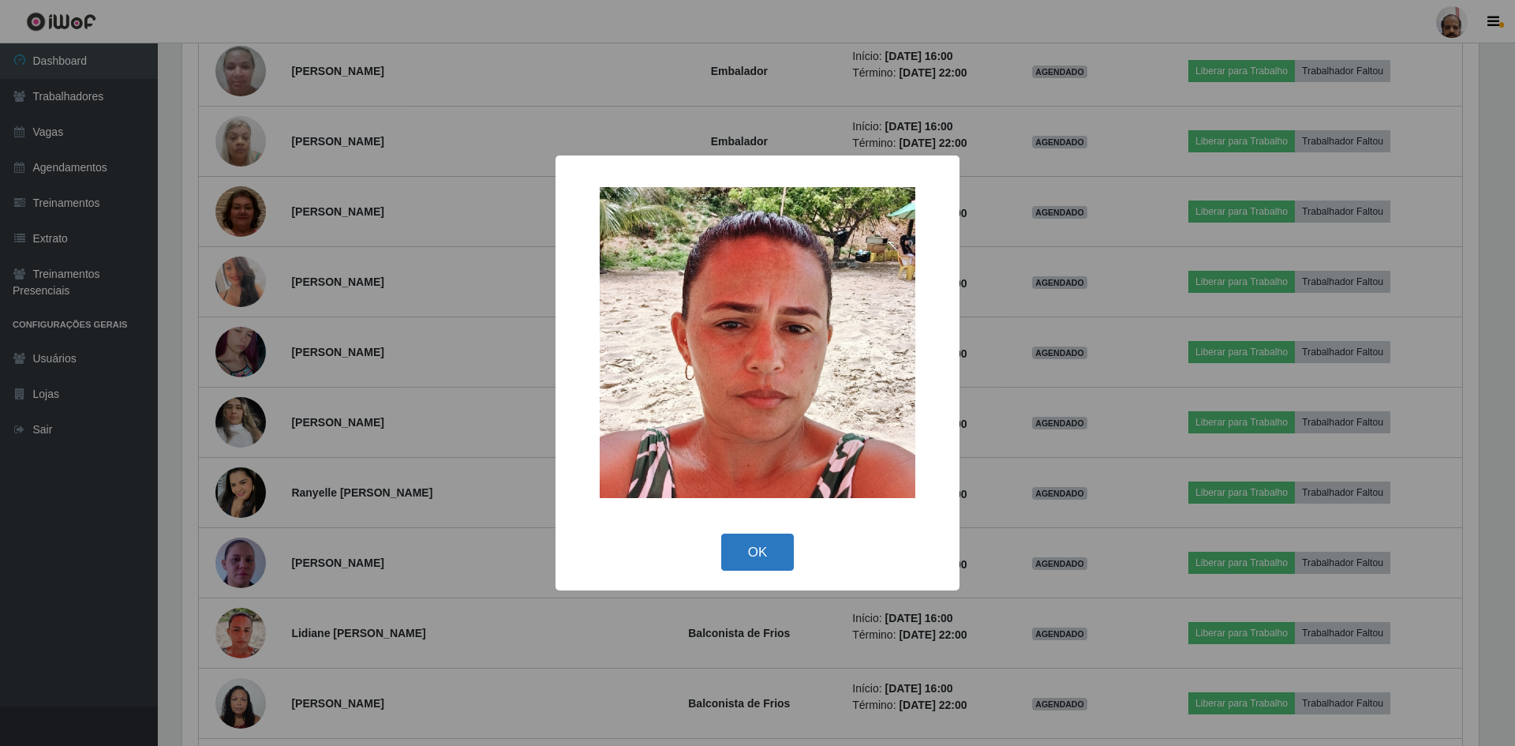
click at [747, 550] on button "OK" at bounding box center [757, 552] width 73 height 37
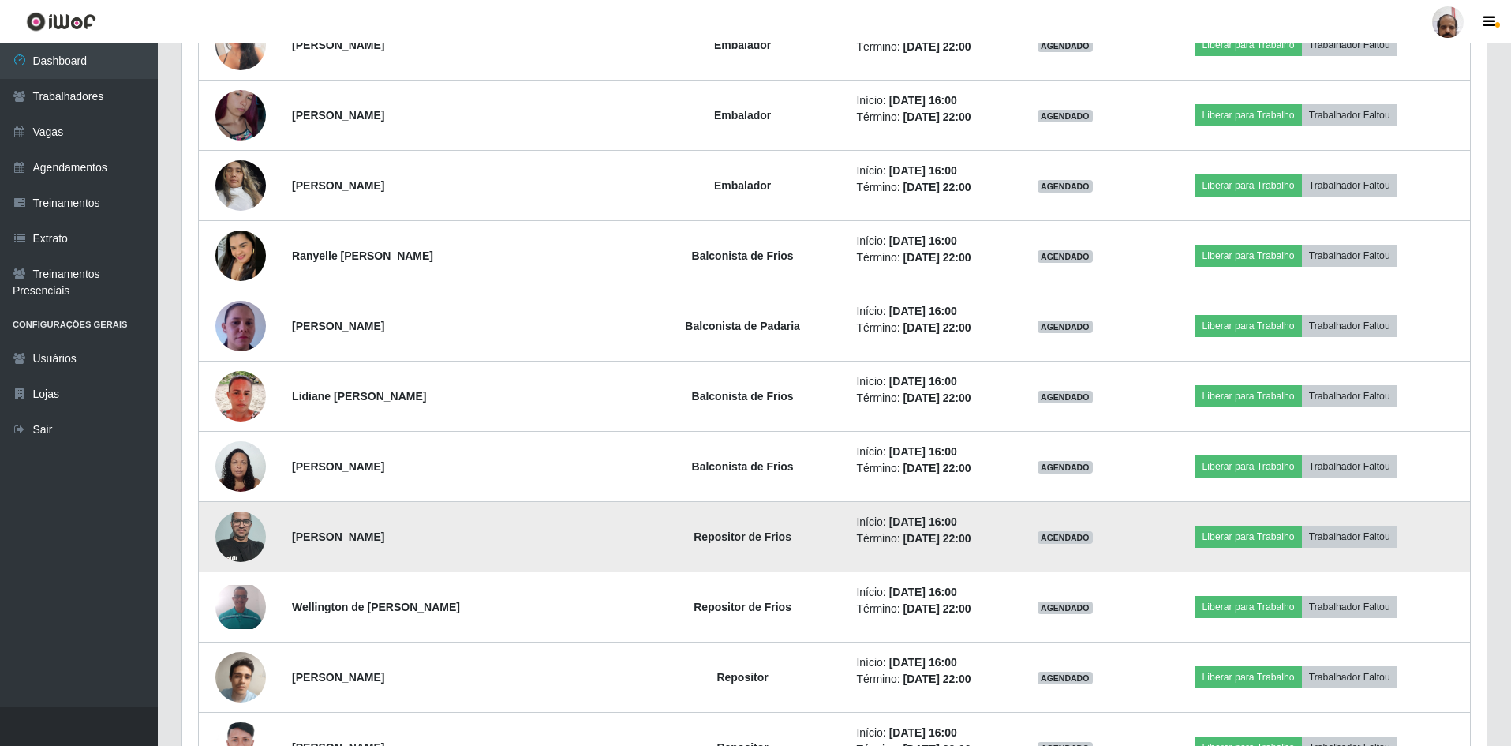
click at [250, 541] on img at bounding box center [240, 536] width 51 height 67
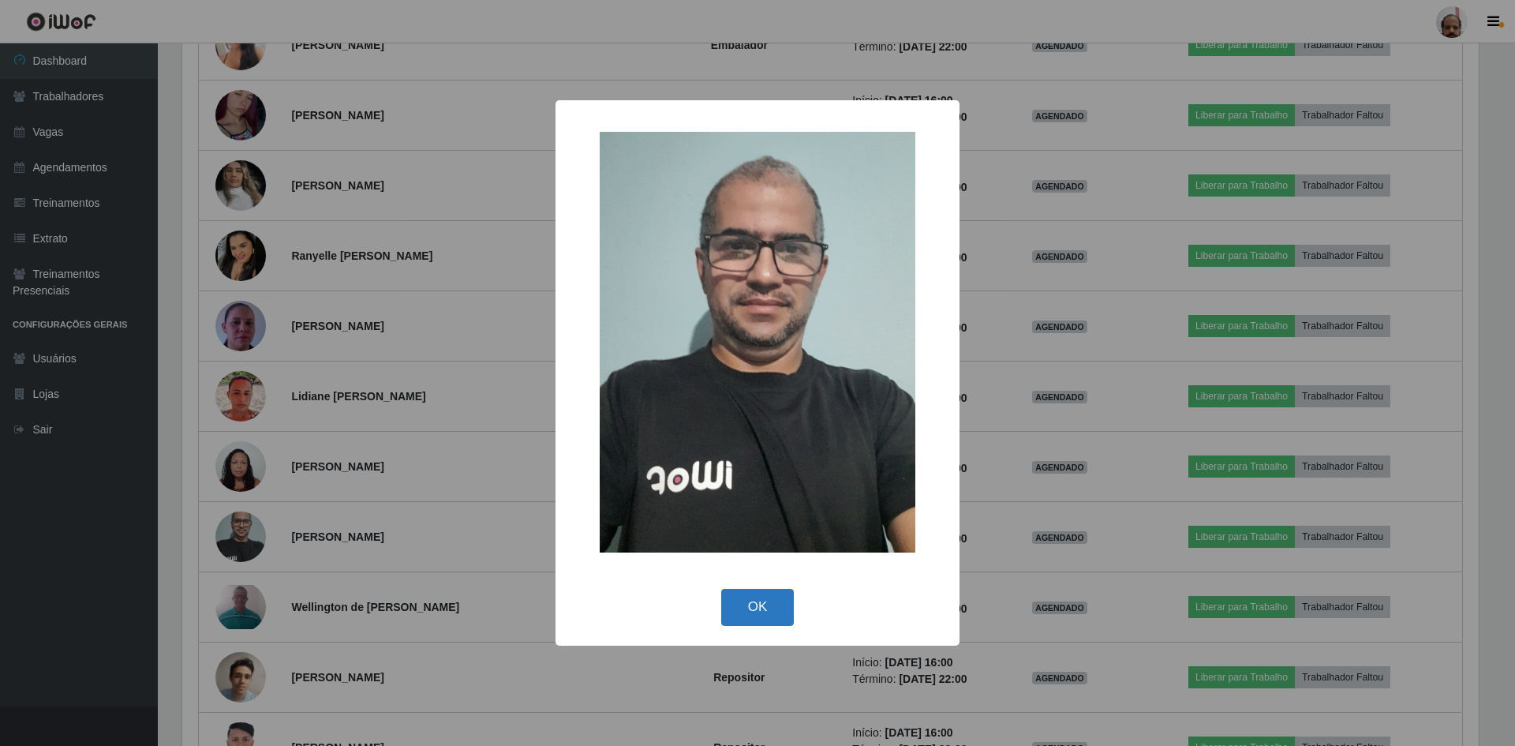
click at [747, 590] on button "OK" at bounding box center [757, 607] width 73 height 37
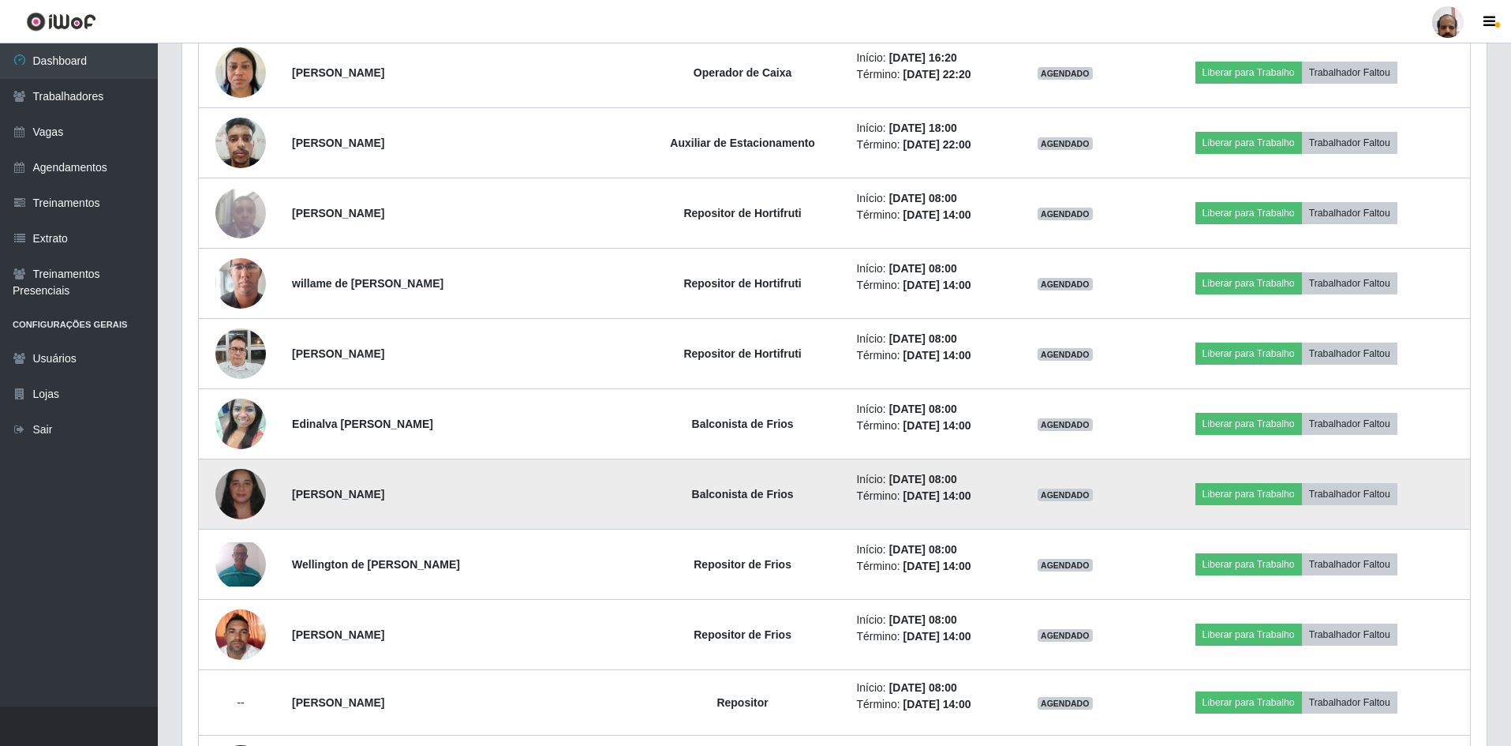
click at [219, 481] on img at bounding box center [240, 494] width 51 height 113
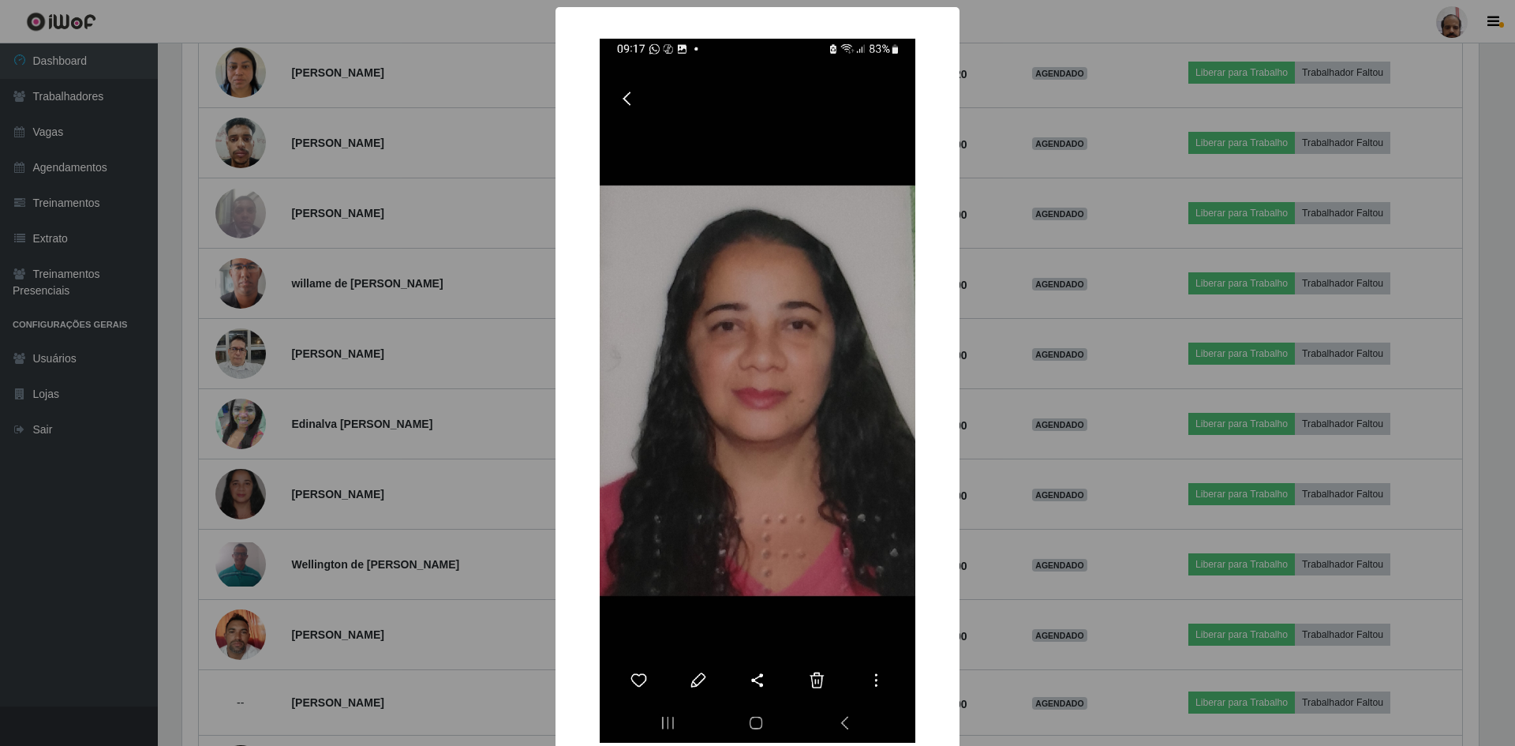
click at [984, 601] on div "× OK Cancel" at bounding box center [757, 373] width 1515 height 746
